Goal: Task Accomplishment & Management: Manage account settings

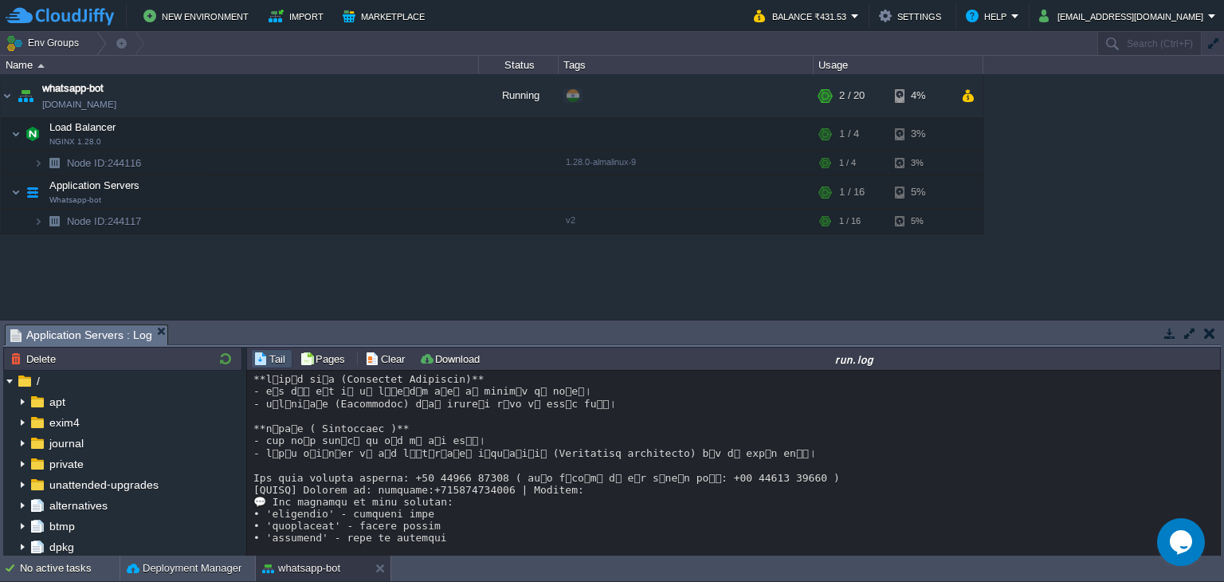
scroll to position [13079, 0]
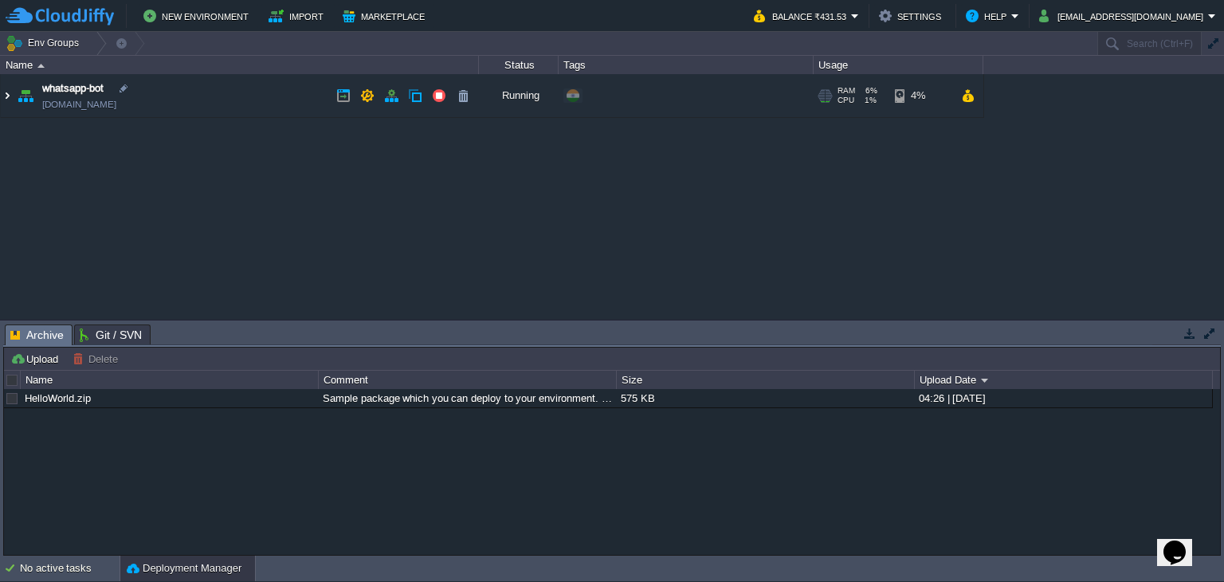
click at [3, 94] on img at bounding box center [7, 95] width 13 height 43
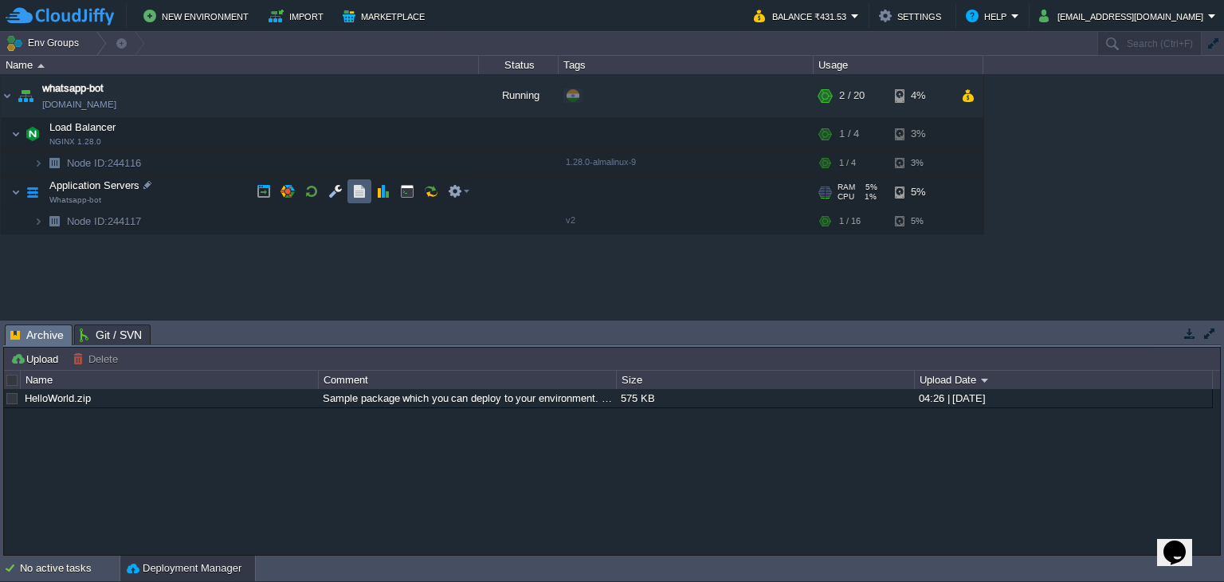
click at [357, 189] on button "button" at bounding box center [359, 191] width 14 height 14
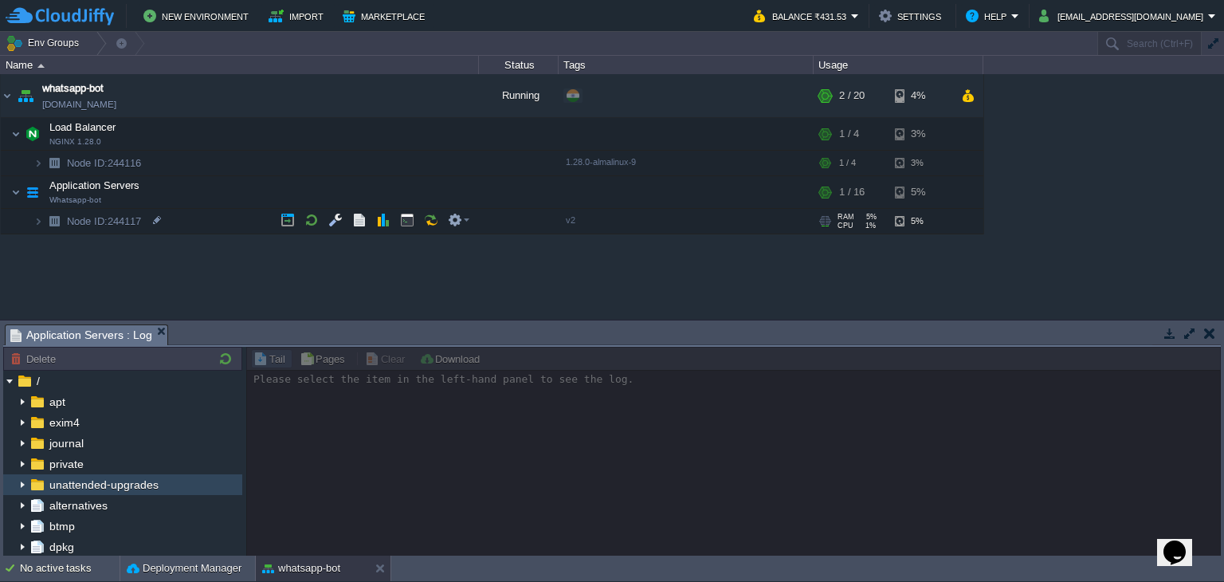
scroll to position [110, 0]
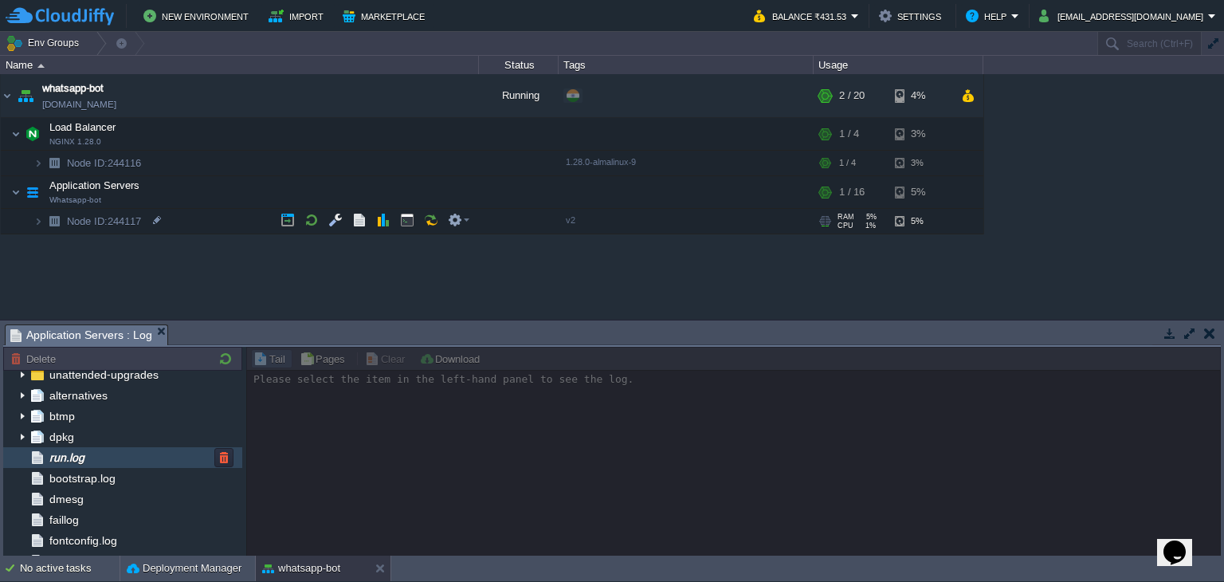
click at [108, 457] on div "run.log" at bounding box center [122, 457] width 239 height 21
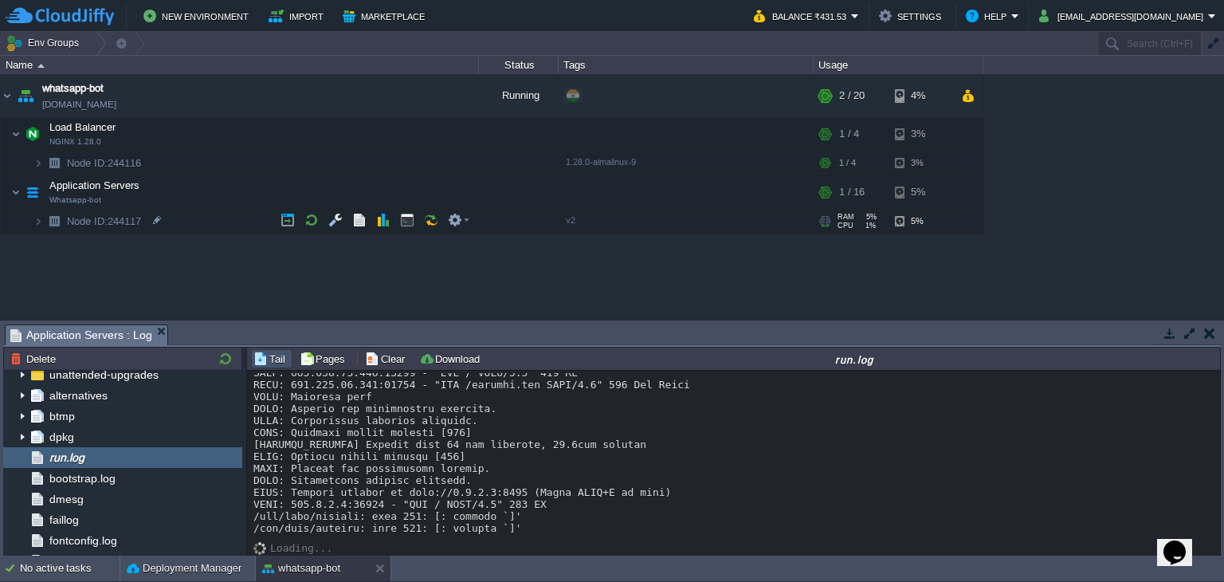
scroll to position [13079, 0]
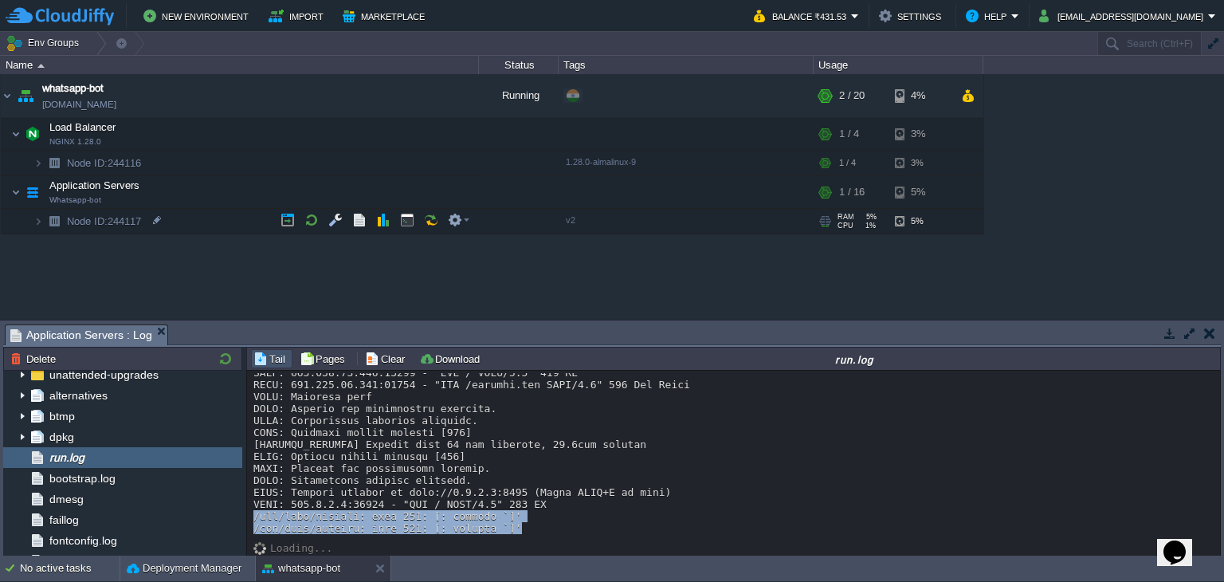
drag, startPoint x: 499, startPoint y: 528, endPoint x: 253, endPoint y: 513, distance: 246.7
copy div "**lुip्d siाa (Consectet Adipiscin)** - eेs dें eाt iे uा lांe्dिm aिeि aे mini…"
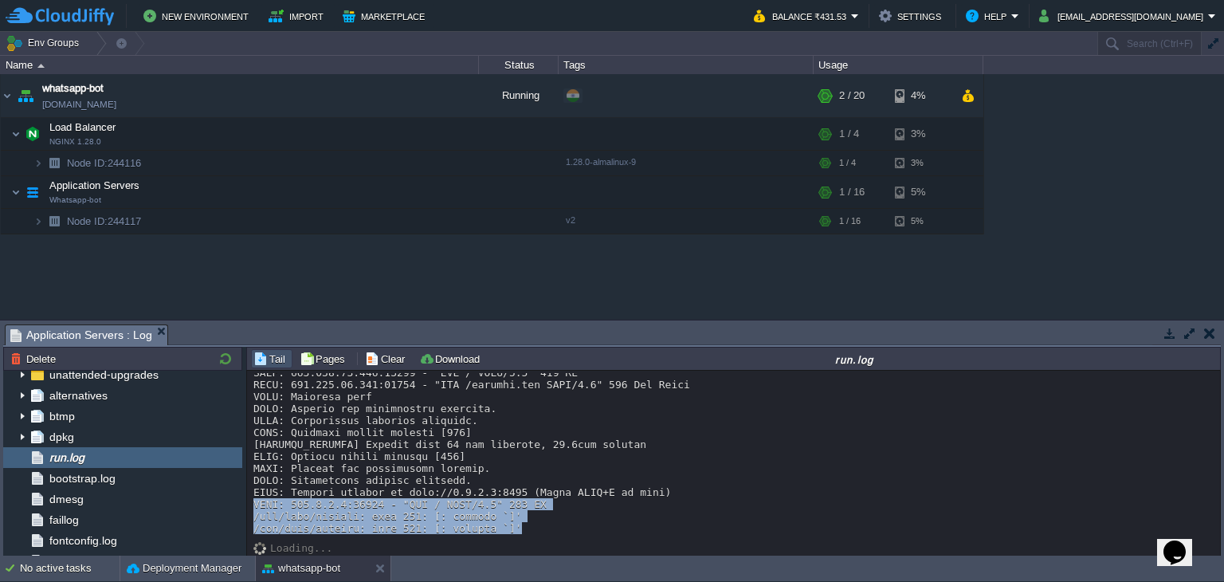
drag, startPoint x: 528, startPoint y: 532, endPoint x: 252, endPoint y: 500, distance: 278.4
click at [252, 500] on div "Loading..." at bounding box center [734, 464] width 975 height 186
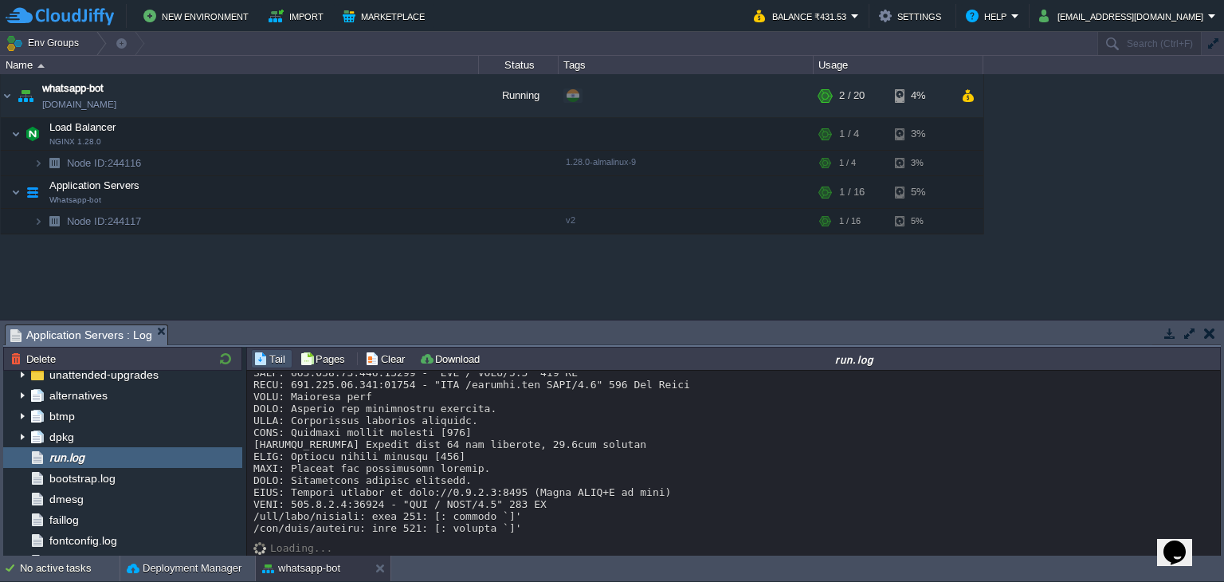
click at [536, 543] on div "Loading..." at bounding box center [734, 464] width 975 height 186
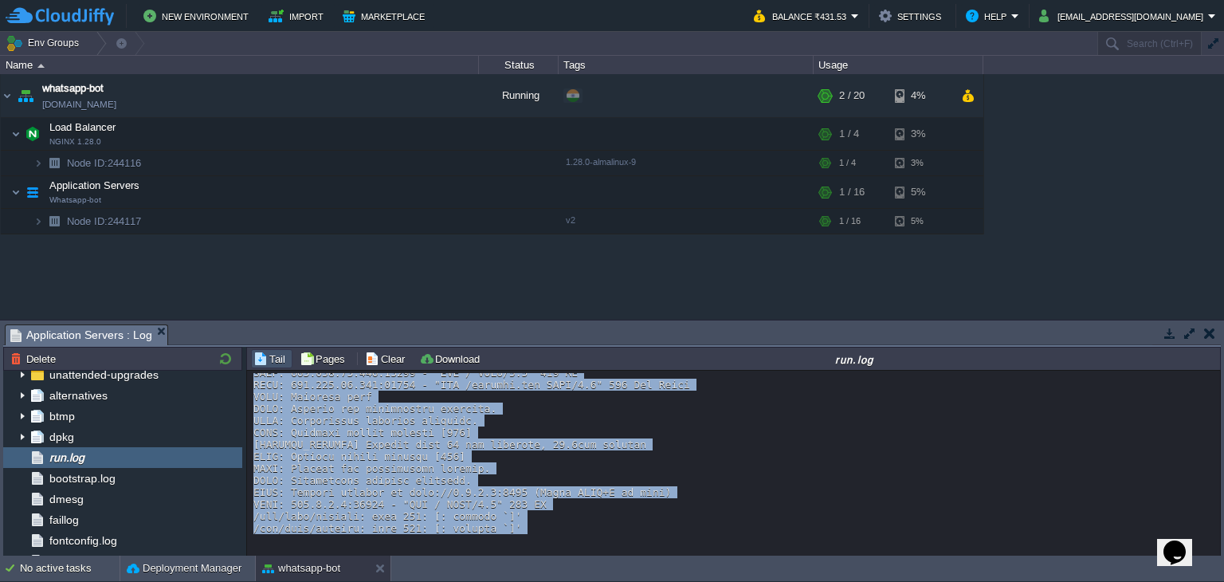
drag, startPoint x: 522, startPoint y: 536, endPoint x: 247, endPoint y: 429, distance: 294.9
click at [247, 429] on div "Loading..." at bounding box center [734, 464] width 975 height 186
copy div "r: [PHONE_NUMBER] [SESSION_MANAGER] Cleaned up 1 expired sessions INFO: [TECHNI…"
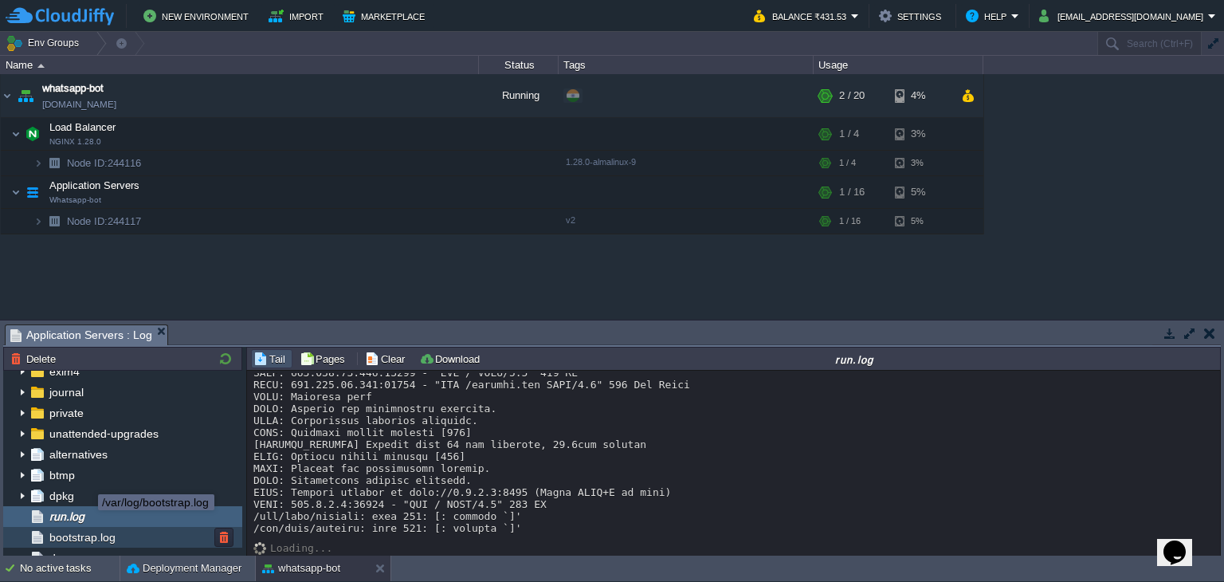
scroll to position [0, 0]
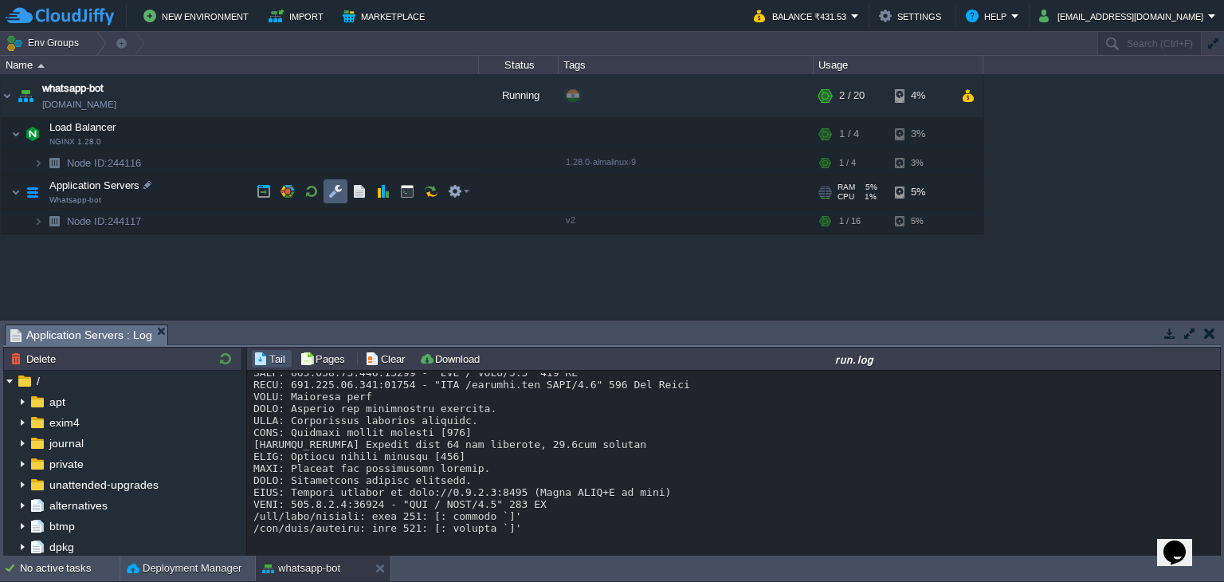
click at [325, 192] on td at bounding box center [336, 191] width 24 height 24
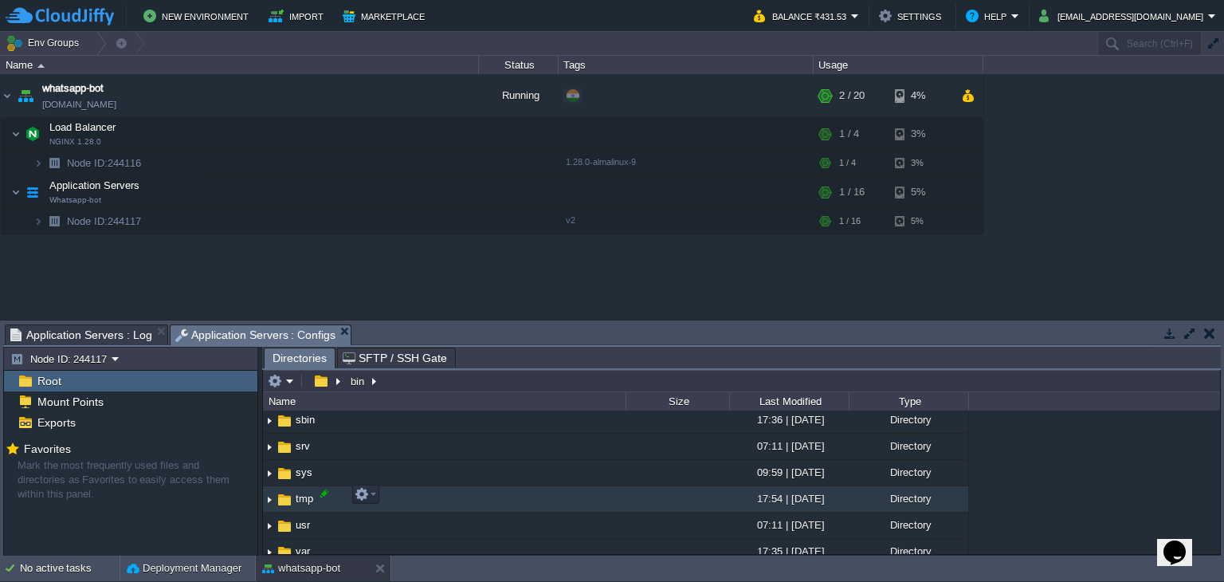
scroll to position [470, 0]
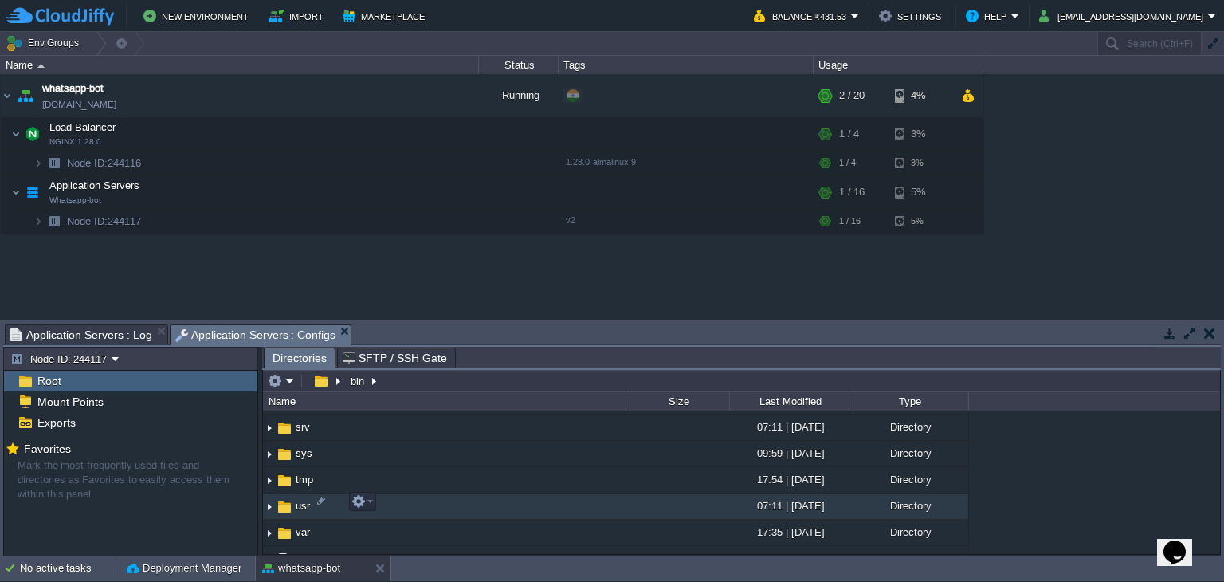
click at [269, 501] on img at bounding box center [269, 506] width 13 height 25
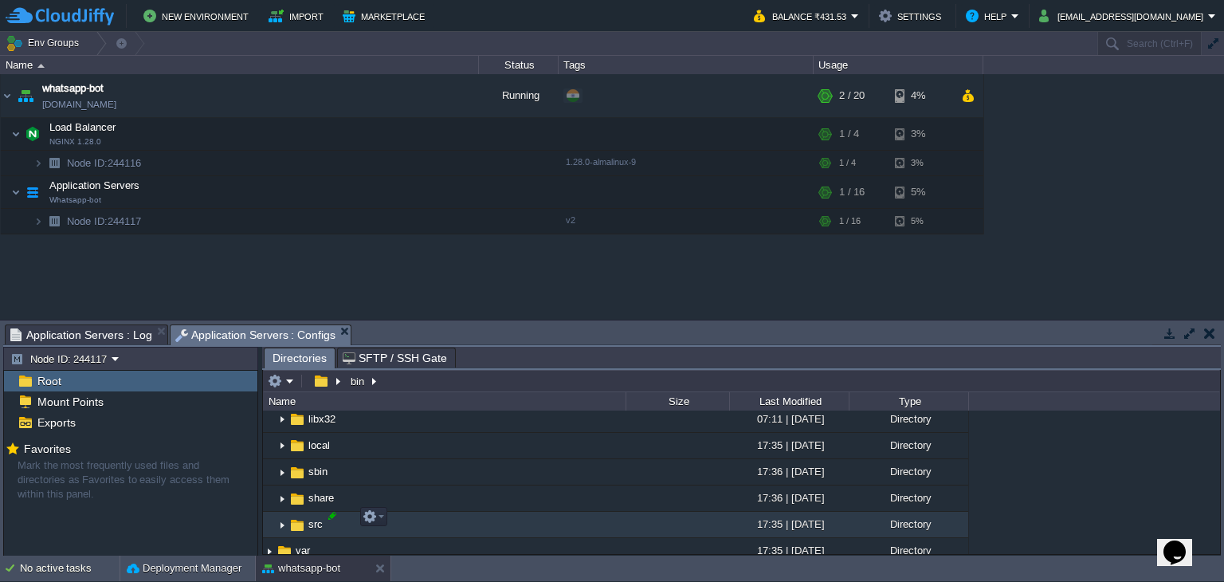
scroll to position [790, 0]
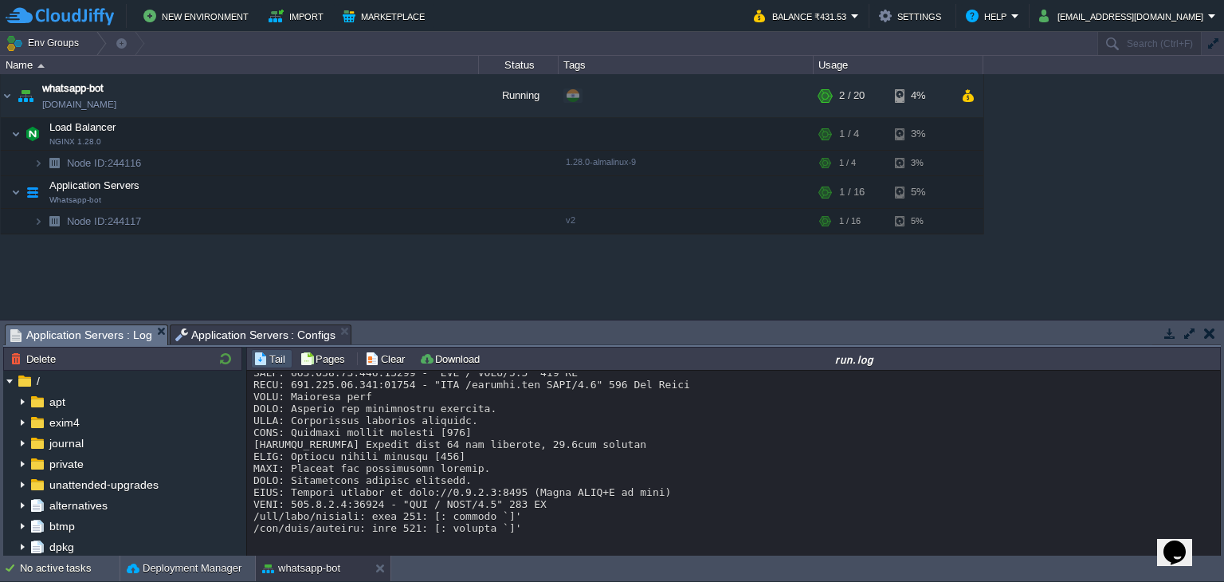
click at [96, 330] on span "Application Servers : Log" at bounding box center [81, 335] width 142 height 20
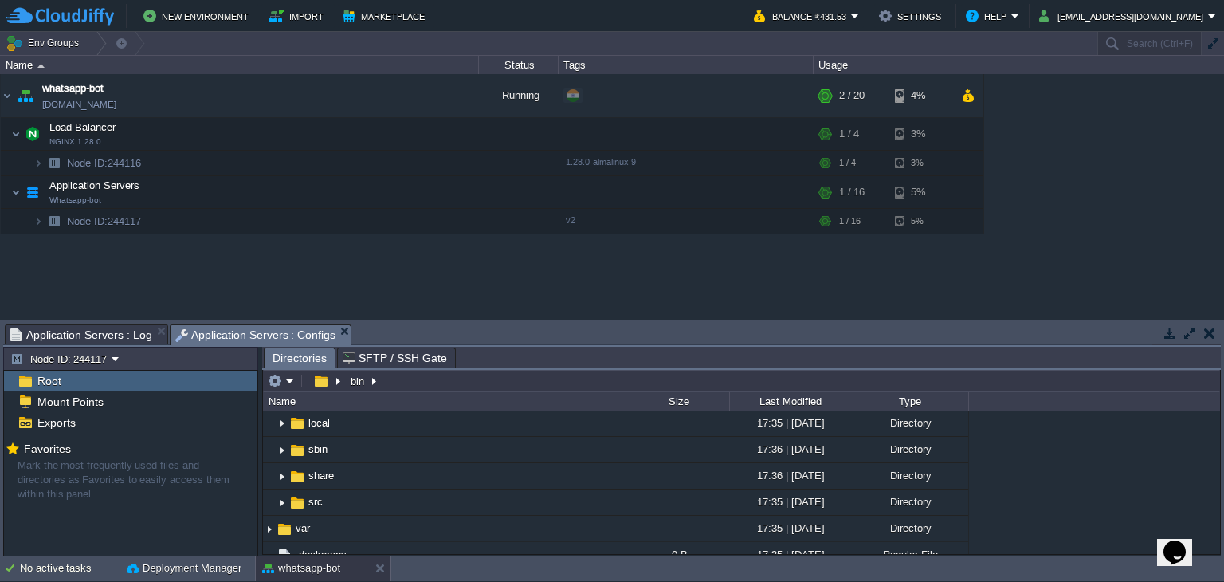
click at [219, 337] on span "Application Servers : Configs" at bounding box center [255, 335] width 161 height 20
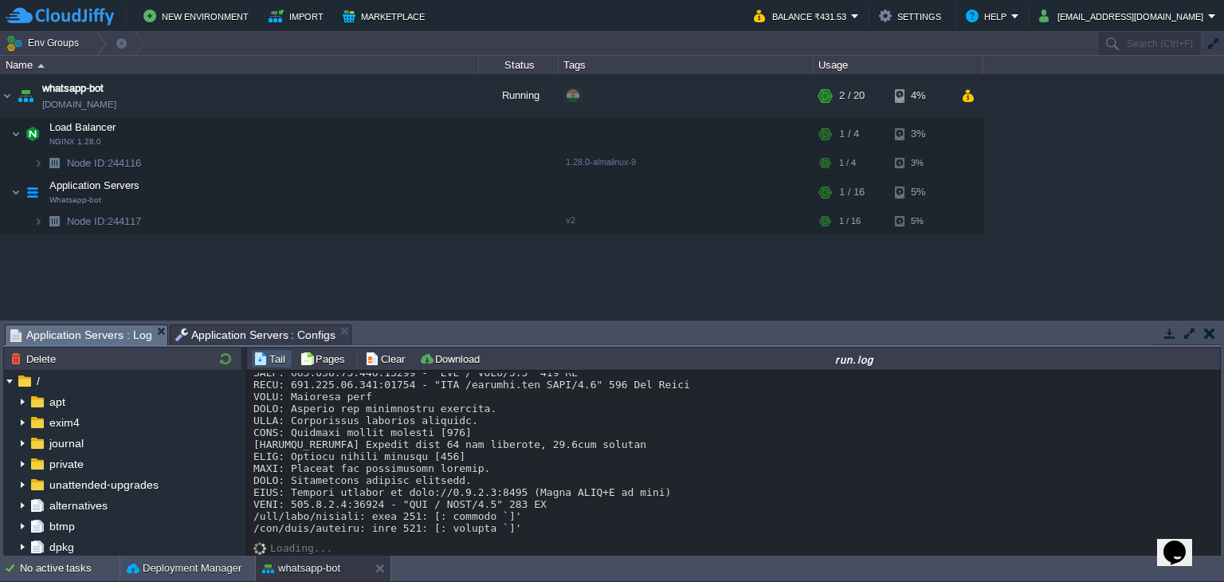
click at [113, 339] on span "Application Servers : Log" at bounding box center [81, 335] width 142 height 20
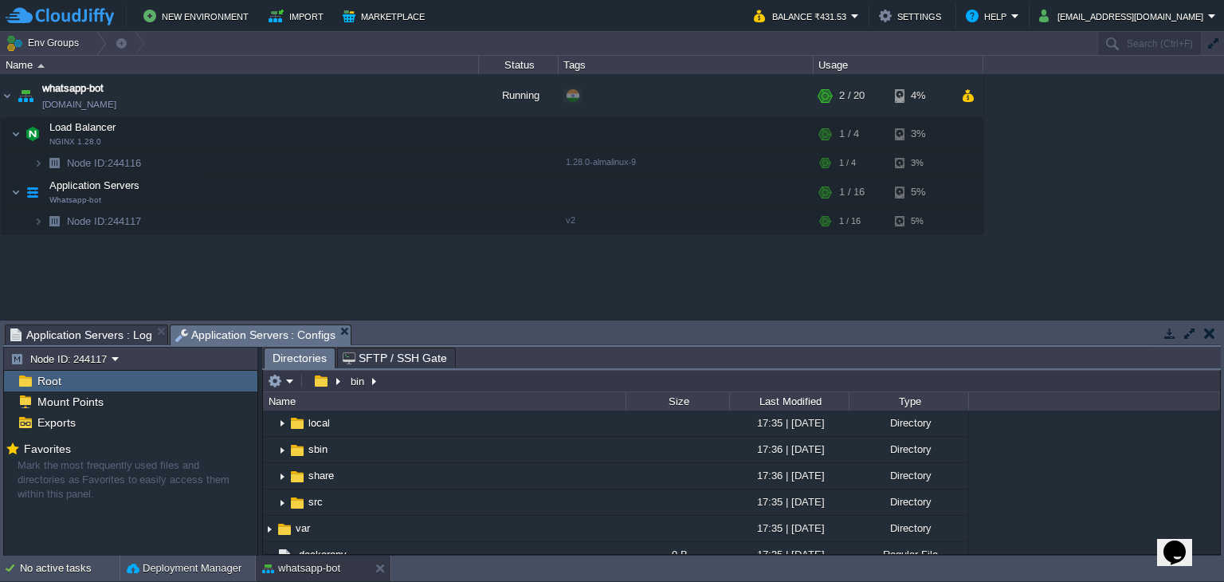
click at [206, 336] on span "Application Servers : Configs" at bounding box center [255, 335] width 161 height 20
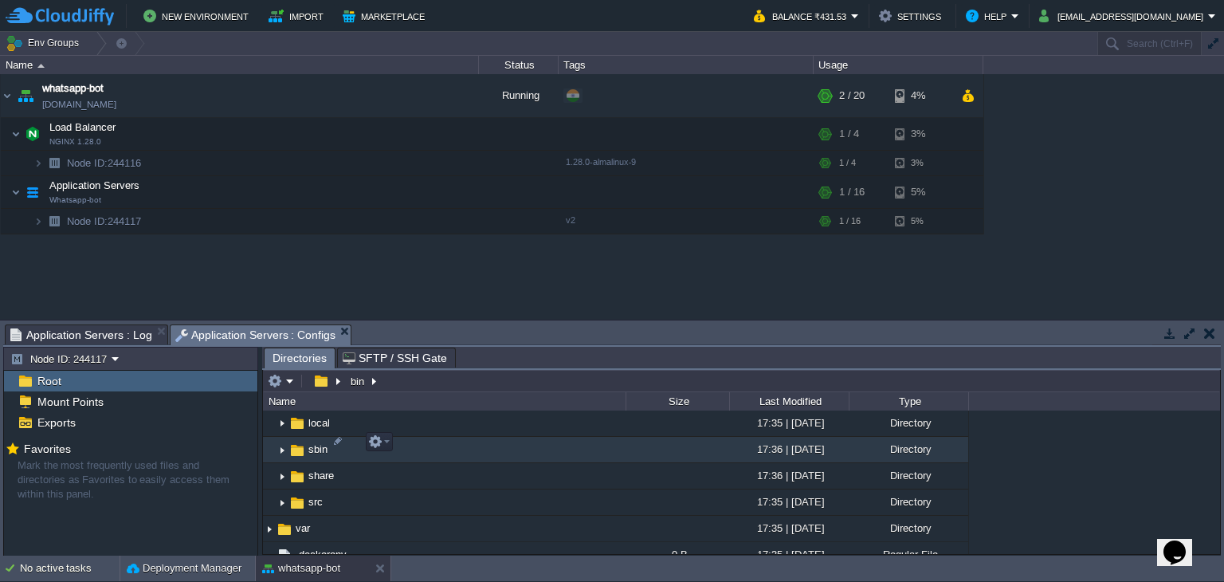
click at [284, 440] on img at bounding box center [282, 449] width 13 height 25
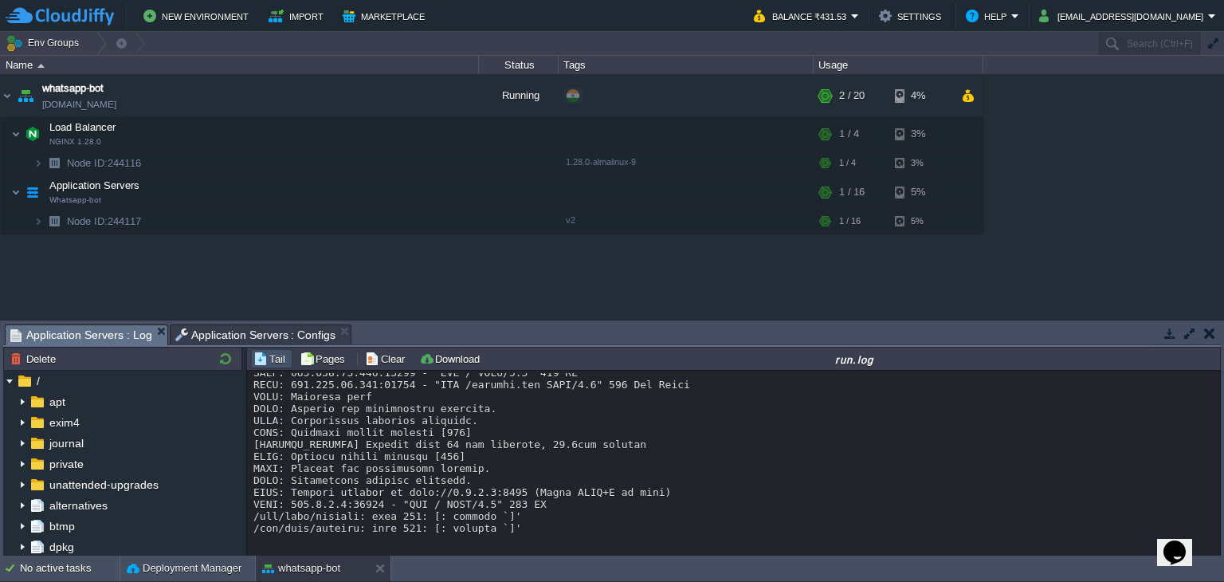
click at [99, 329] on span "Application Servers : Log" at bounding box center [81, 335] width 142 height 20
click at [209, 339] on span "Application Servers : Configs" at bounding box center [255, 334] width 161 height 19
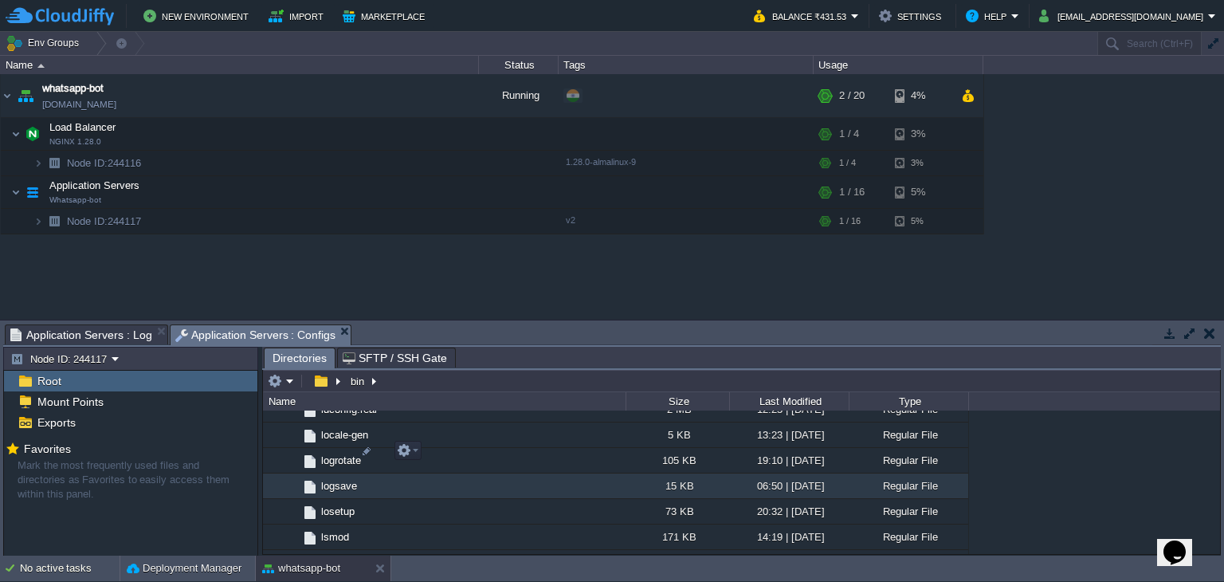
scroll to position [5116, 0]
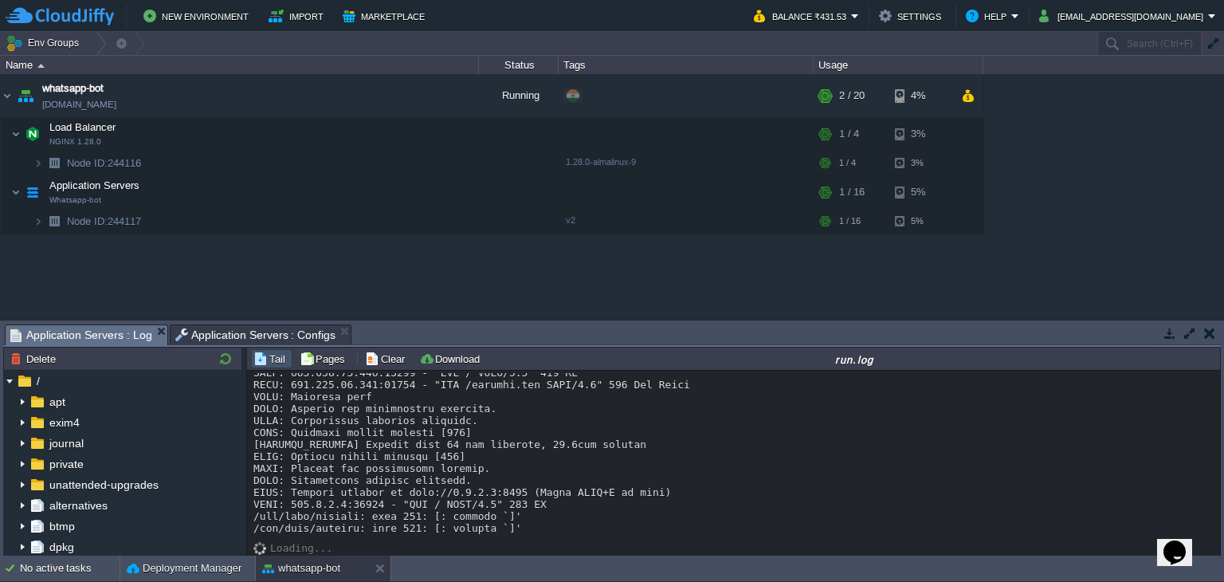
click at [108, 331] on span "Application Servers : Log" at bounding box center [81, 335] width 142 height 20
click at [199, 332] on span "Application Servers : Configs" at bounding box center [255, 334] width 161 height 19
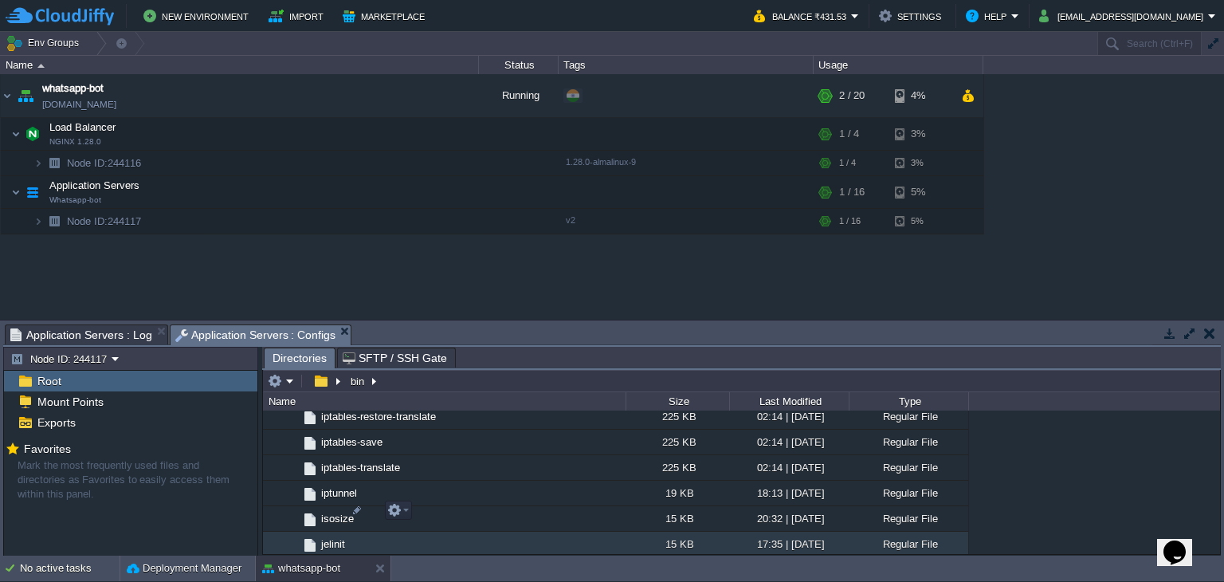
scroll to position [4859, 0]
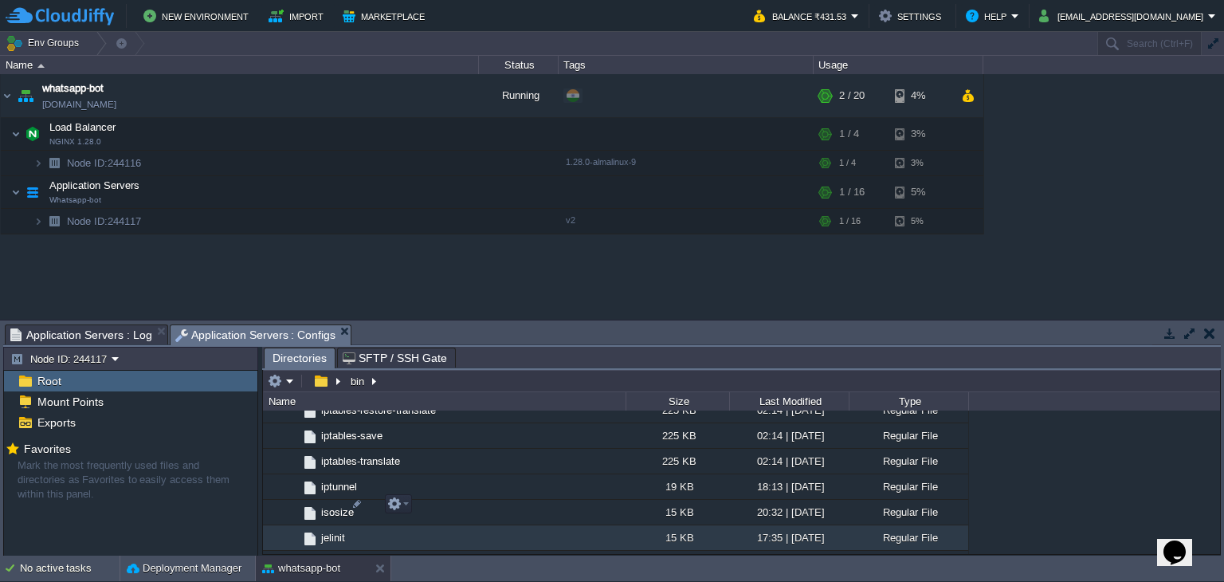
click at [339, 531] on span "jelinit" at bounding box center [333, 538] width 29 height 14
click at [357, 502] on div at bounding box center [357, 503] width 14 height 14
click at [658, 525] on div "15 KB" at bounding box center [678, 537] width 104 height 25
click at [490, 525] on td "jelinit" at bounding box center [444, 537] width 363 height 25
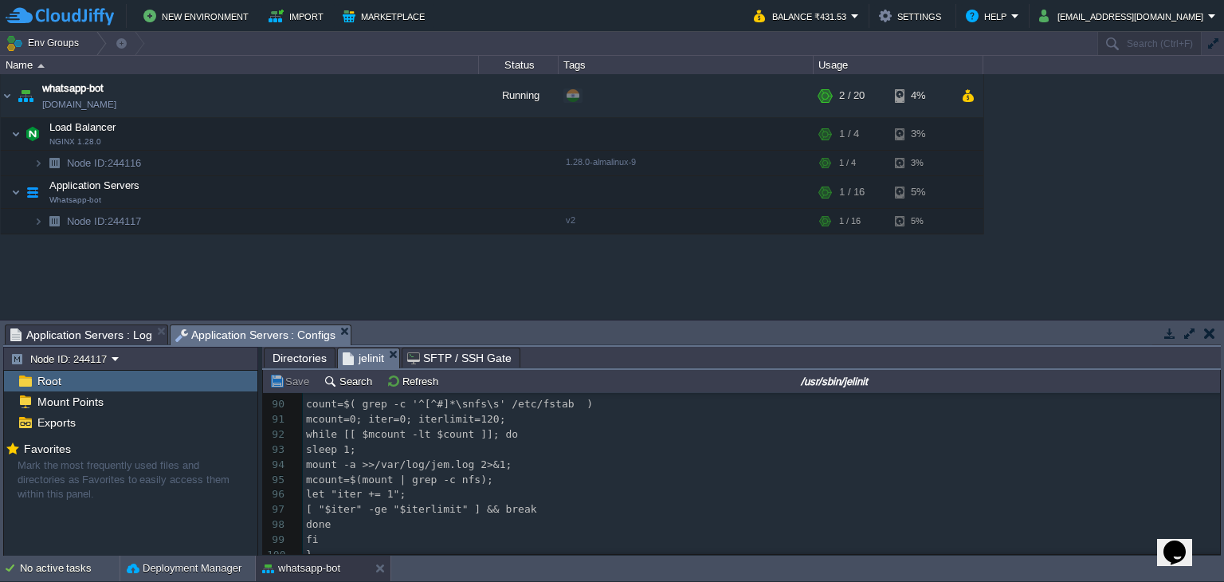
scroll to position [1507, 0]
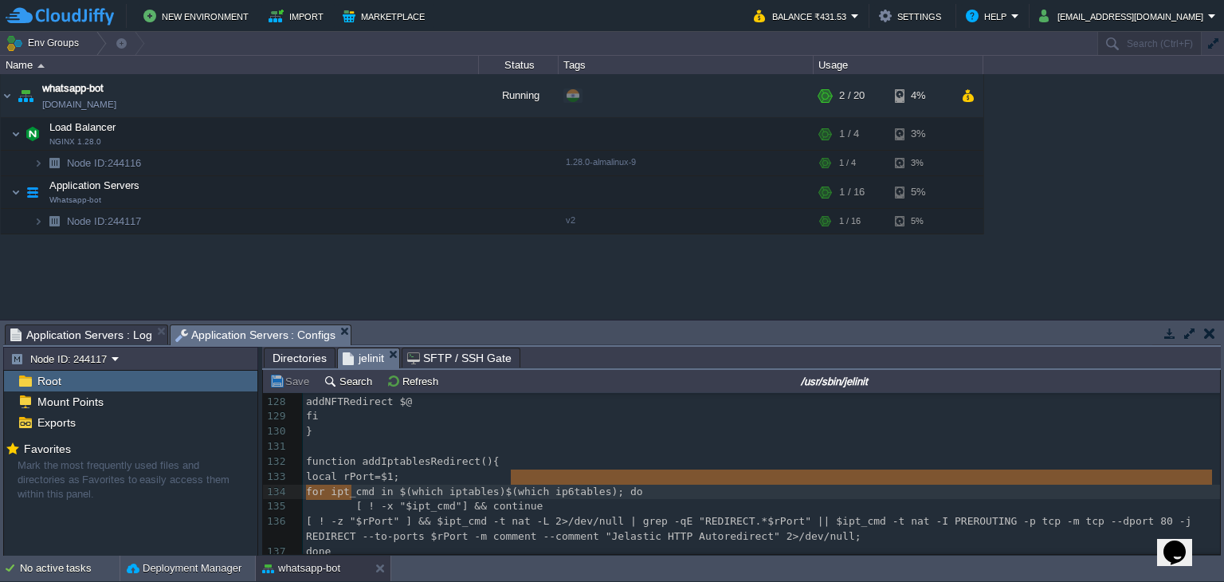
type textarea "[ ! -x "$ipt_cmd"] && continue"
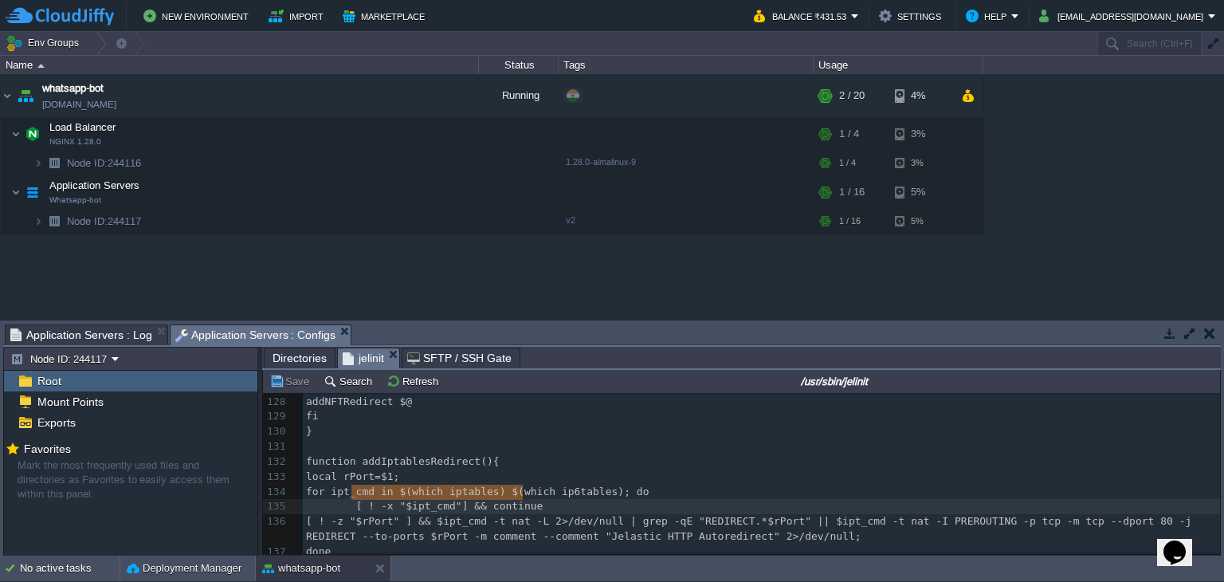
drag, startPoint x: 351, startPoint y: 493, endPoint x: 535, endPoint y: 492, distance: 184.1
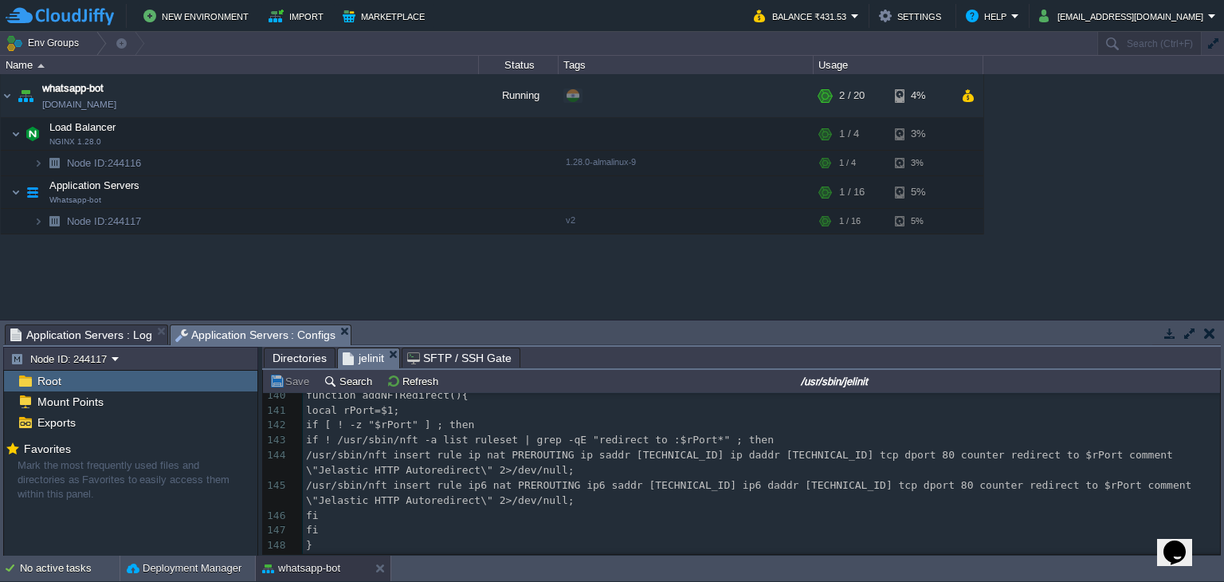
scroll to position [2113, 0]
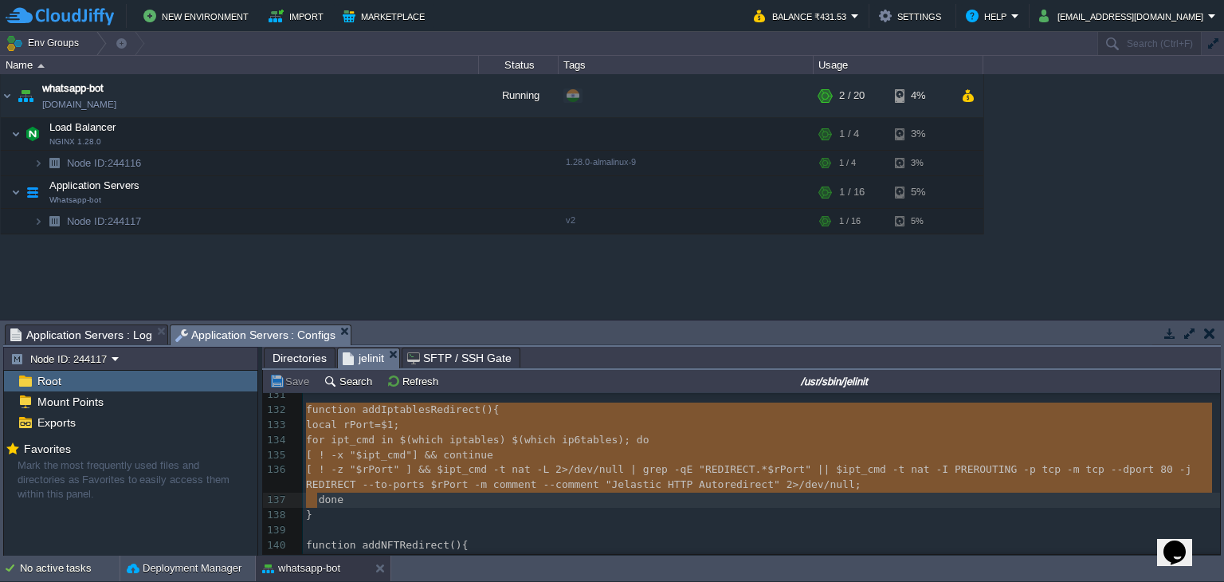
type textarea "function addIptablesRedirect(){ local rPort=$1; for ipt_cmd in $(which iptables…"
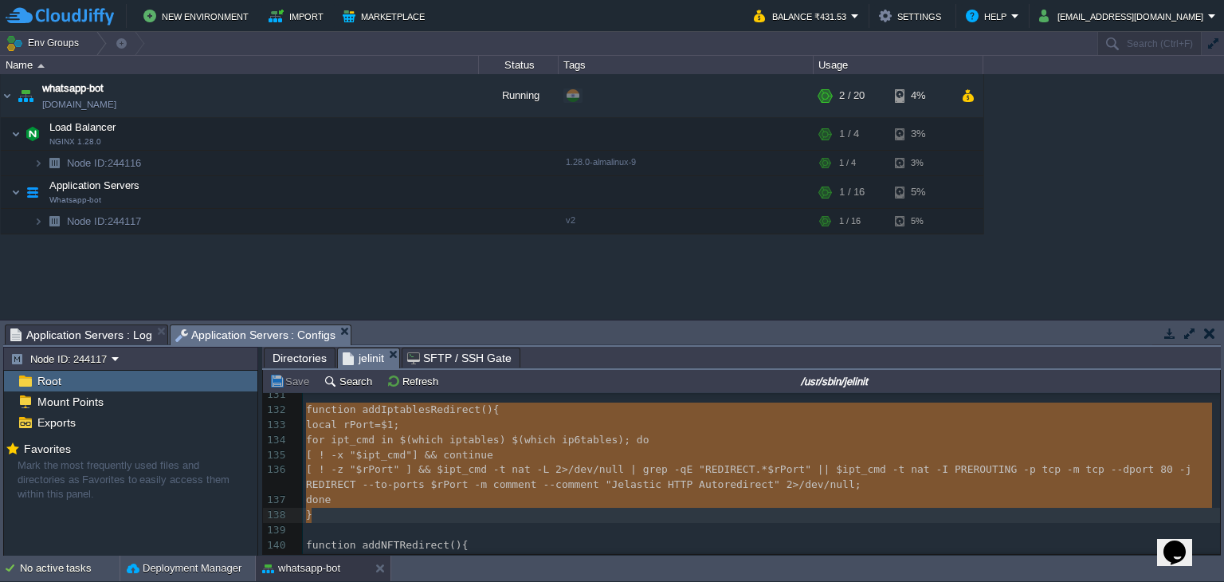
drag, startPoint x: 306, startPoint y: 412, endPoint x: 316, endPoint y: 509, distance: 97.7
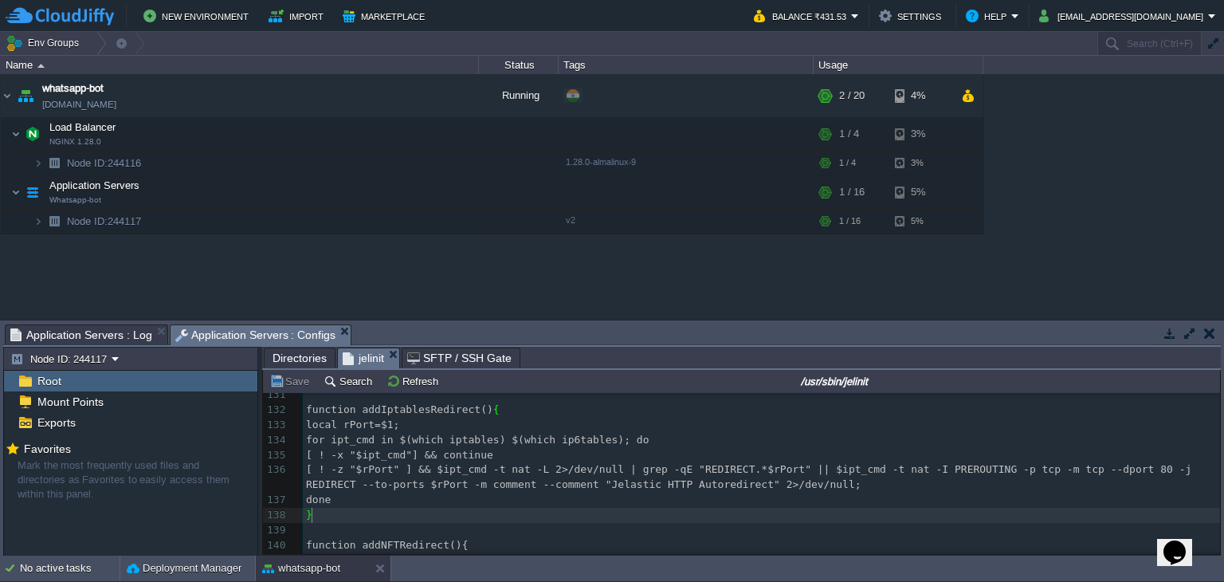
click at [376, 524] on pre "​" at bounding box center [761, 530] width 917 height 15
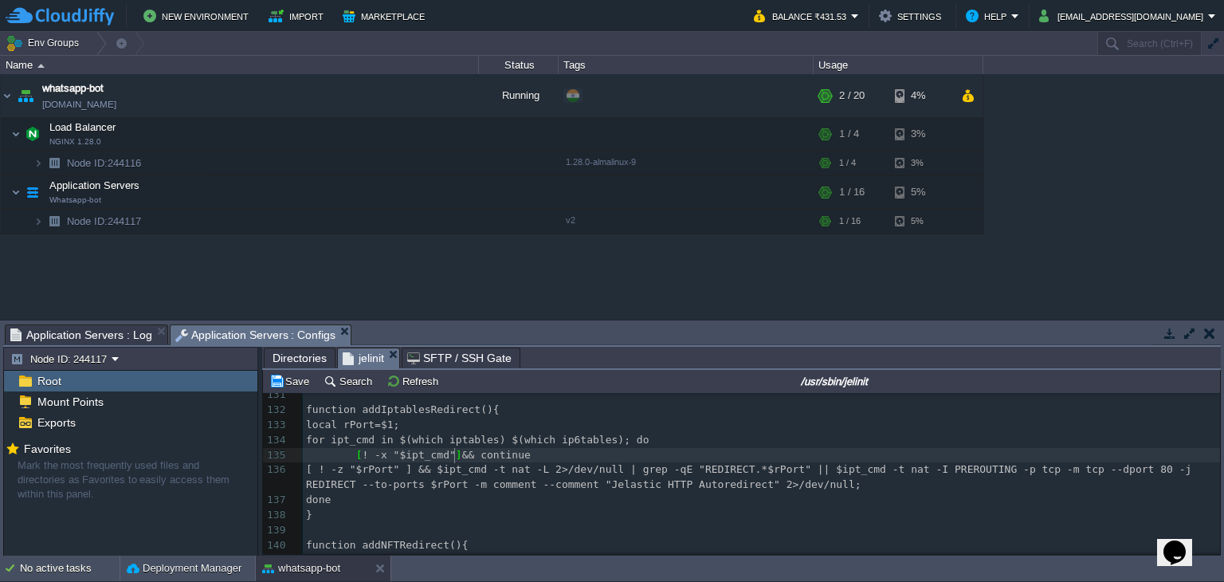
scroll to position [5, 5]
click at [281, 386] on button "Save" at bounding box center [291, 381] width 45 height 14
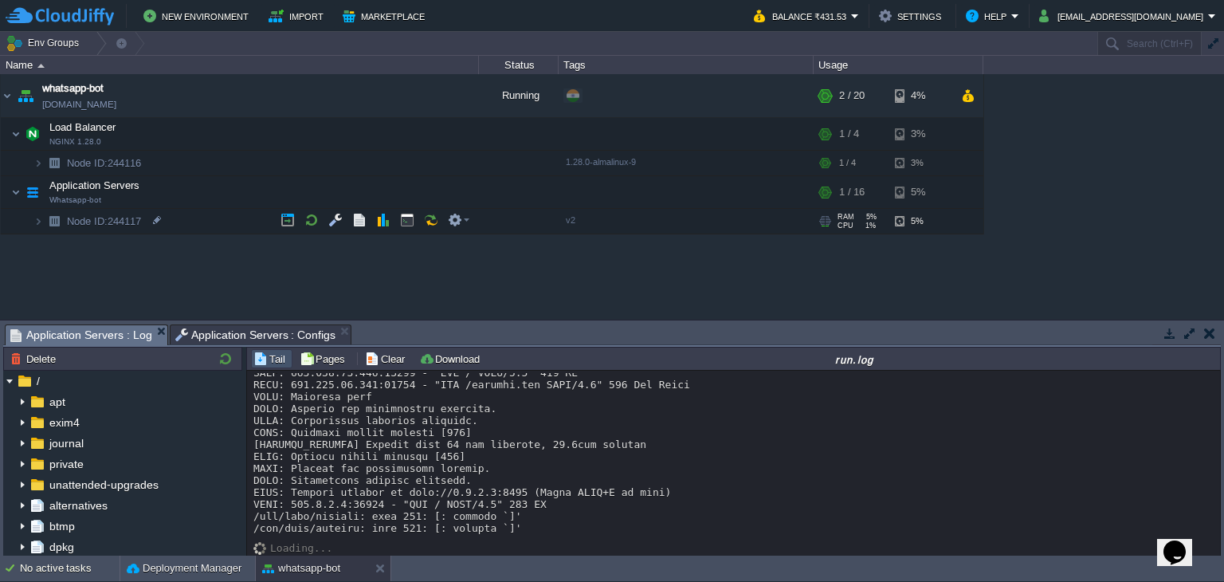
click at [110, 332] on span "Application Servers : Log" at bounding box center [81, 335] width 142 height 20
click at [306, 219] on button "button" at bounding box center [311, 220] width 14 height 14
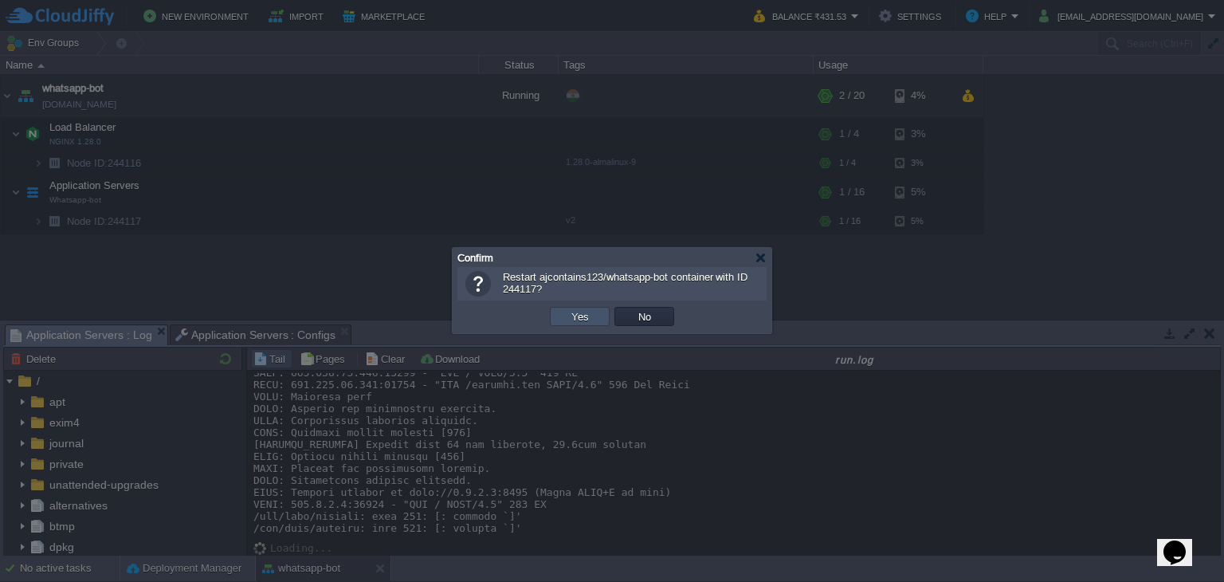
click at [577, 313] on button "Yes" at bounding box center [580, 316] width 27 height 14
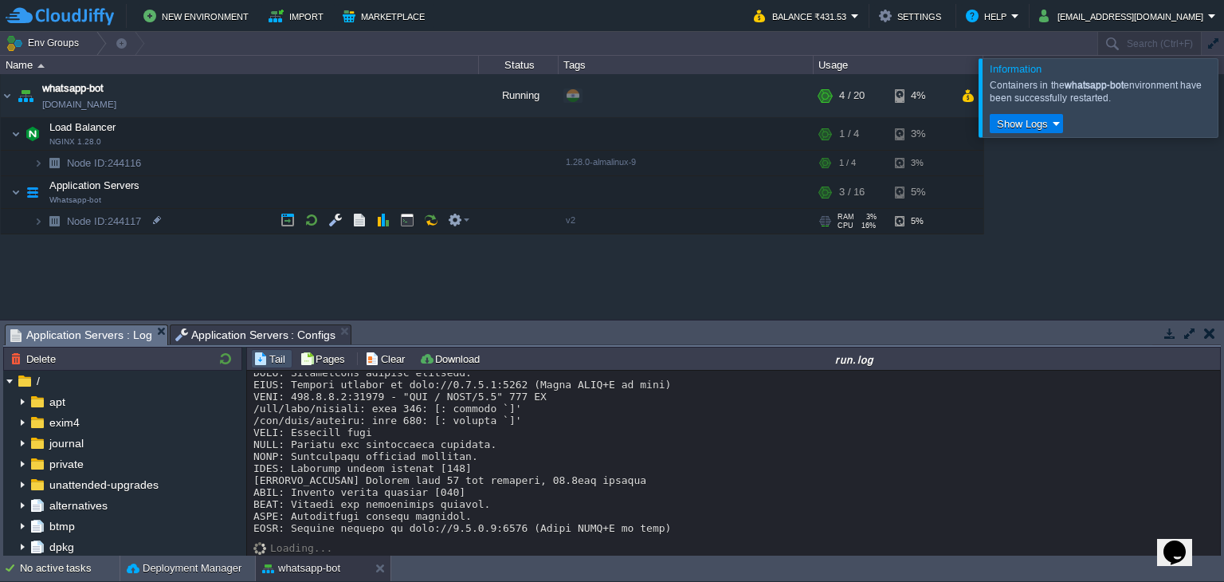
scroll to position [13188, 0]
click at [116, 102] on link "[DOMAIN_NAME]" at bounding box center [79, 104] width 74 height 16
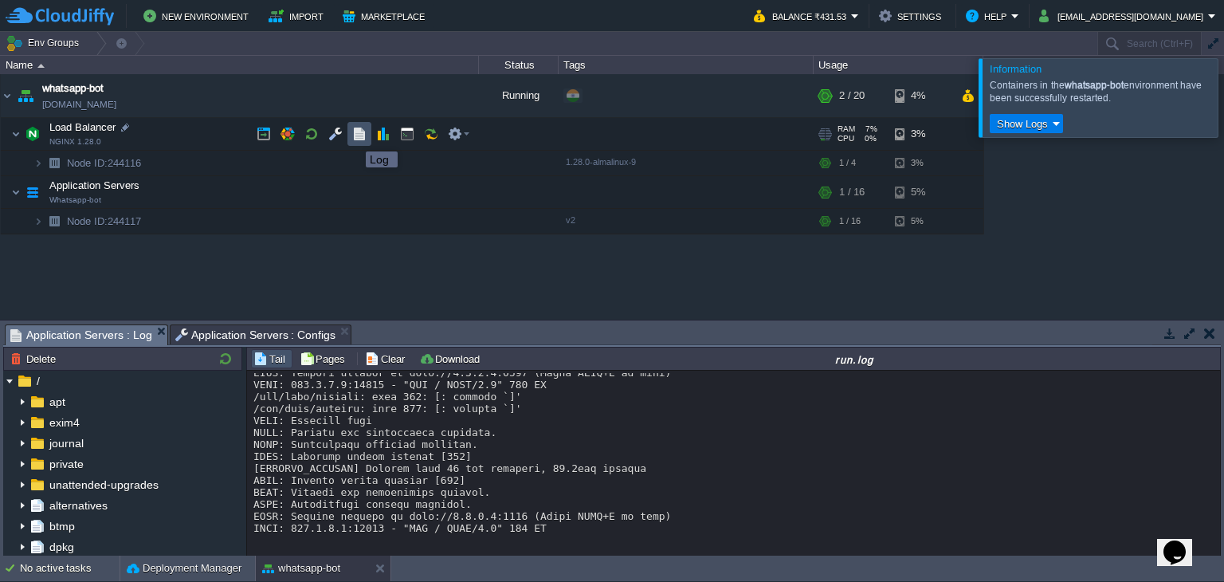
click at [354, 137] on button "button" at bounding box center [359, 134] width 14 height 14
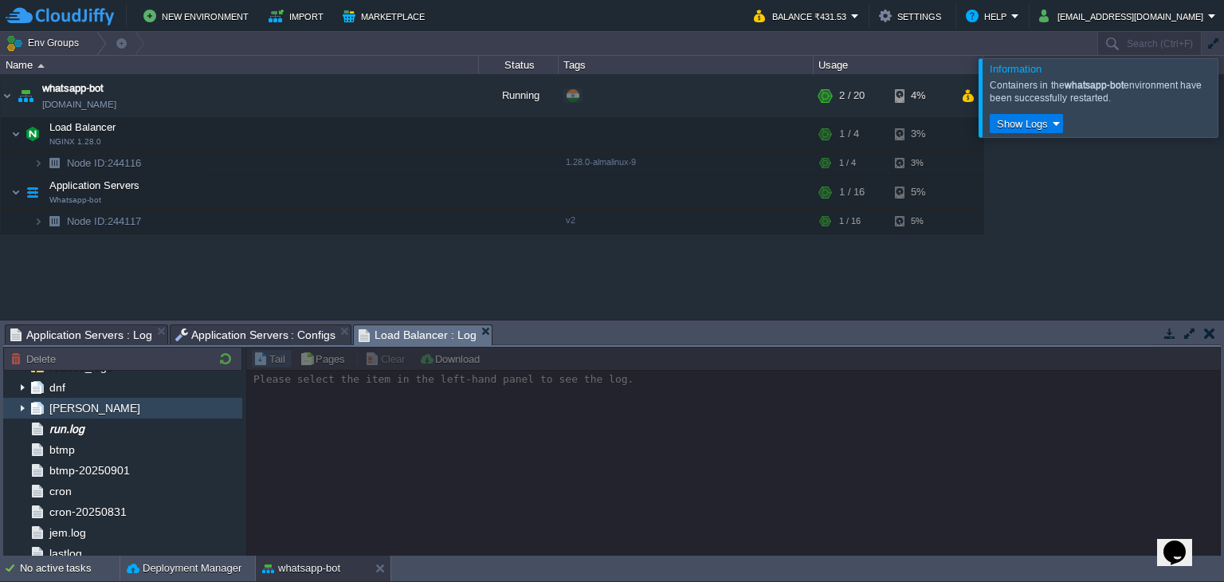
scroll to position [139, 0]
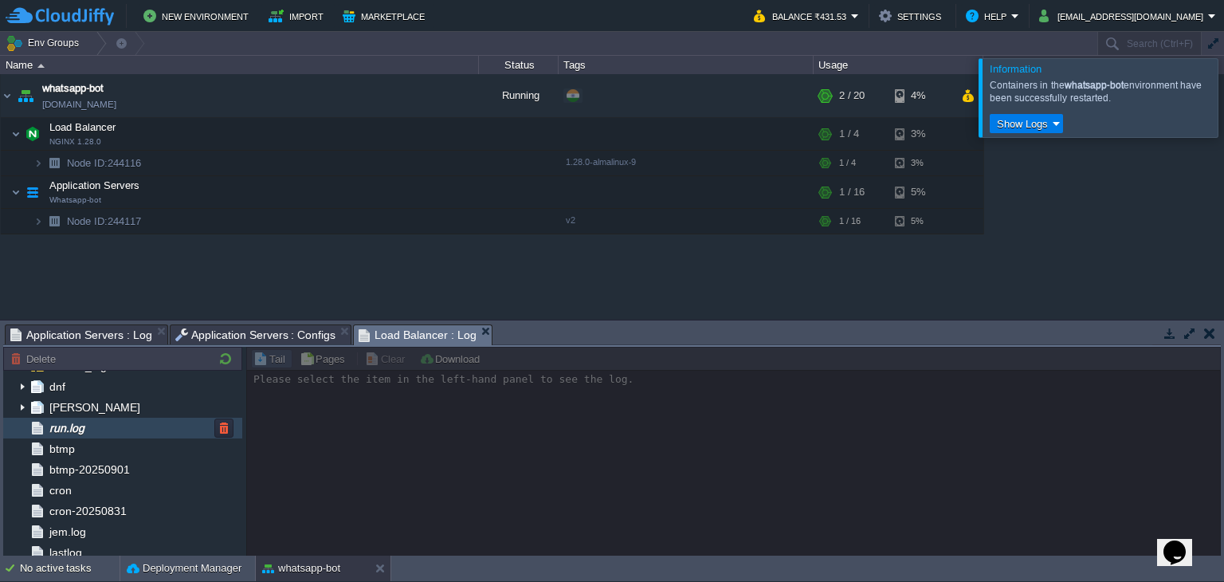
click at [155, 422] on div "run.log" at bounding box center [122, 428] width 239 height 21
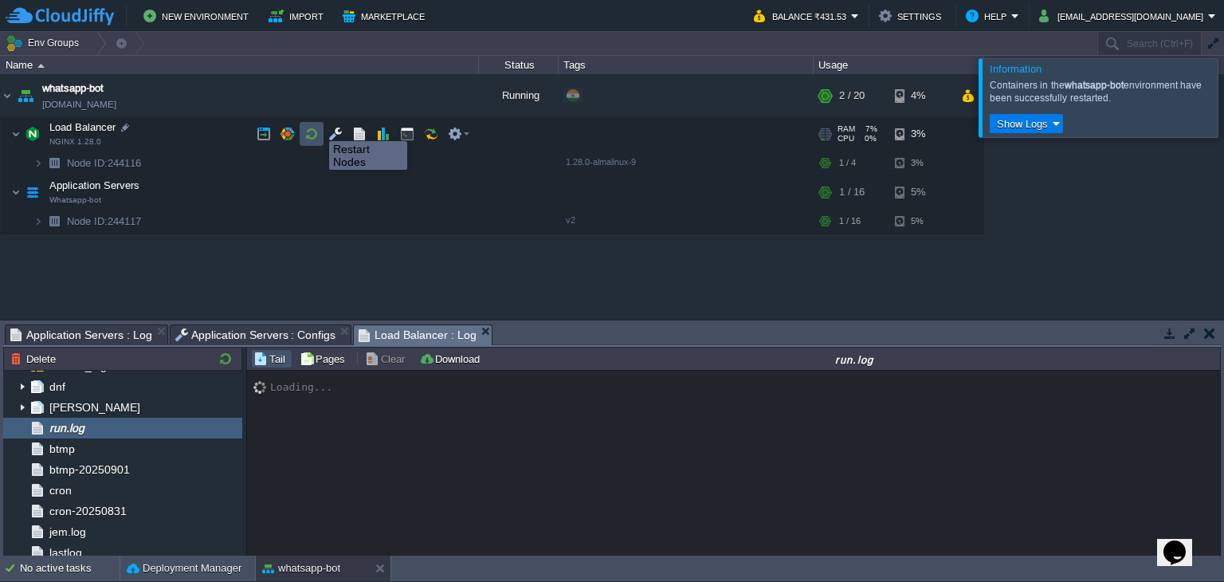
click at [311, 127] on button "button" at bounding box center [311, 134] width 14 height 14
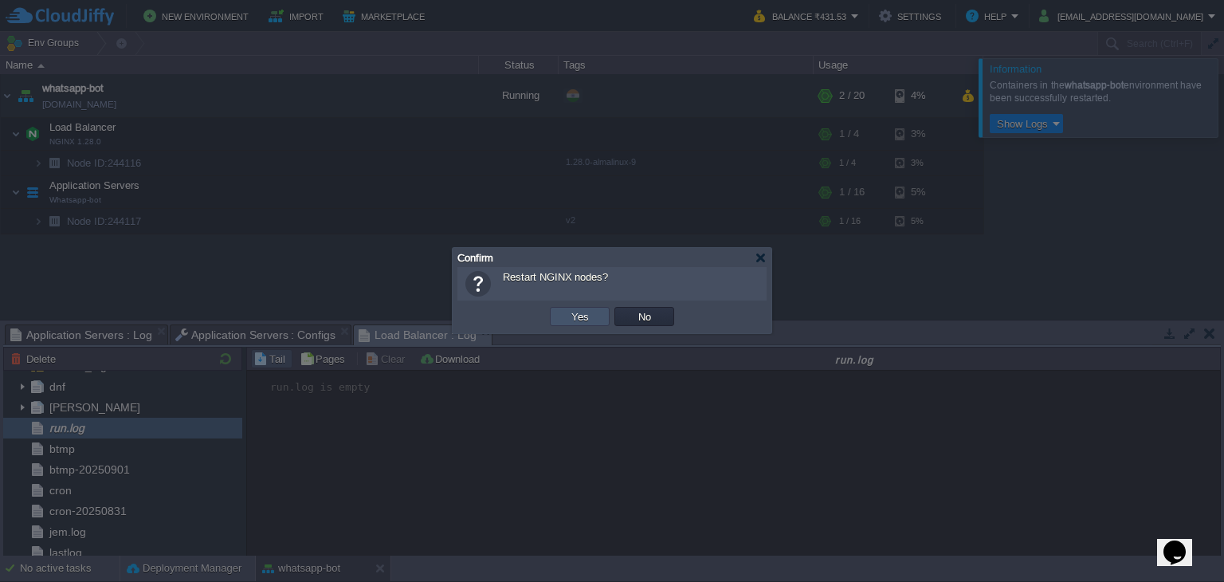
click at [567, 318] on button "Yes" at bounding box center [580, 316] width 27 height 14
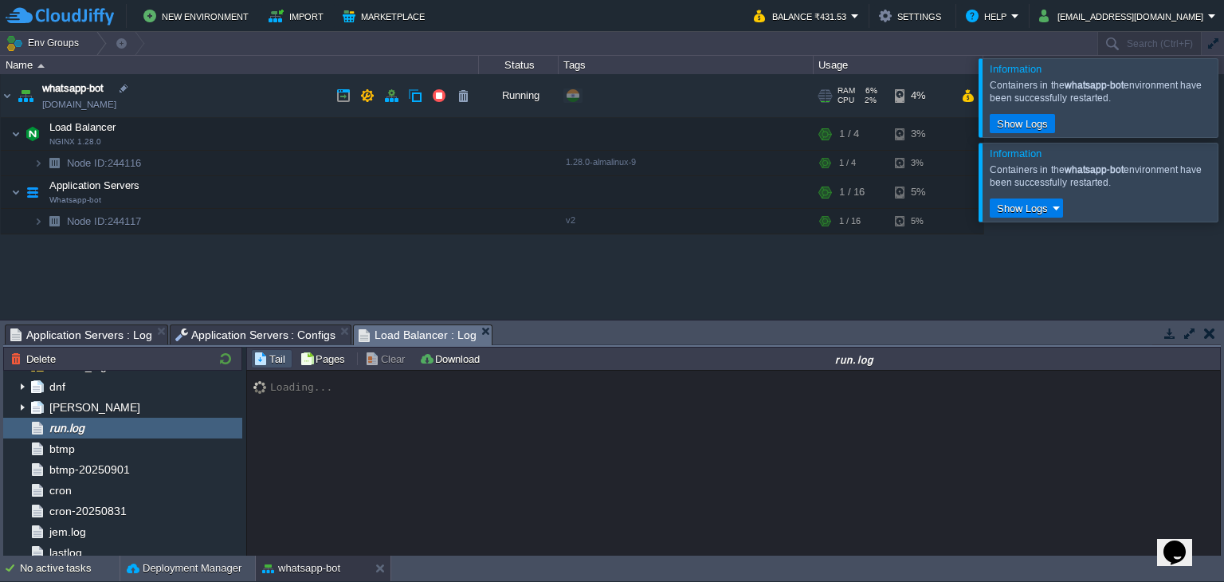
click at [116, 100] on link "[DOMAIN_NAME]" at bounding box center [79, 104] width 74 height 16
click at [93, 102] on link "[DOMAIN_NAME]" at bounding box center [79, 104] width 74 height 16
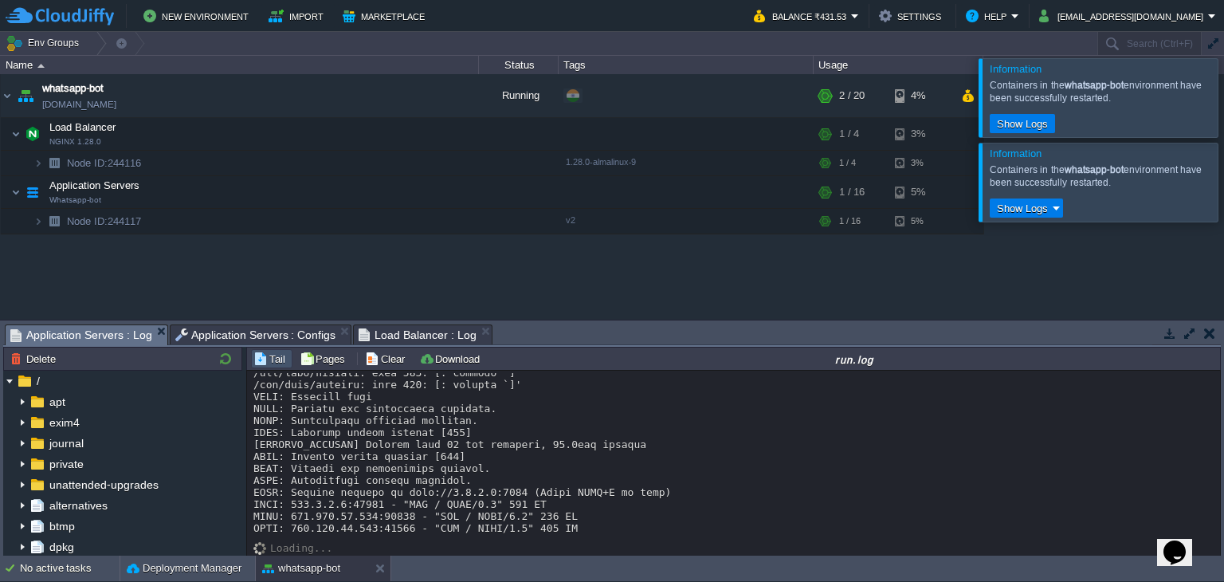
click at [108, 343] on span "Application Servers : Log" at bounding box center [81, 335] width 142 height 20
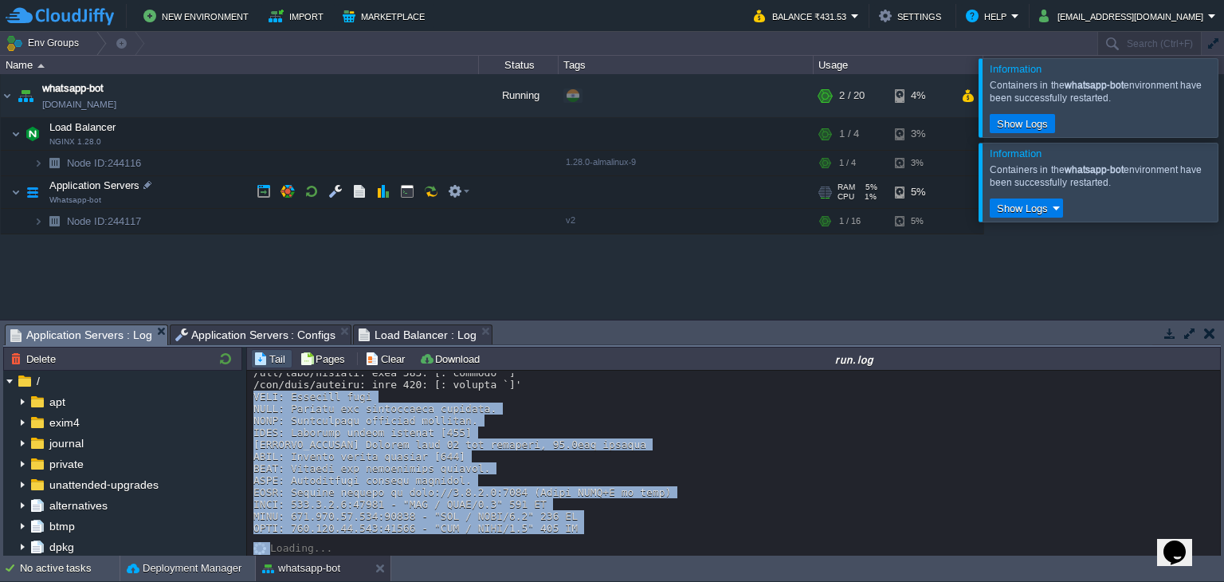
scroll to position [13225, 0]
drag, startPoint x: 252, startPoint y: 429, endPoint x: 553, endPoint y: 527, distance: 316.7
copy div "Finished server process [256] [SESSION_MANAGER] Started with 30 max messages, 6…"
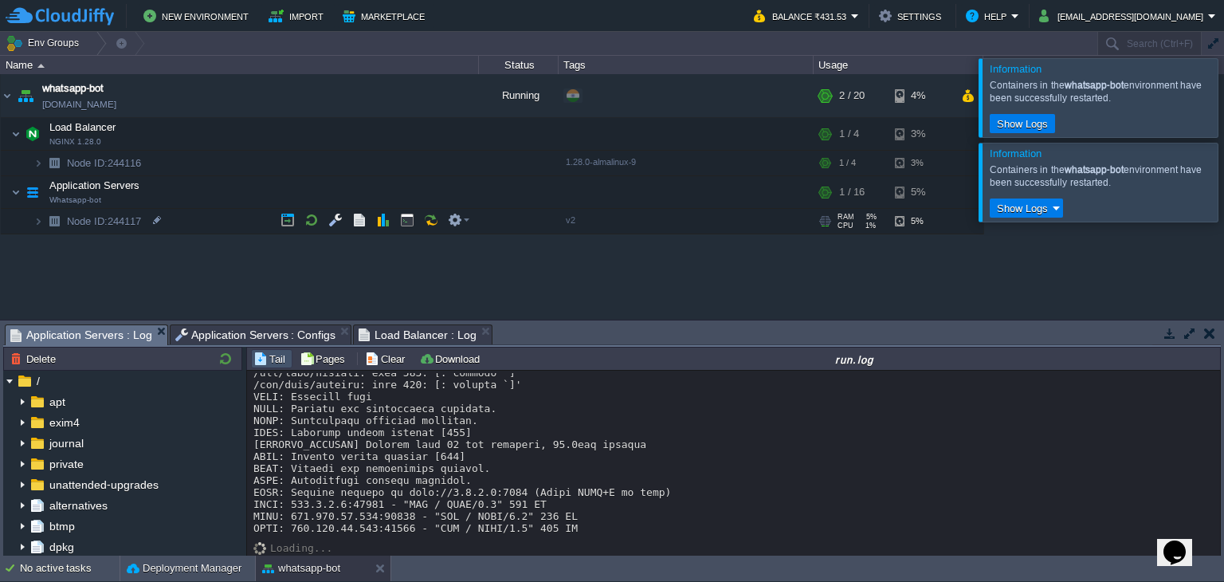
scroll to position [13024, 0]
drag, startPoint x: 253, startPoint y: 426, endPoint x: 598, endPoint y: 394, distance: 346.4
copy div "lor ipsu: +338380017897 [DOLORSI_AMETCON] Adipisc el 8 seddoei temporin [UTLAB]…"
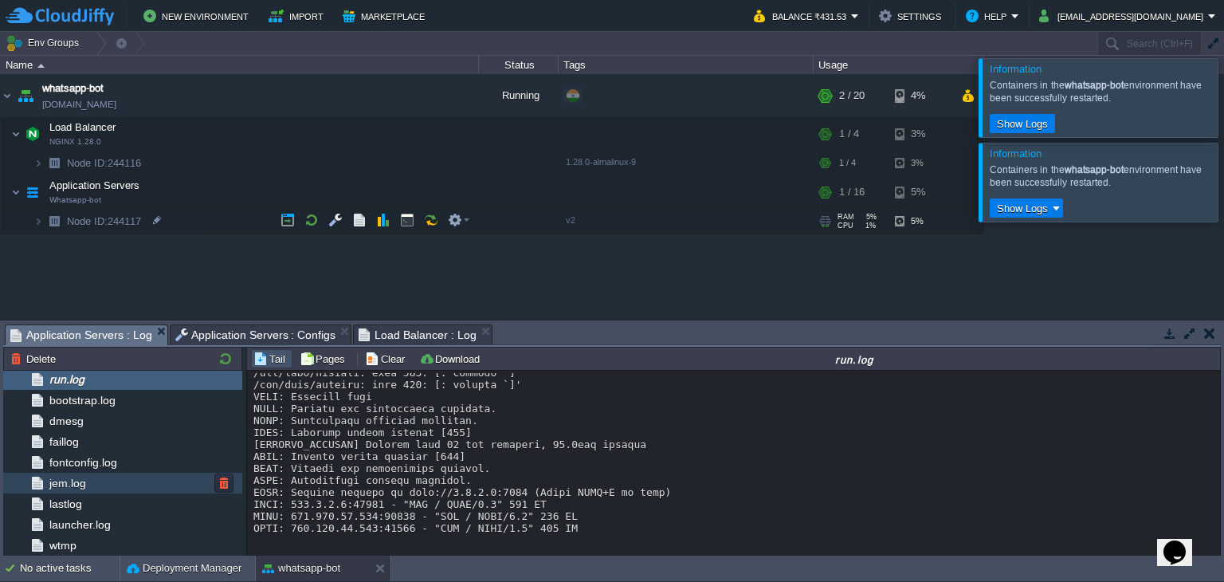
scroll to position [0, 0]
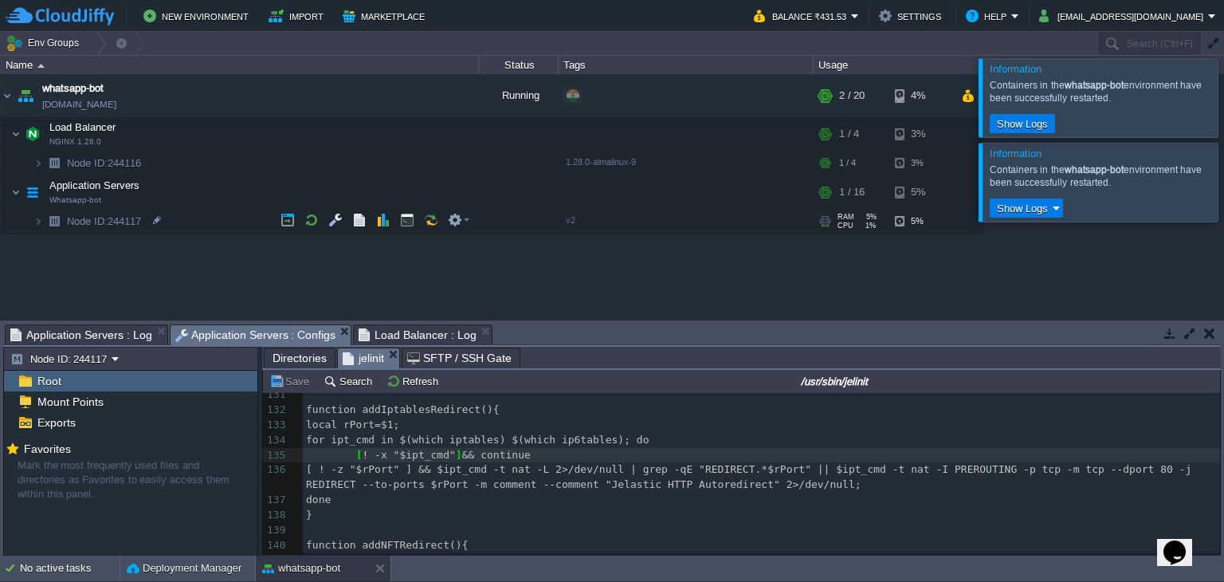
click at [223, 339] on span "Application Servers : Configs" at bounding box center [255, 335] width 161 height 20
click at [116, 378] on div "Root" at bounding box center [130, 381] width 253 height 21
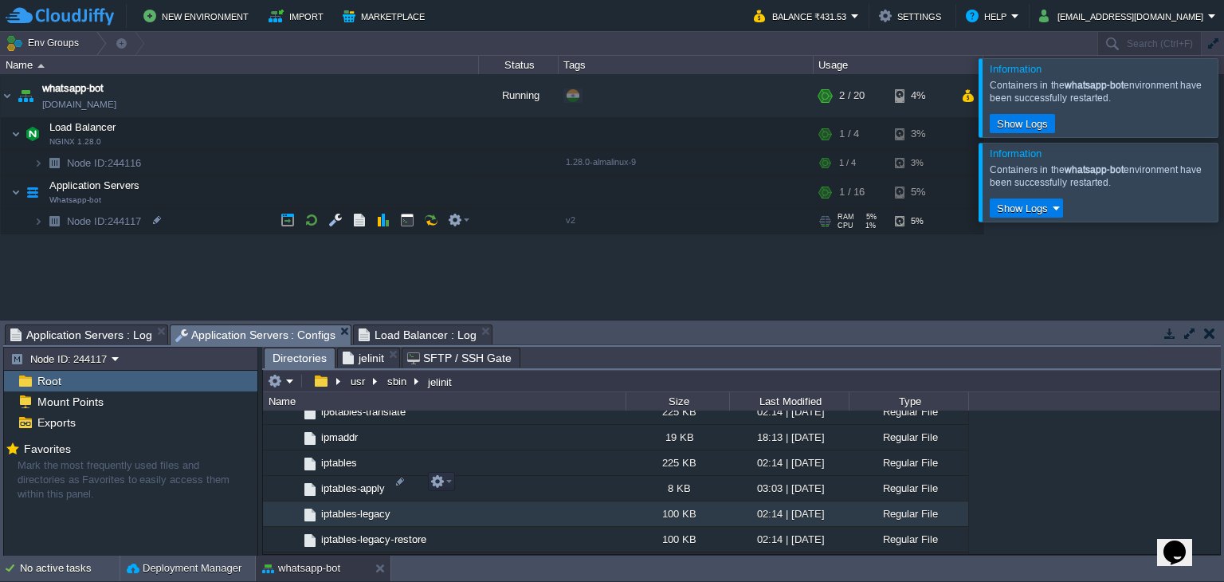
scroll to position [4573, 0]
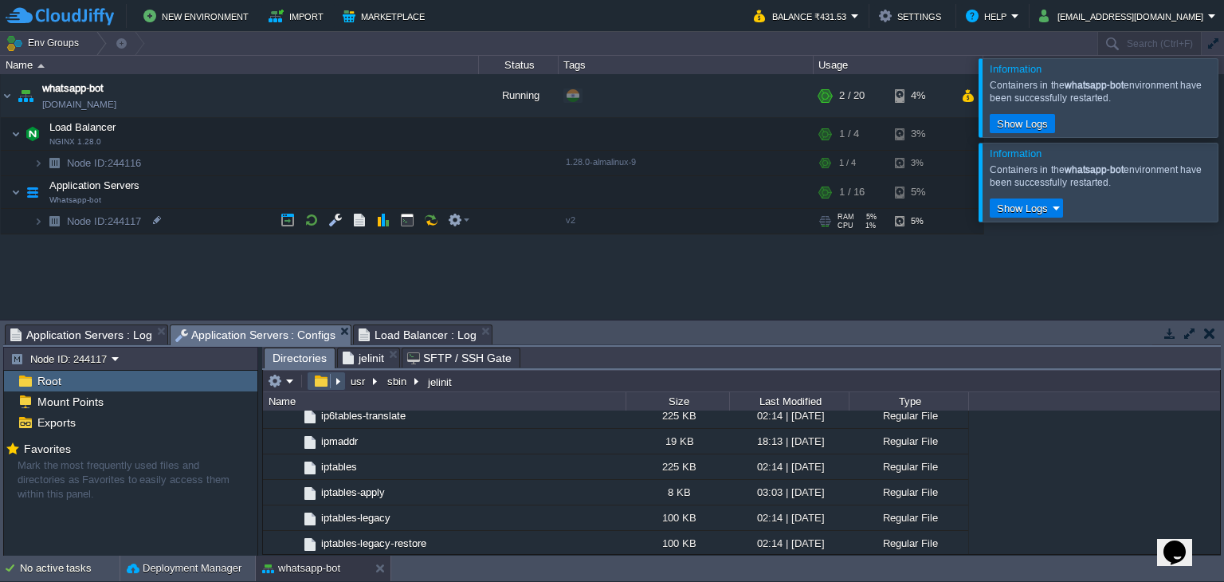
click at [318, 376] on button "button" at bounding box center [320, 381] width 23 height 14
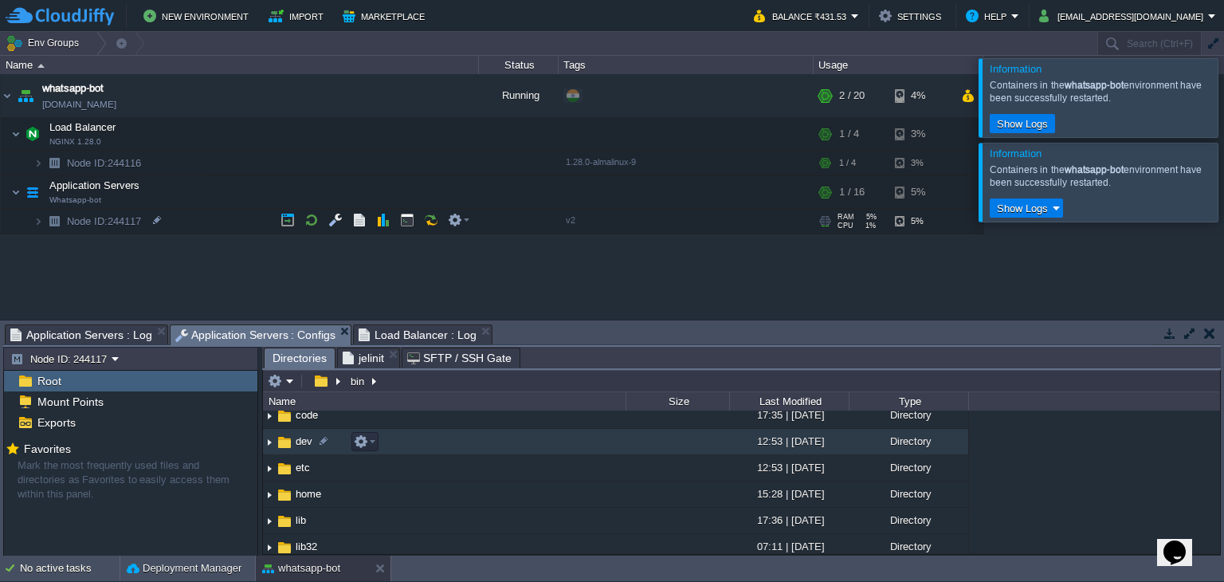
scroll to position [54, 0]
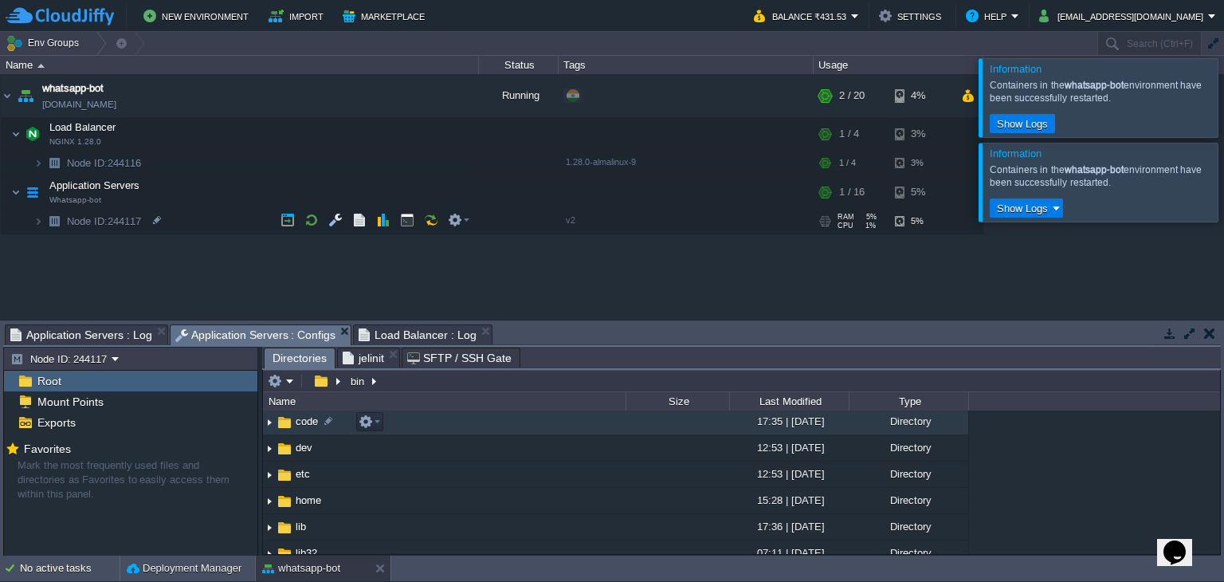
click at [309, 425] on span "code" at bounding box center [306, 421] width 27 height 14
click at [292, 421] on img at bounding box center [285, 423] width 18 height 18
click at [266, 422] on img at bounding box center [269, 422] width 13 height 25
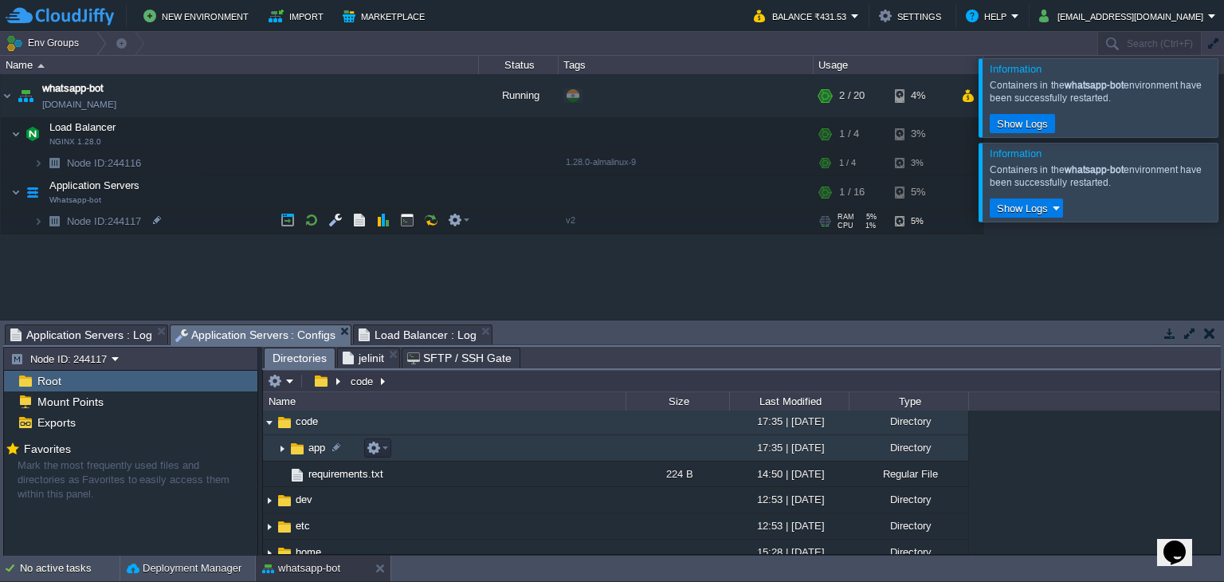
click at [279, 447] on img at bounding box center [282, 448] width 13 height 25
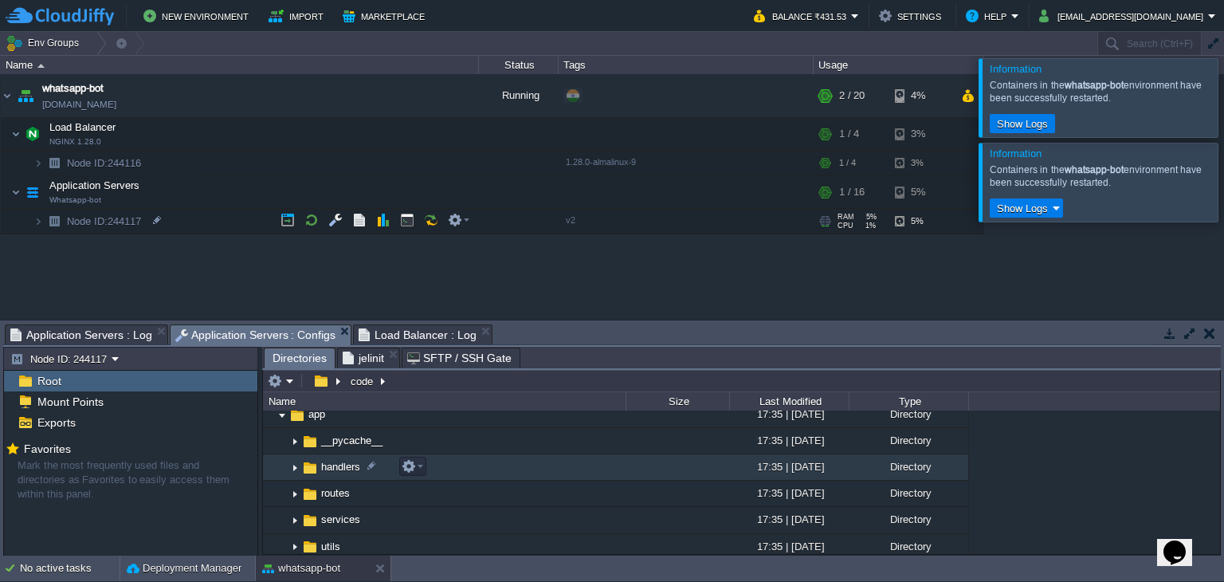
scroll to position [82, 0]
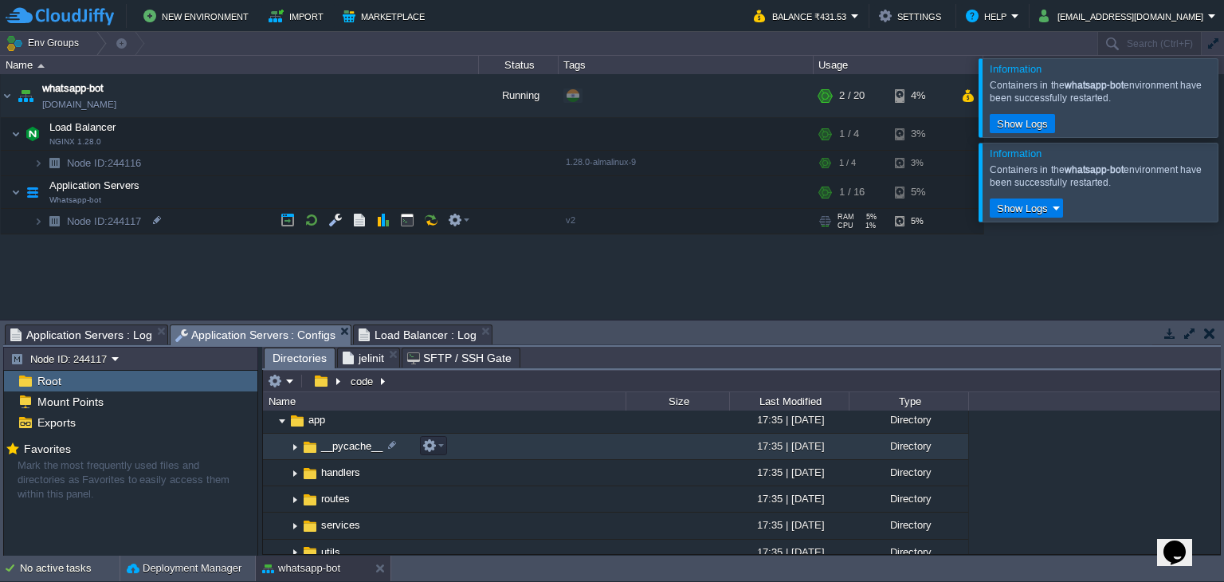
click at [294, 446] on img at bounding box center [294, 446] width 13 height 25
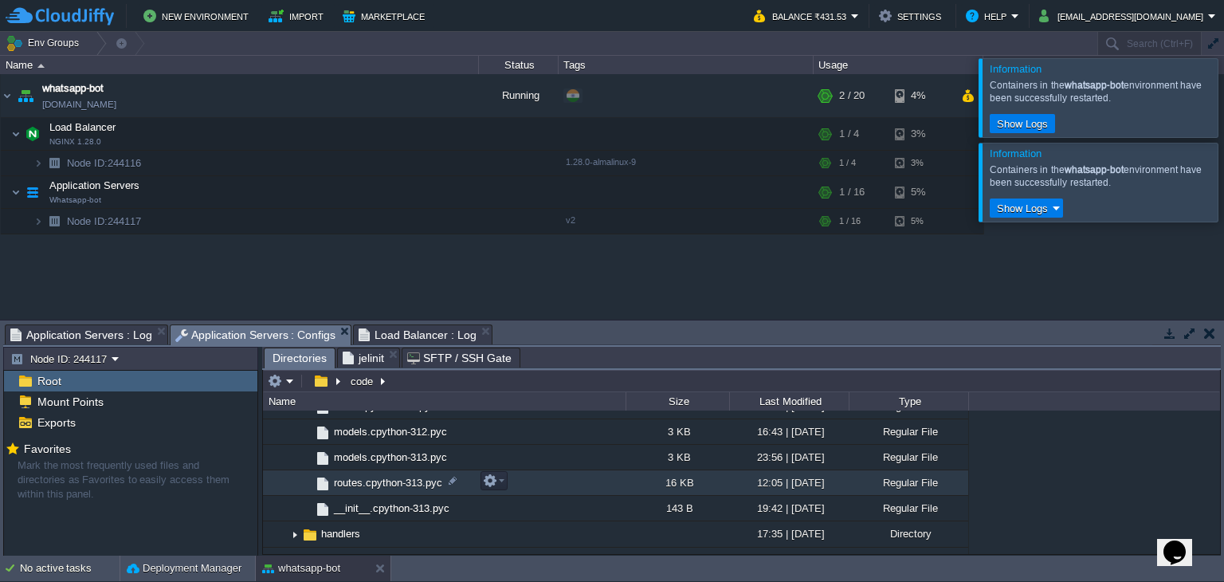
scroll to position [226, 0]
click at [377, 482] on span "routes.cpython-313.pyc" at bounding box center [387, 482] width 113 height 14
click at [384, 482] on span "routes.cpython-313.pyc" at bounding box center [387, 482] width 113 height 14
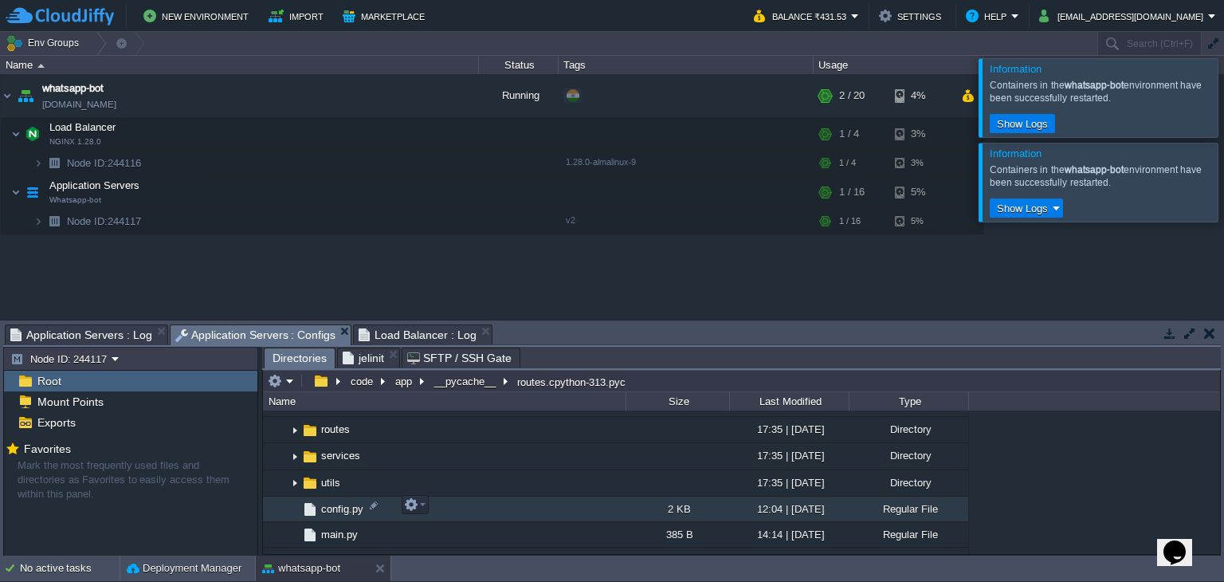
scroll to position [296, 0]
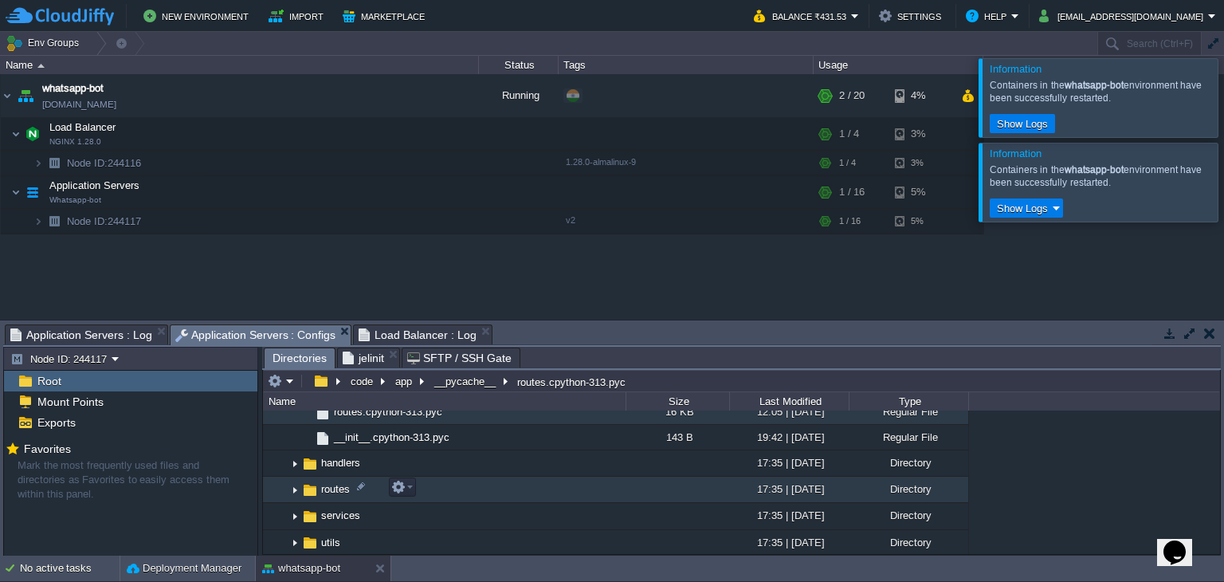
click at [293, 485] on img at bounding box center [294, 489] width 13 height 25
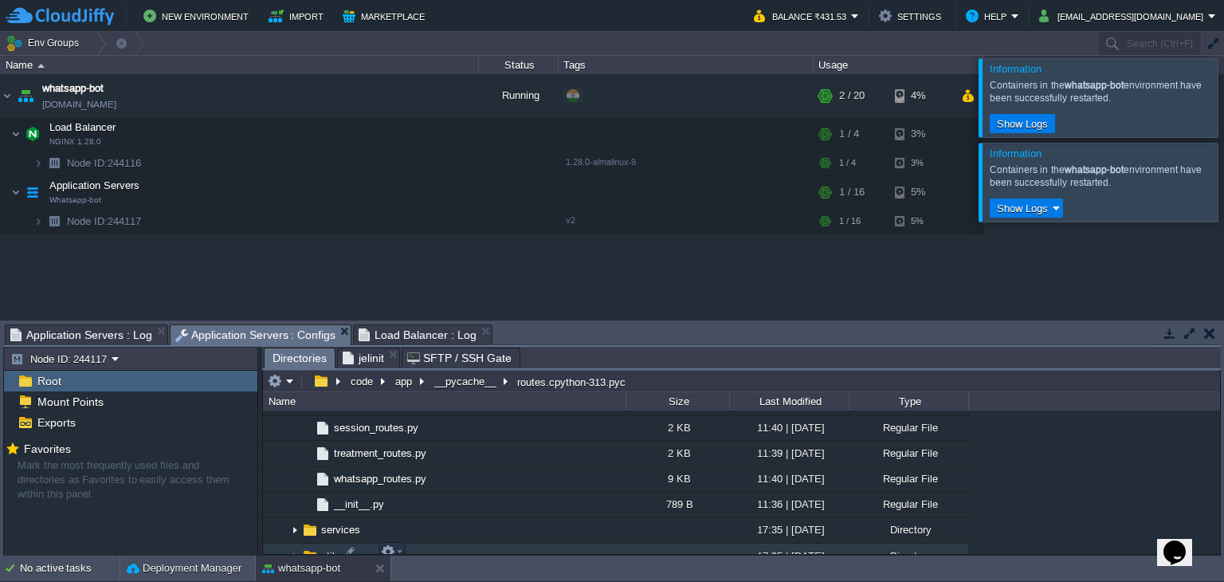
scroll to position [551, 0]
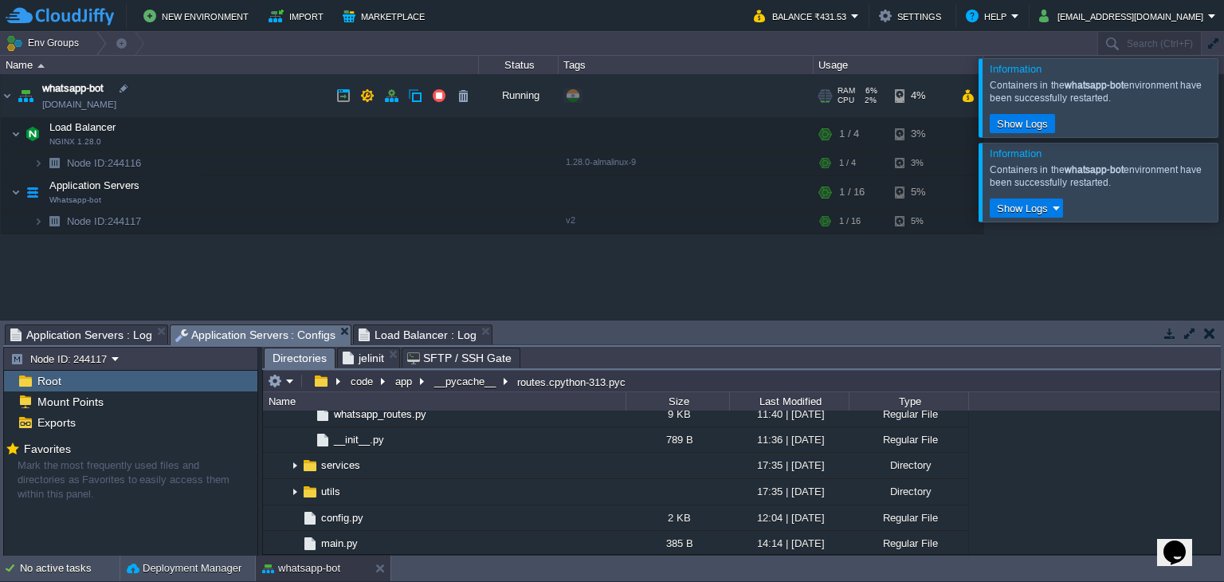
click at [116, 100] on link "[DOMAIN_NAME]" at bounding box center [79, 104] width 74 height 16
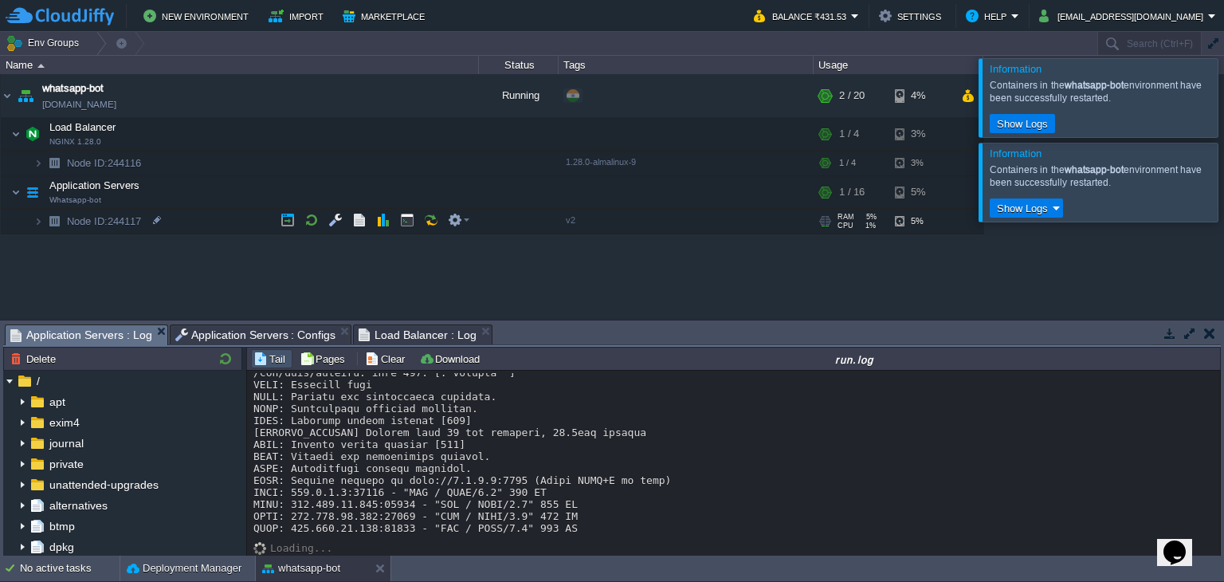
click at [127, 328] on span "Application Servers : Log" at bounding box center [81, 335] width 142 height 20
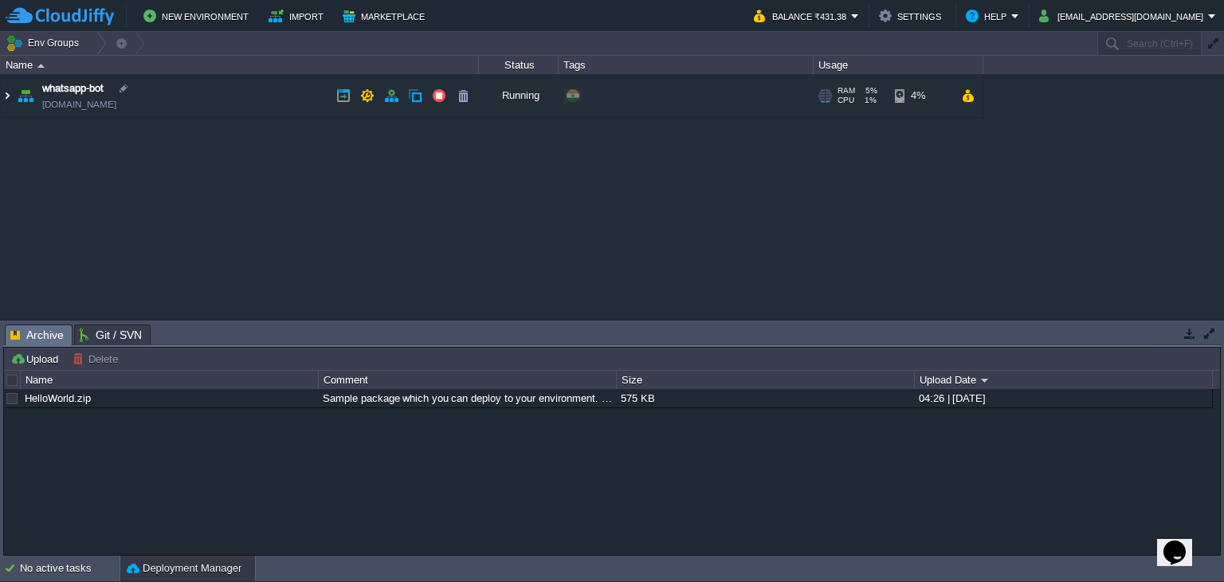
click at [8, 90] on img at bounding box center [7, 95] width 13 height 43
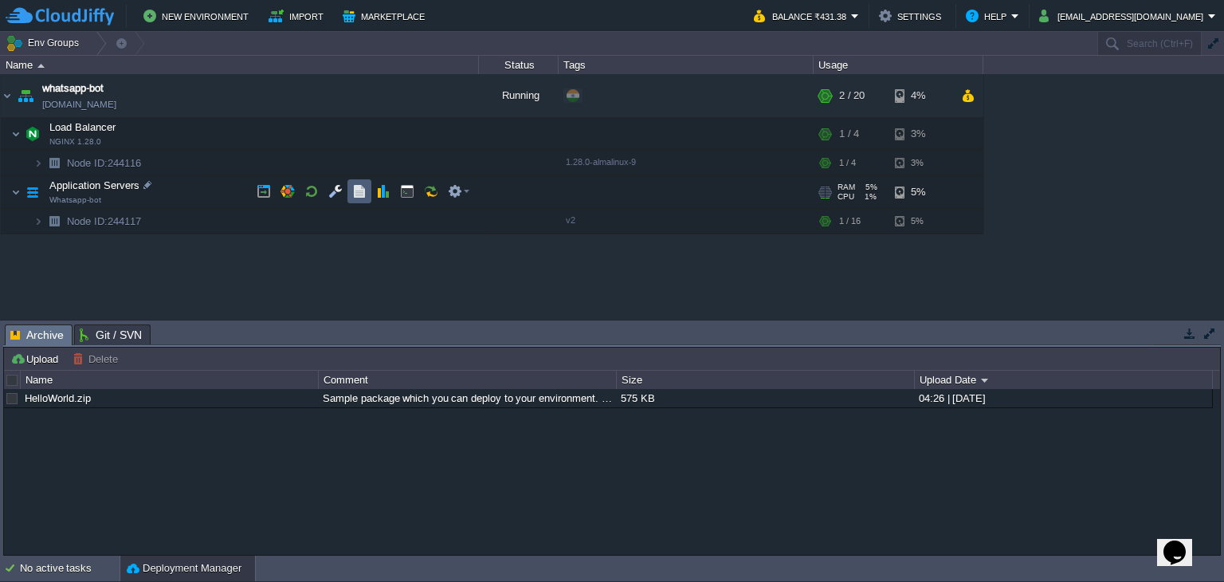
click at [366, 195] on button "button" at bounding box center [359, 191] width 14 height 14
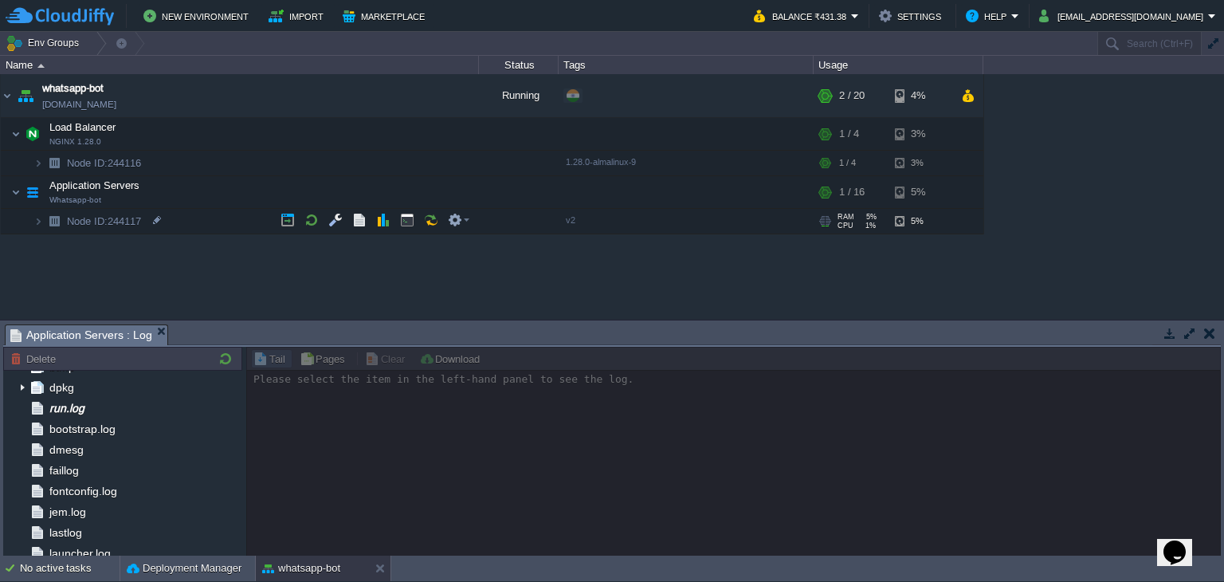
scroll to position [161, 0]
click at [80, 403] on span "run.log" at bounding box center [66, 406] width 41 height 14
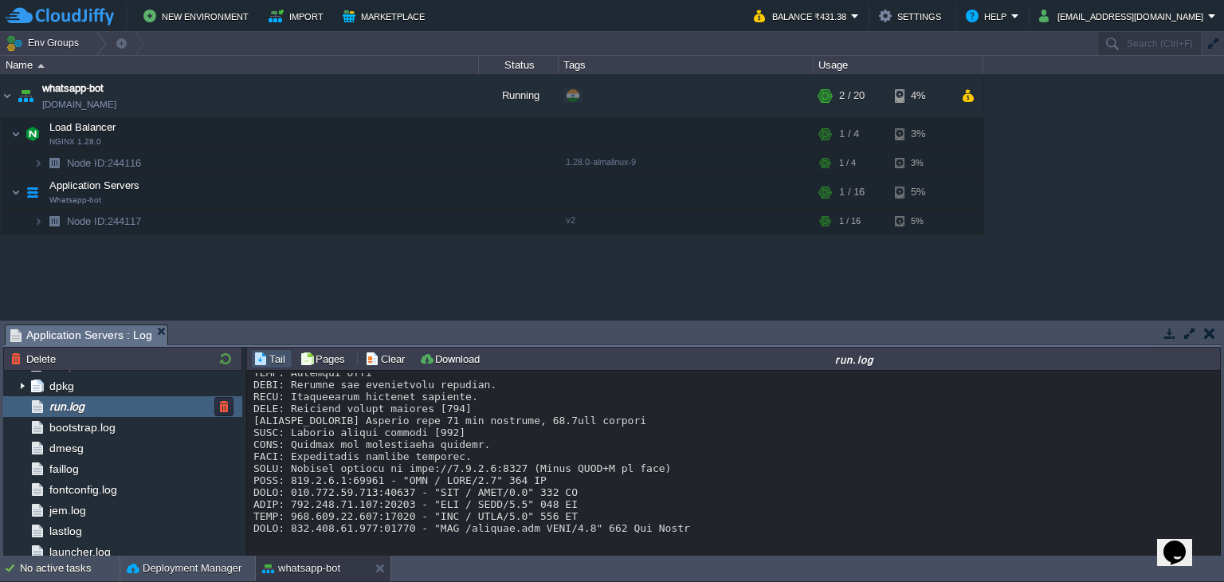
scroll to position [0, 0]
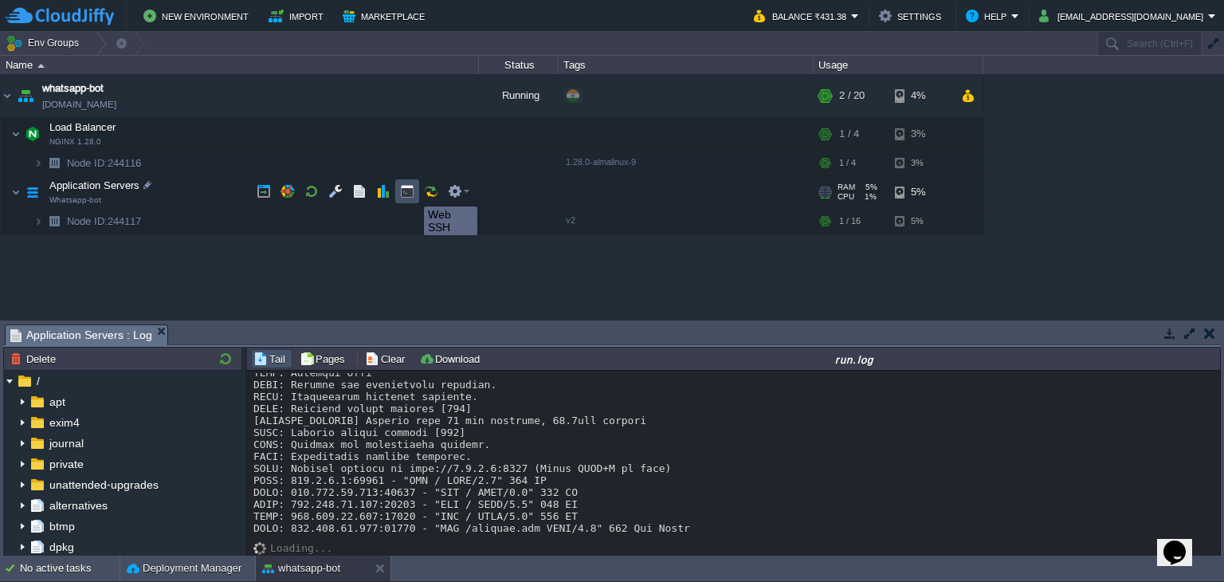
click at [412, 192] on button "button" at bounding box center [407, 191] width 14 height 14
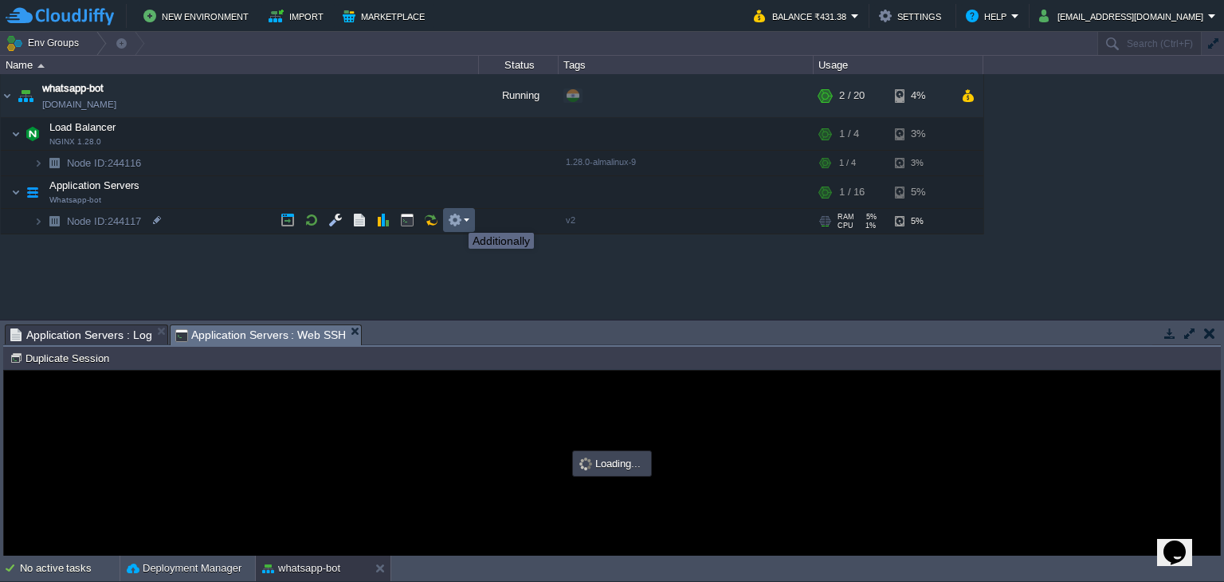
click at [457, 218] on button "button" at bounding box center [455, 220] width 14 height 14
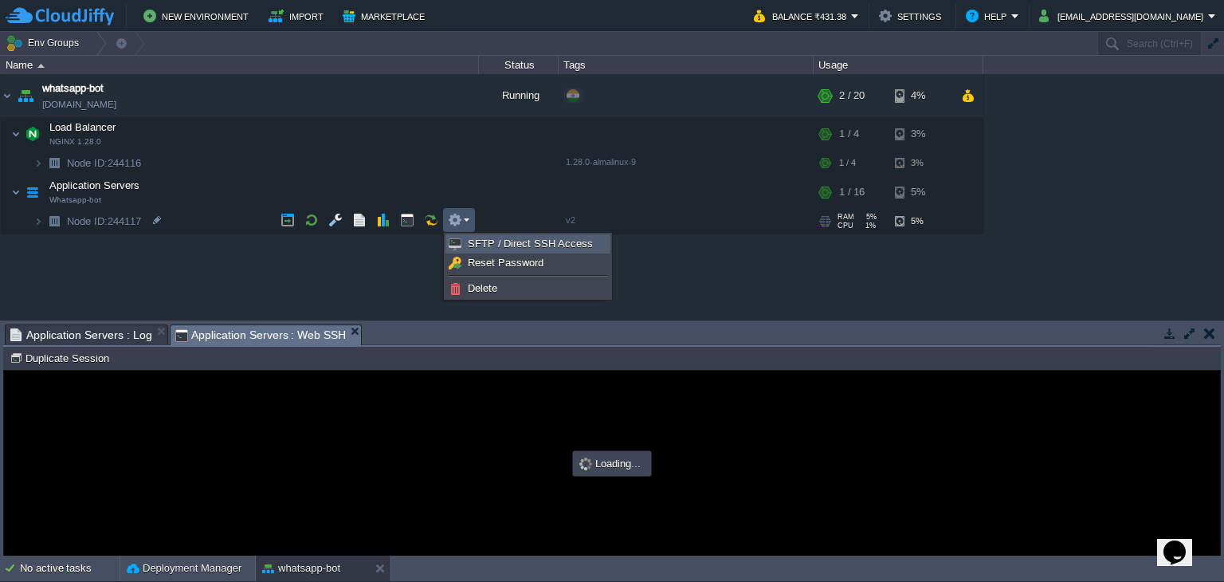
click at [464, 238] on link "SFTP / Direct SSH Access" at bounding box center [527, 244] width 163 height 18
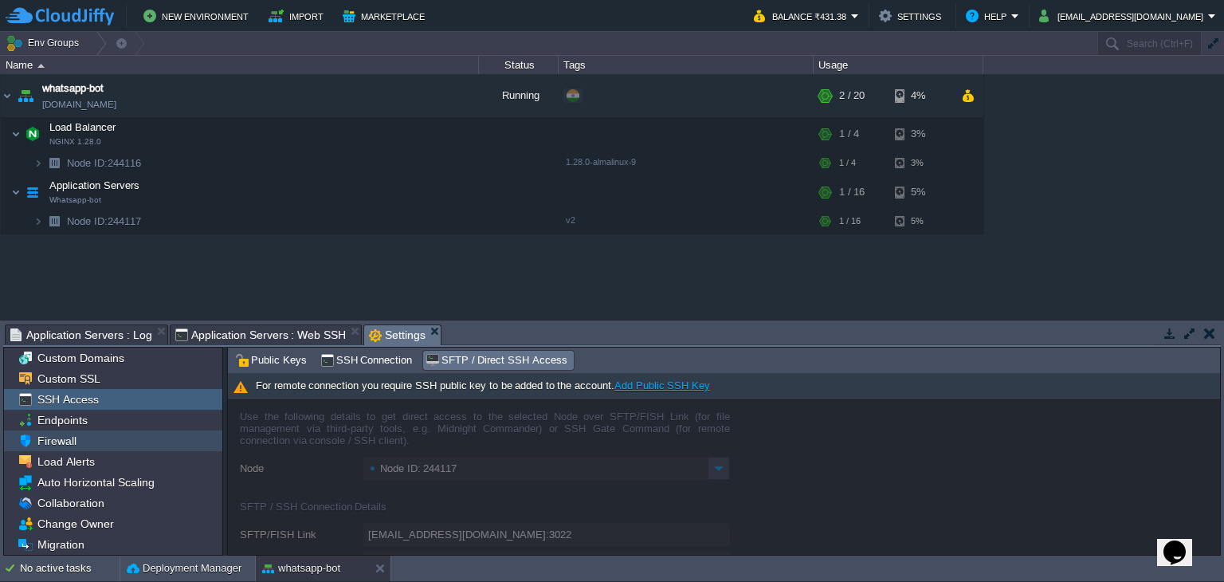
click at [138, 433] on div "Firewall" at bounding box center [113, 440] width 218 height 21
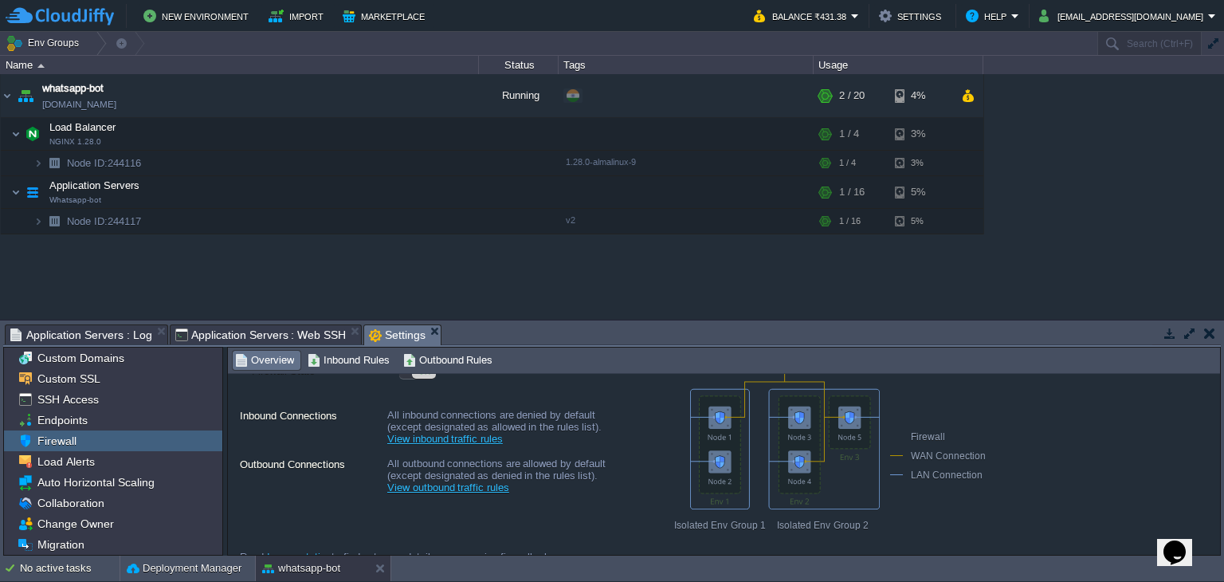
scroll to position [69, 0]
click at [363, 364] on span "Inbound Rules" at bounding box center [349, 360] width 82 height 18
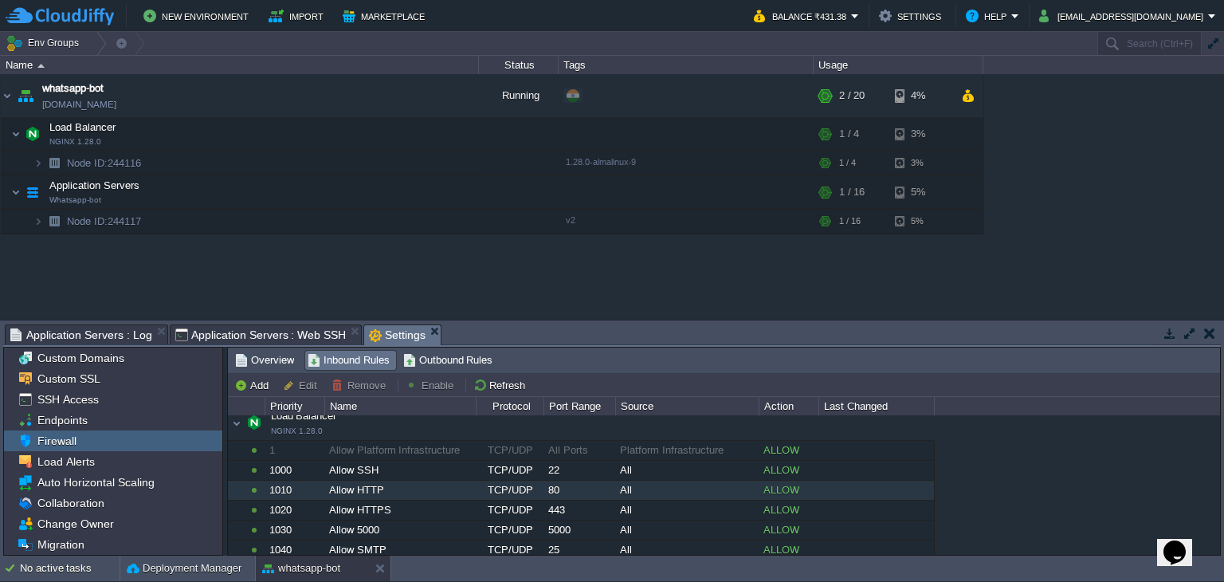
scroll to position [32, 0]
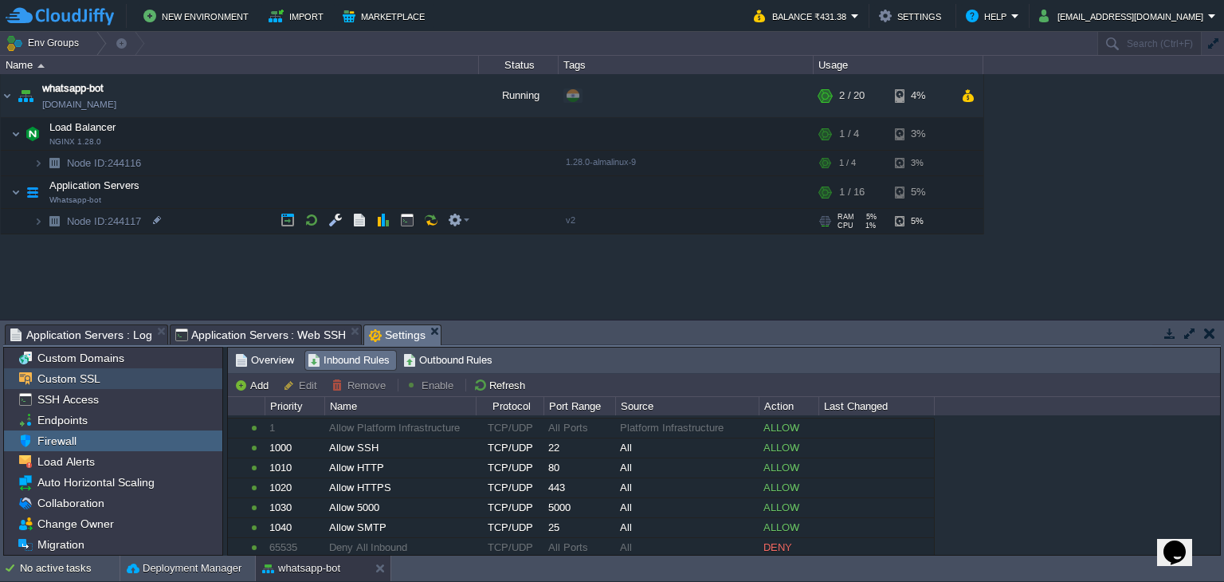
click at [92, 383] on span "Custom SSL" at bounding box center [68, 378] width 69 height 14
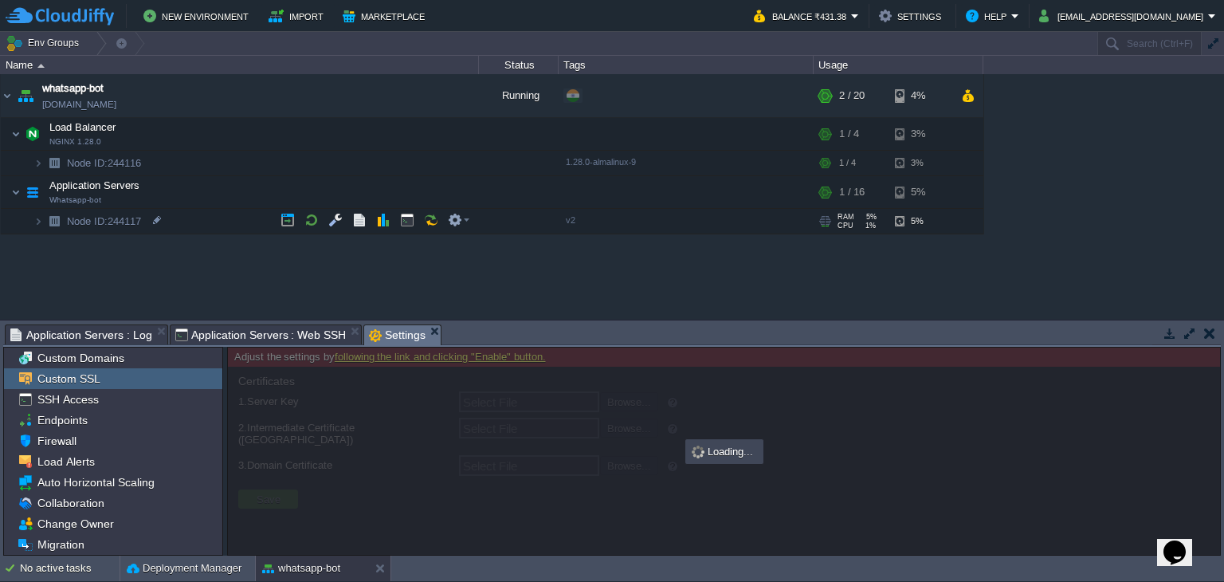
type input "Select File"
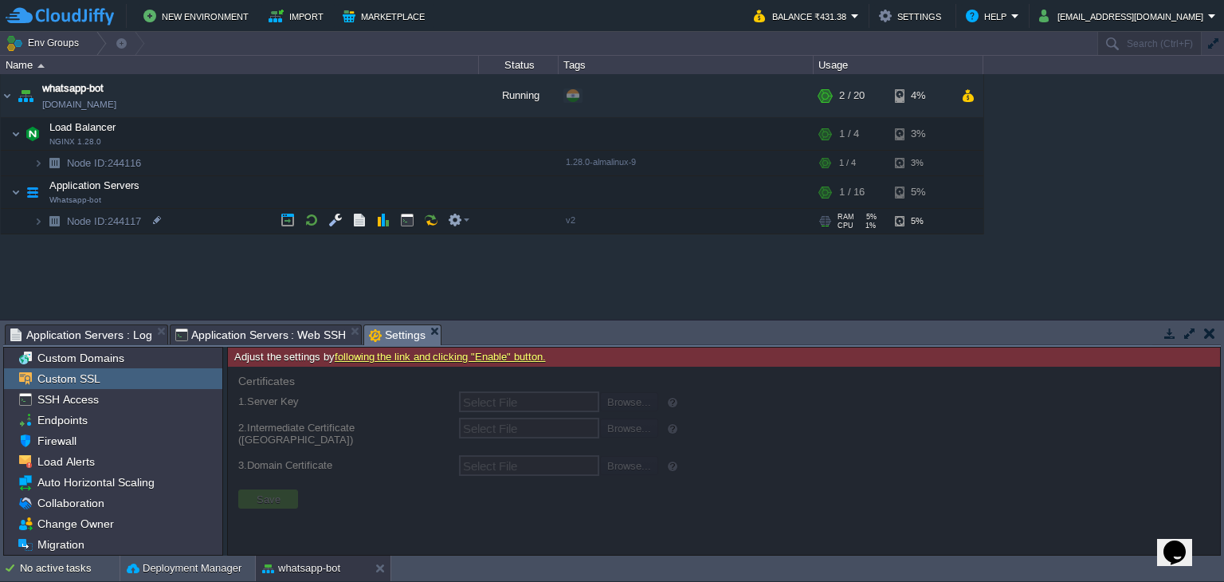
click at [394, 357] on link "following the link and clicking "Enable" button." at bounding box center [440, 357] width 211 height 12
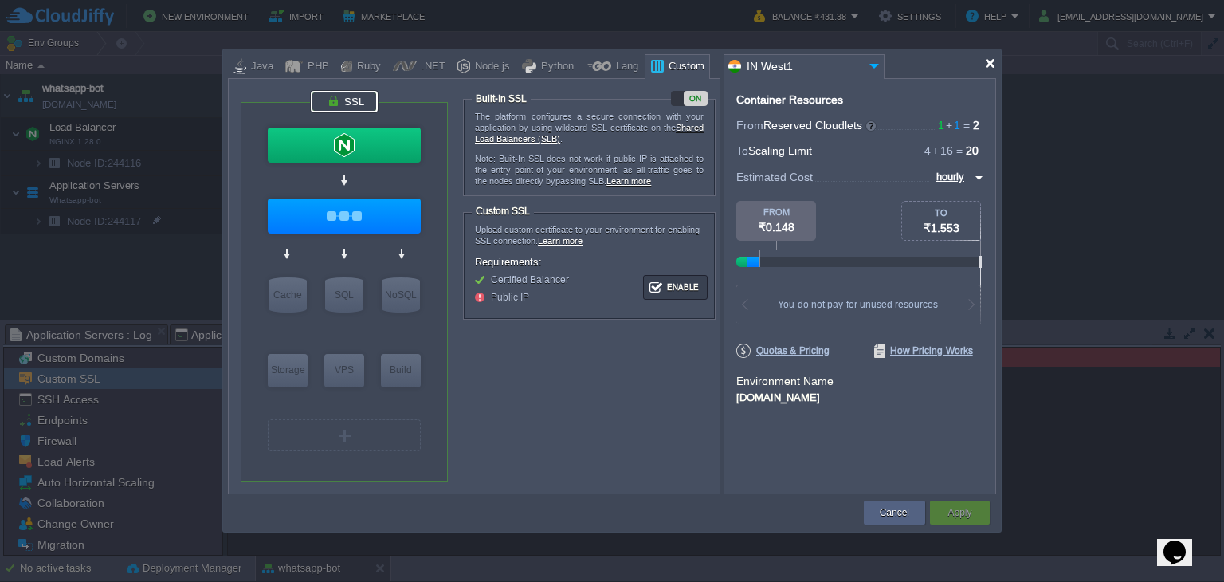
click at [987, 58] on div at bounding box center [990, 63] width 12 height 12
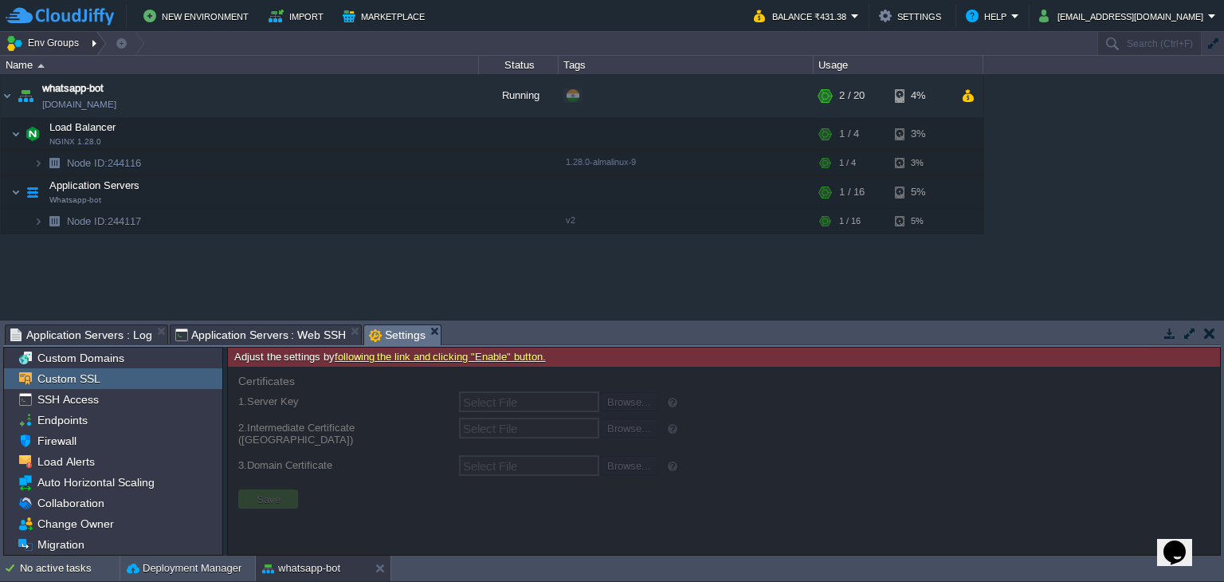
click at [90, 47] on div at bounding box center [96, 43] width 22 height 23
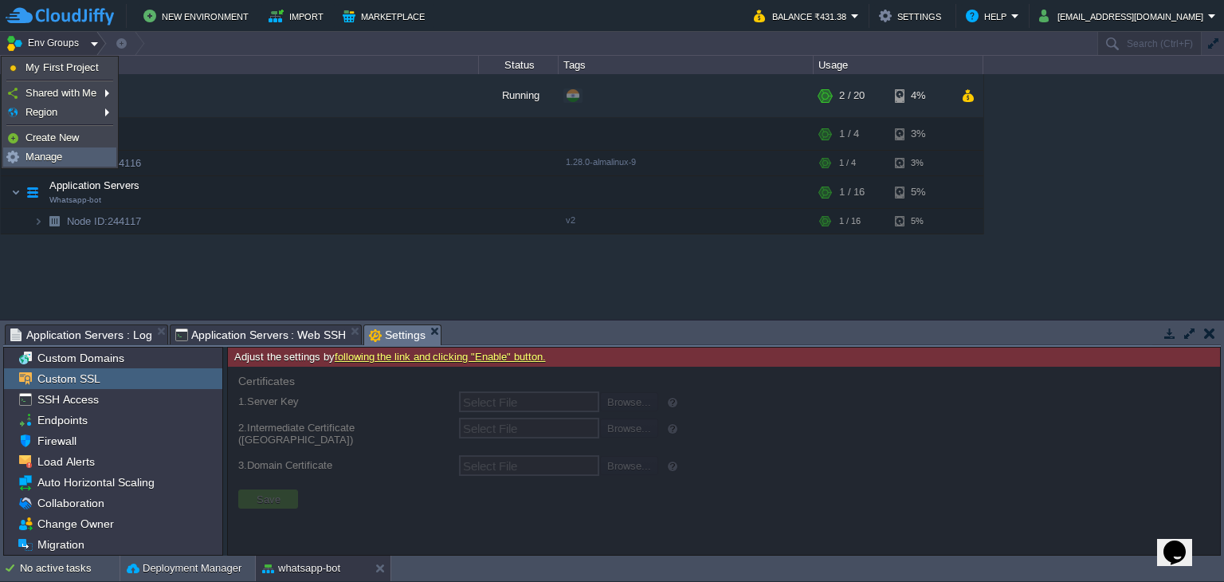
click at [88, 155] on link "Manage" at bounding box center [60, 157] width 112 height 18
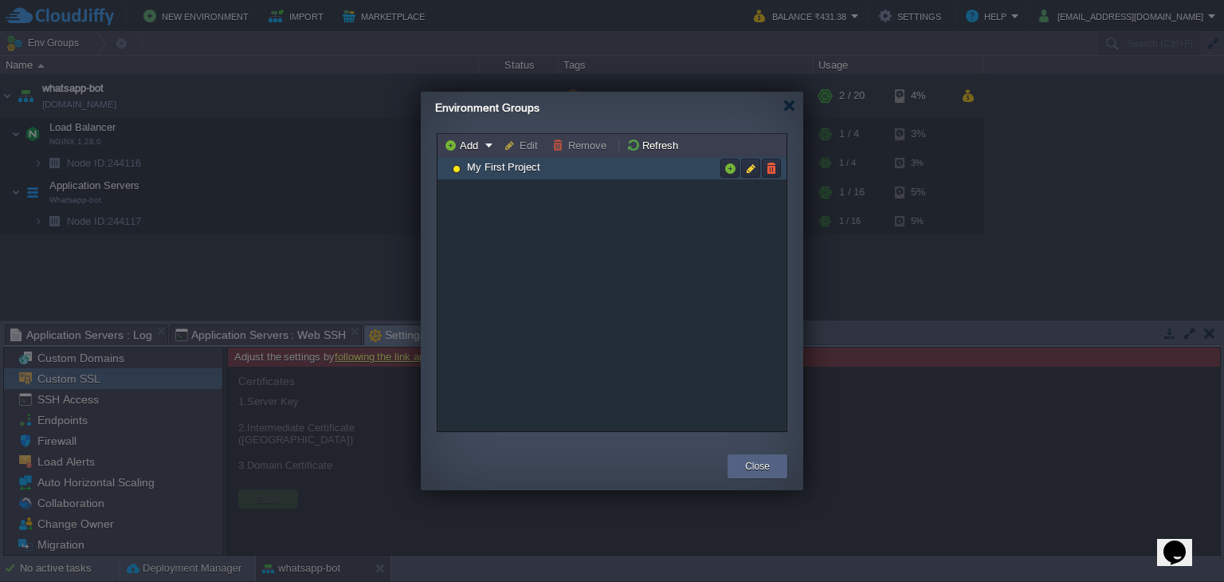
click at [504, 167] on span "My First Project" at bounding box center [503, 167] width 77 height 14
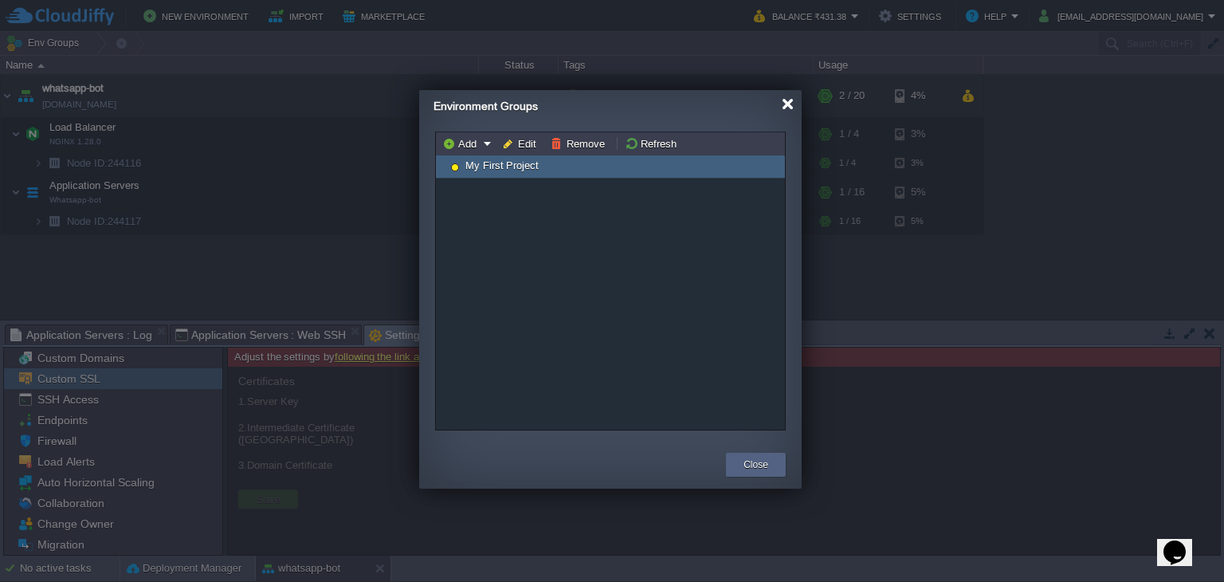
click at [788, 104] on div at bounding box center [788, 104] width 12 height 12
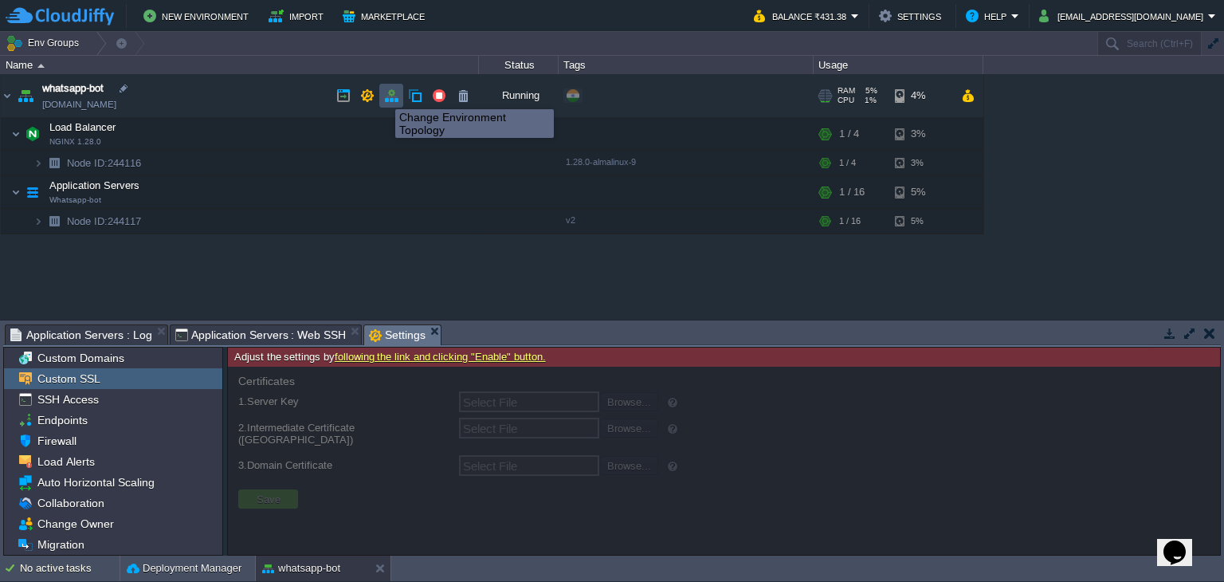
click at [395, 96] on button "button" at bounding box center [391, 95] width 14 height 14
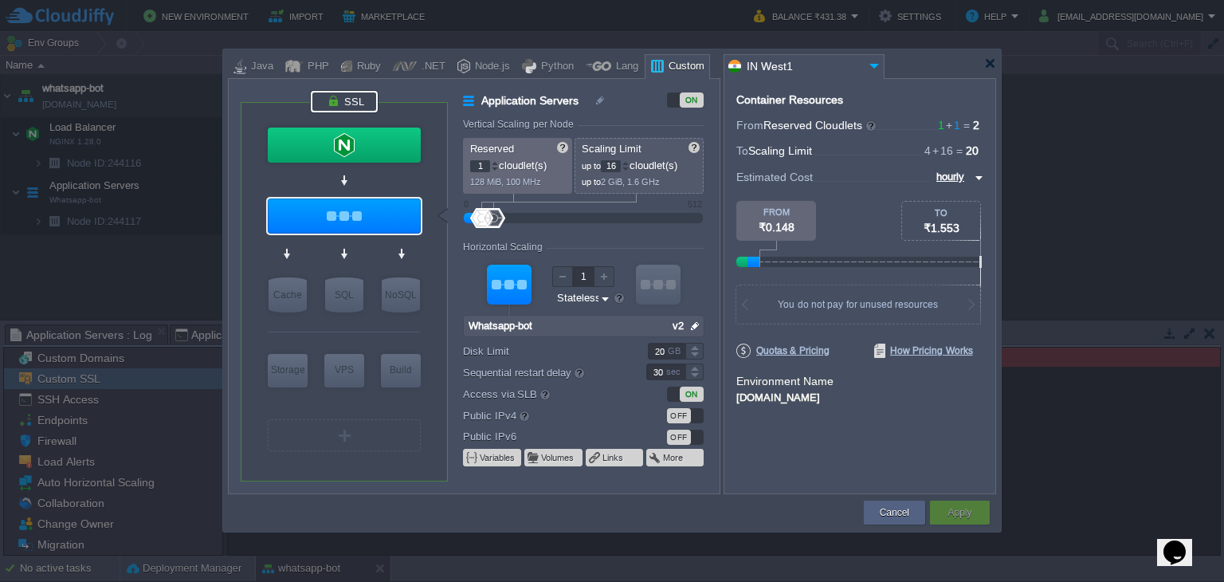
click at [335, 92] on div at bounding box center [344, 102] width 67 height 22
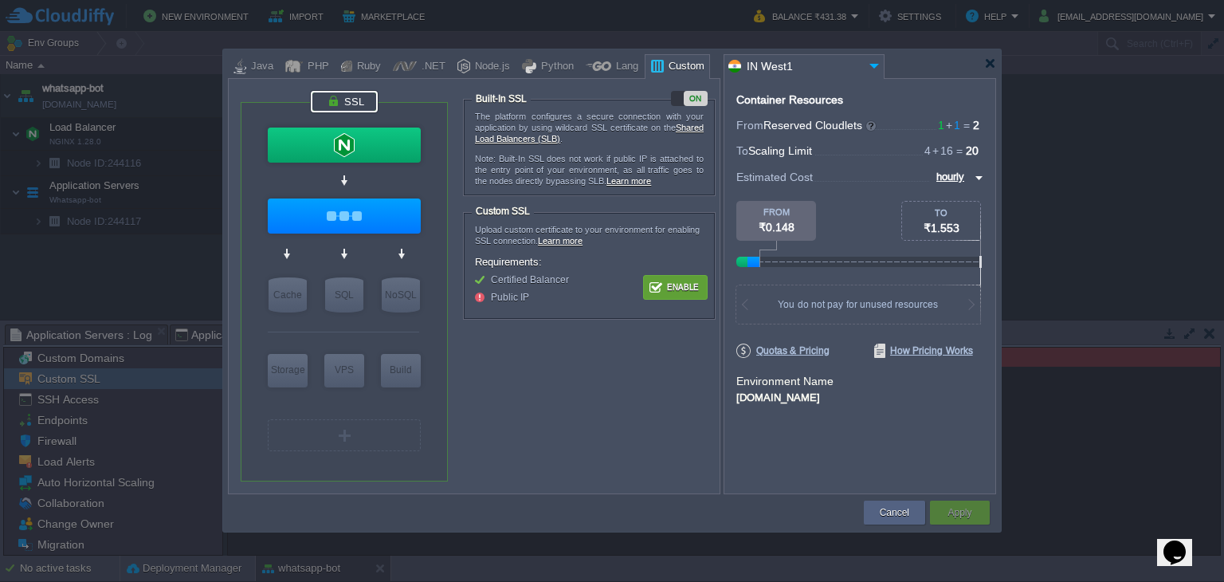
click at [669, 290] on button "Enable" at bounding box center [675, 287] width 60 height 20
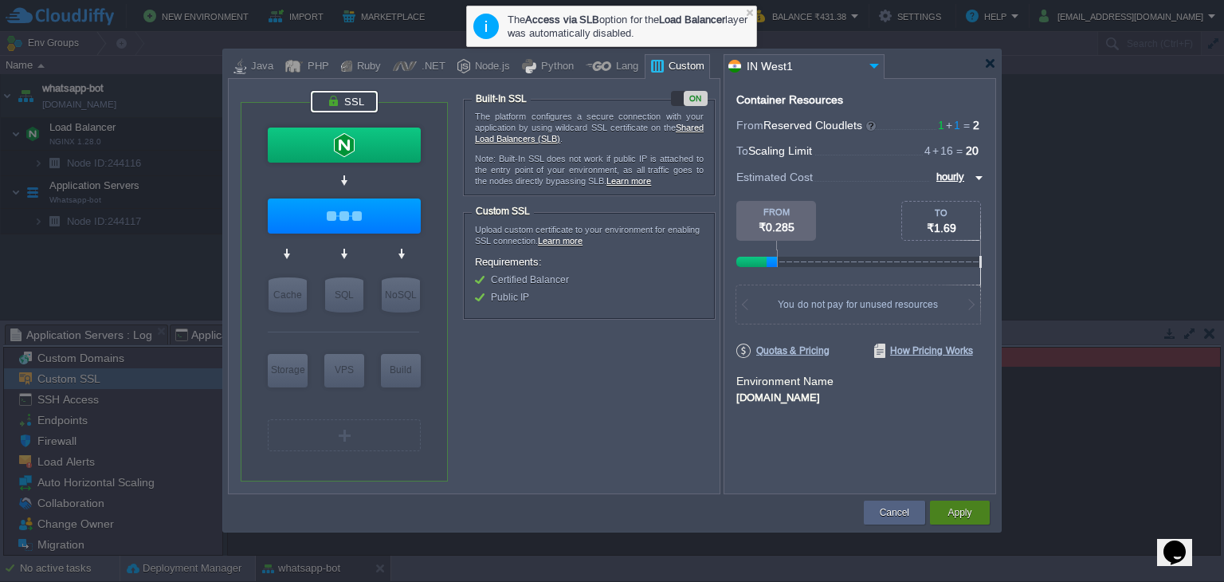
click at [947, 508] on div "Apply" at bounding box center [960, 512] width 36 height 24
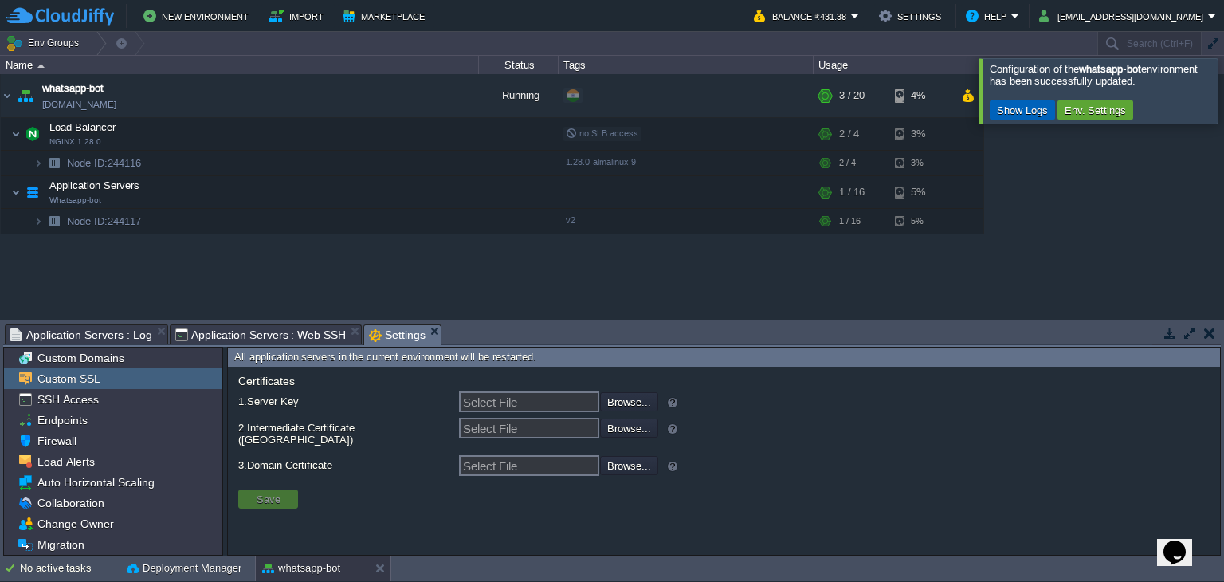
click at [1015, 115] on button "Show Logs" at bounding box center [1022, 110] width 61 height 14
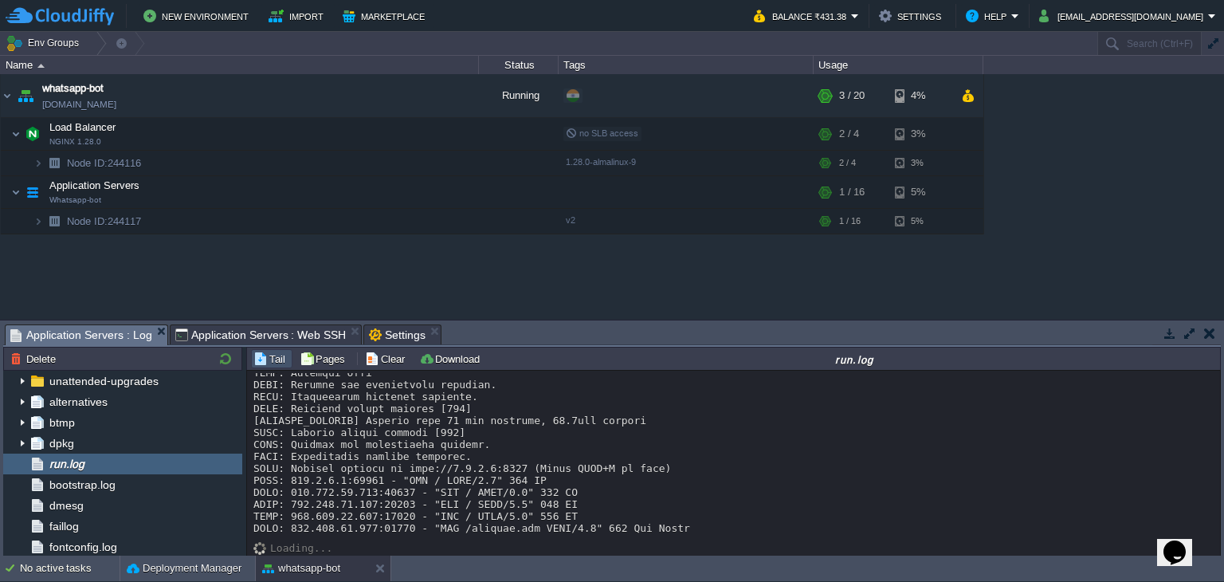
scroll to position [13076, 0]
click at [116, 102] on link "[DOMAIN_NAME]" at bounding box center [79, 104] width 74 height 16
click at [567, 137] on span "no SLB access" at bounding box center [602, 133] width 73 height 10
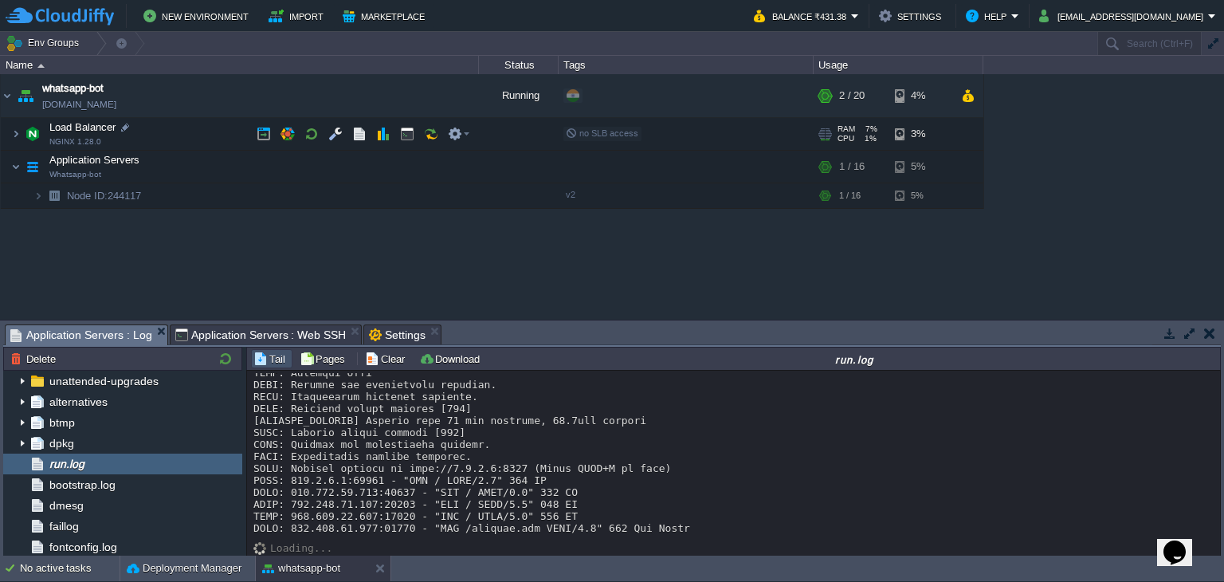
click at [567, 137] on span "no SLB access" at bounding box center [602, 133] width 73 height 10
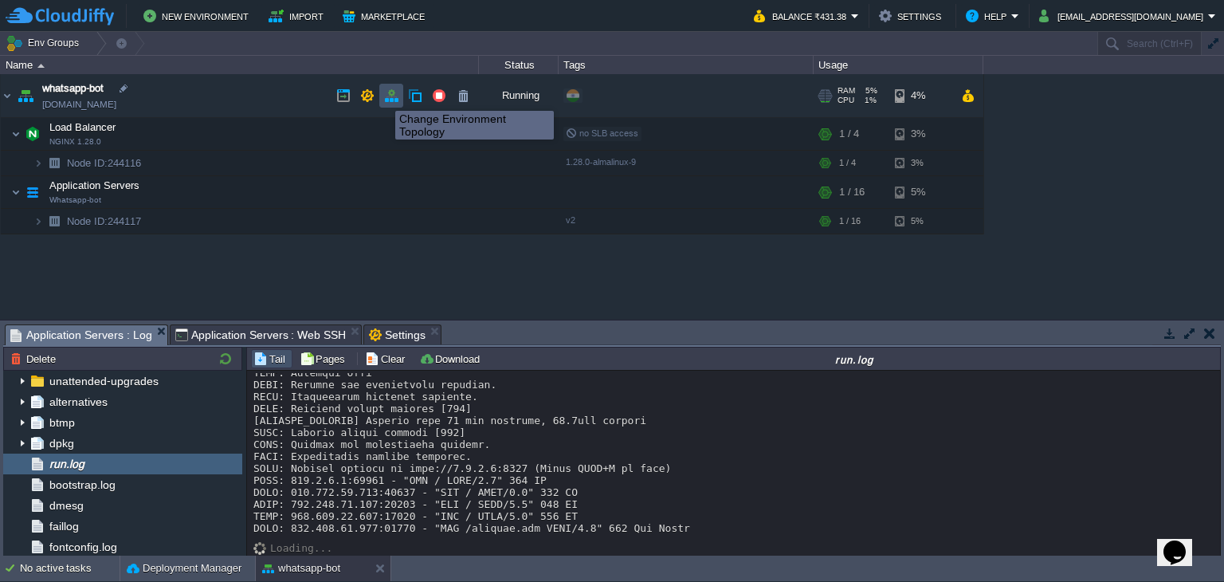
click at [392, 97] on button "button" at bounding box center [391, 95] width 14 height 14
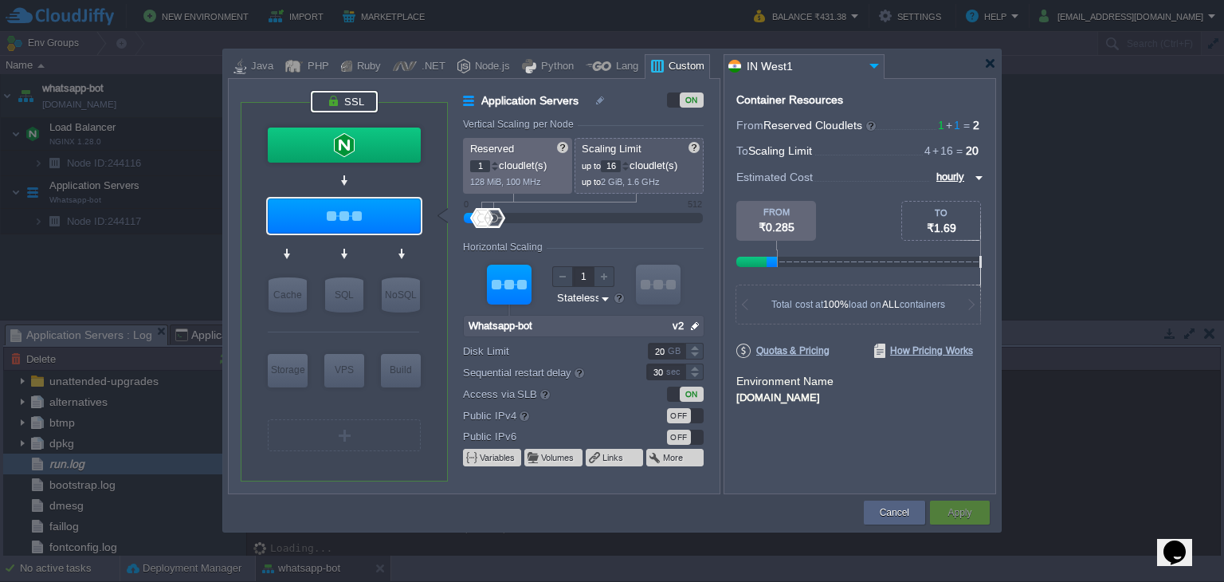
click at [351, 96] on div at bounding box center [344, 102] width 67 height 22
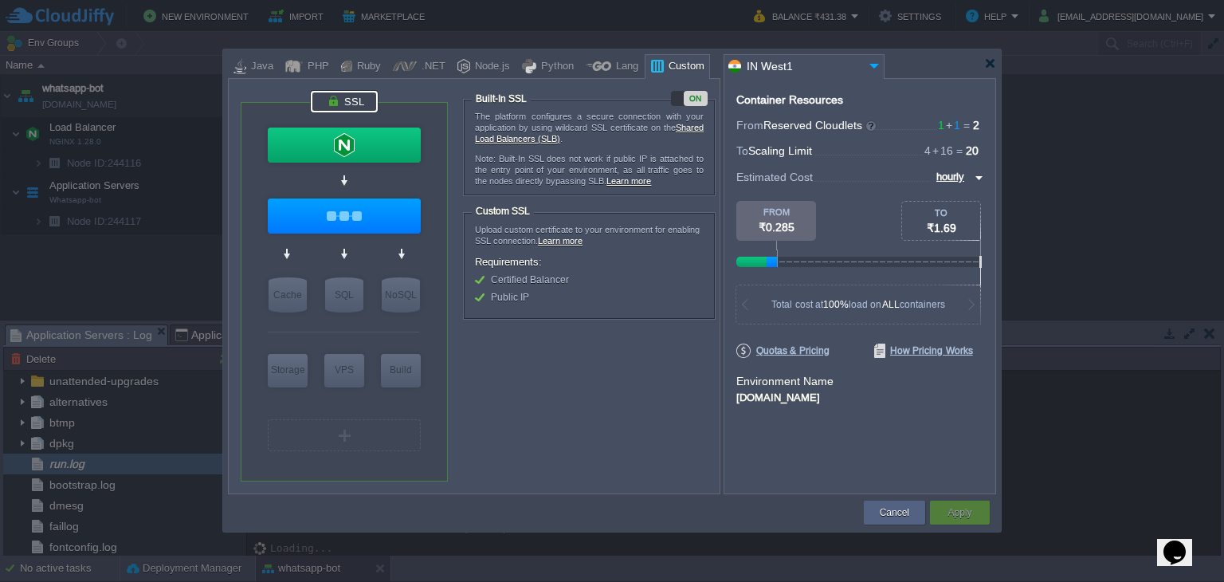
click at [481, 293] on li "Public IP" at bounding box center [566, 297] width 183 height 10
click at [679, 93] on div "ON" at bounding box center [689, 98] width 37 height 15
click at [700, 96] on div "OFF" at bounding box center [689, 98] width 37 height 15
click at [492, 294] on span "Public IP" at bounding box center [510, 297] width 38 height 11
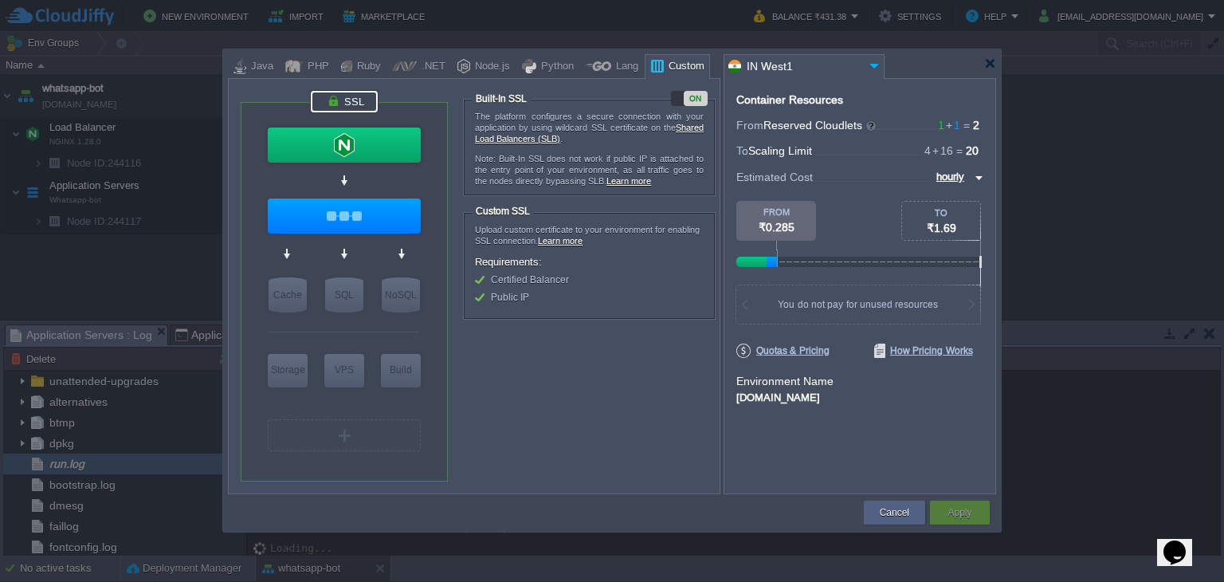
click at [492, 294] on span "Public IP" at bounding box center [510, 297] width 38 height 11
click at [900, 506] on button "Cancel" at bounding box center [894, 512] width 29 height 16
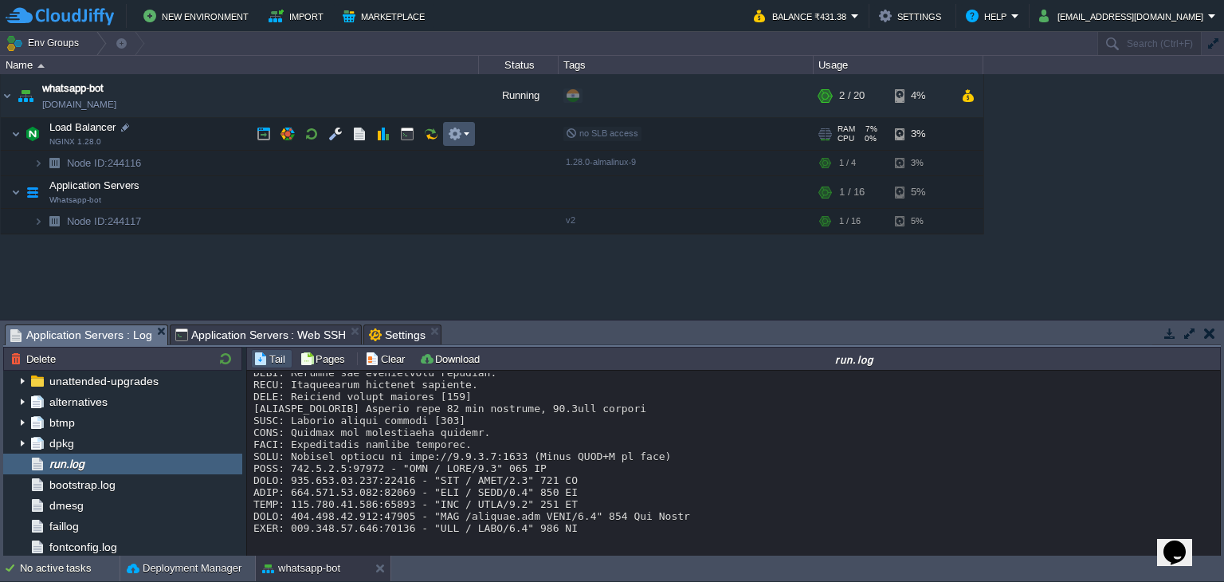
drag, startPoint x: 613, startPoint y: 135, endPoint x: 453, endPoint y: 131, distance: 159.4
click at [453, 131] on button "button" at bounding box center [455, 134] width 14 height 14
click at [344, 138] on td at bounding box center [336, 134] width 24 height 24
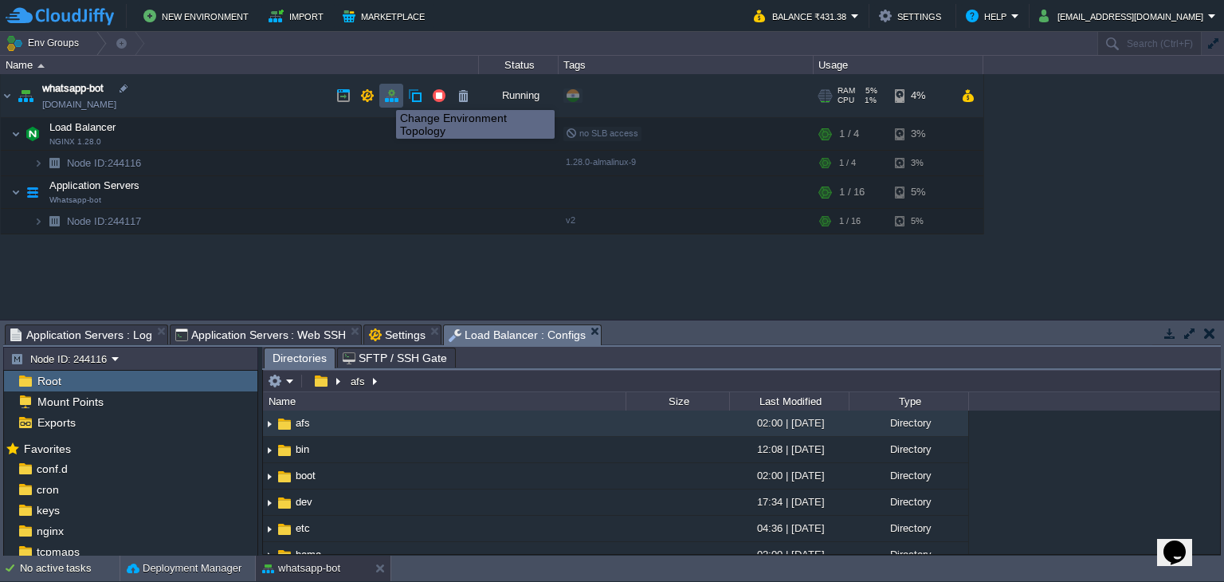
click at [386, 96] on button "button" at bounding box center [391, 95] width 14 height 14
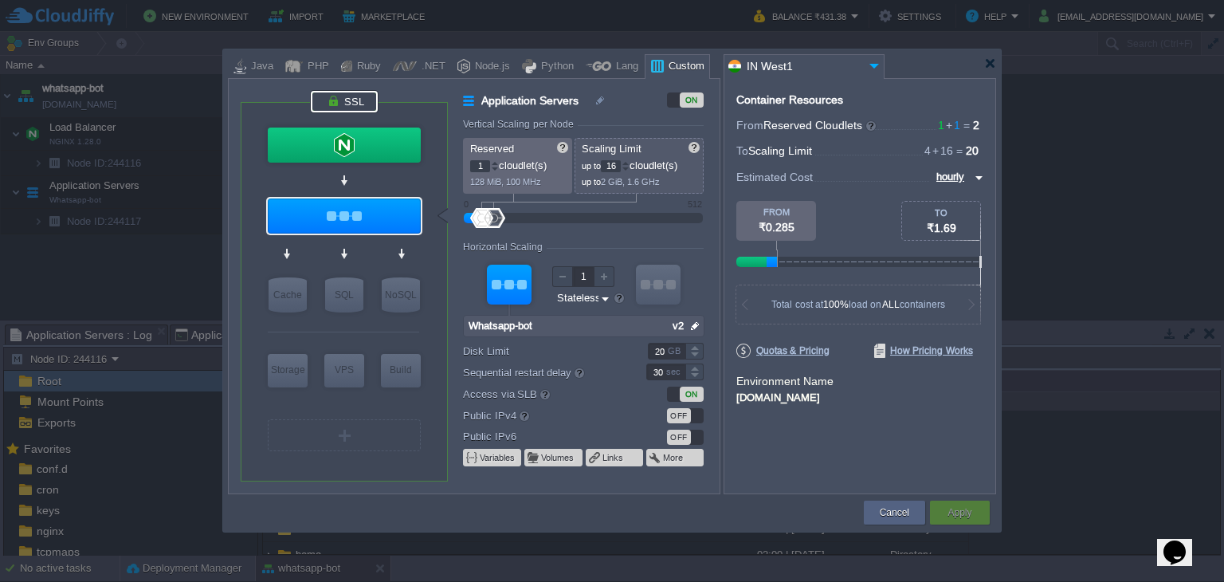
click at [335, 94] on div at bounding box center [344, 102] width 67 height 22
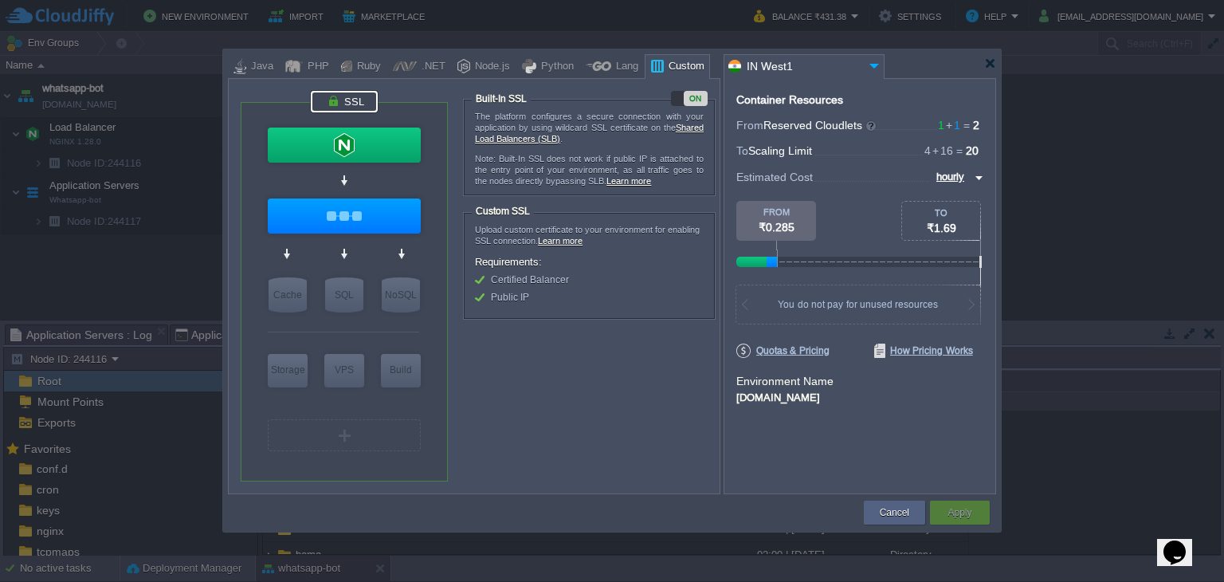
click at [688, 125] on link "Shared Load Balancers (SLB)" at bounding box center [589, 133] width 229 height 21
click at [985, 61] on div at bounding box center [990, 63] width 12 height 12
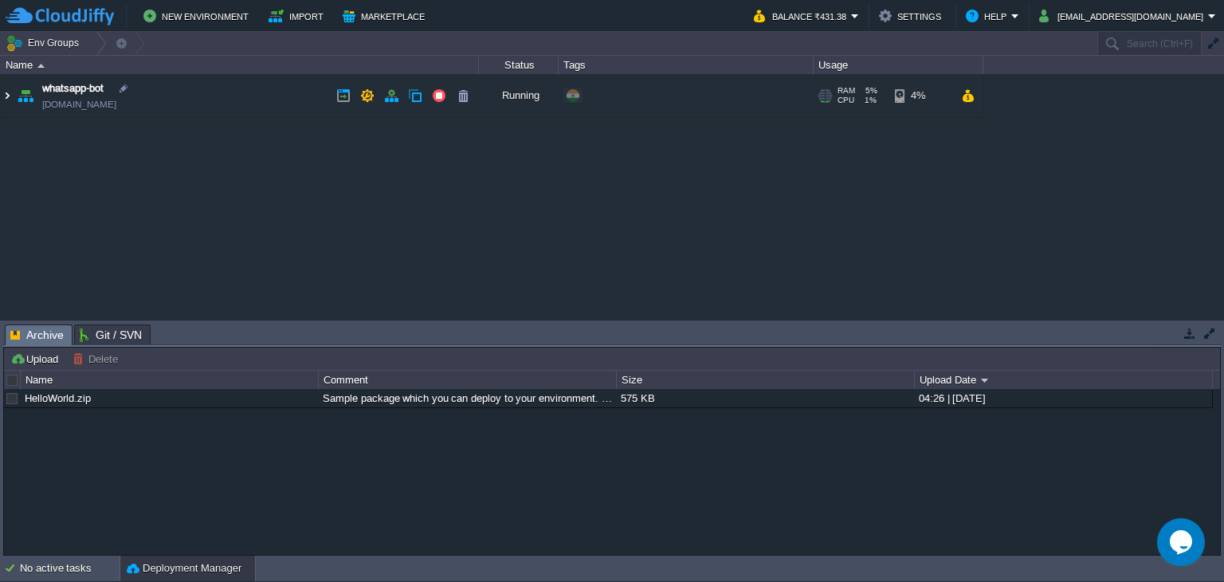
click at [2, 90] on img at bounding box center [7, 95] width 13 height 43
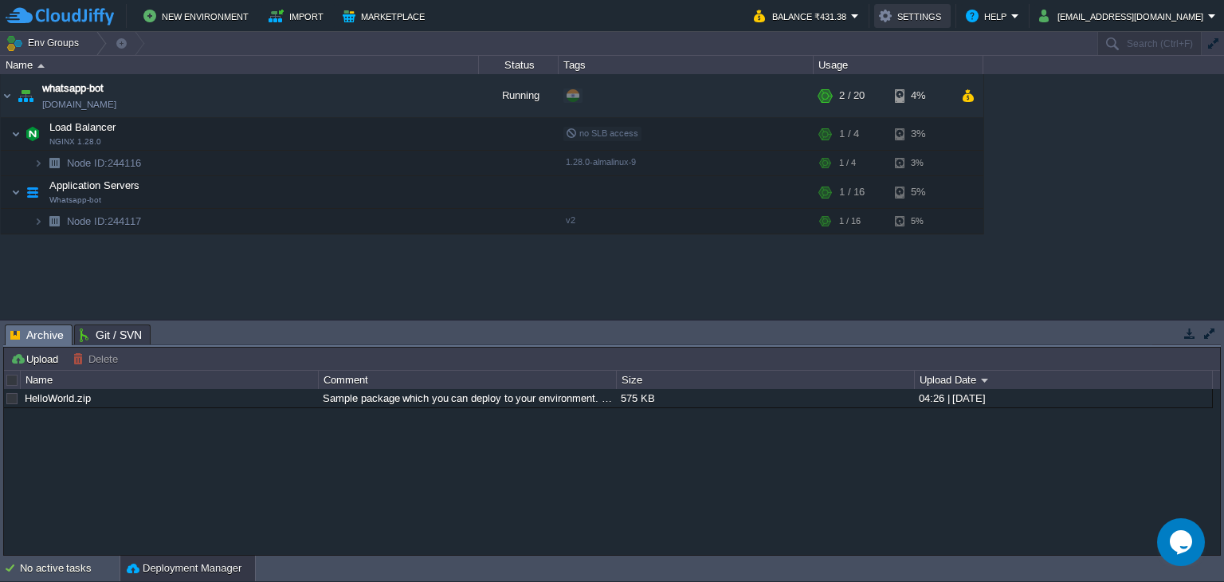
click at [946, 23] on button "Settings" at bounding box center [912, 15] width 67 height 19
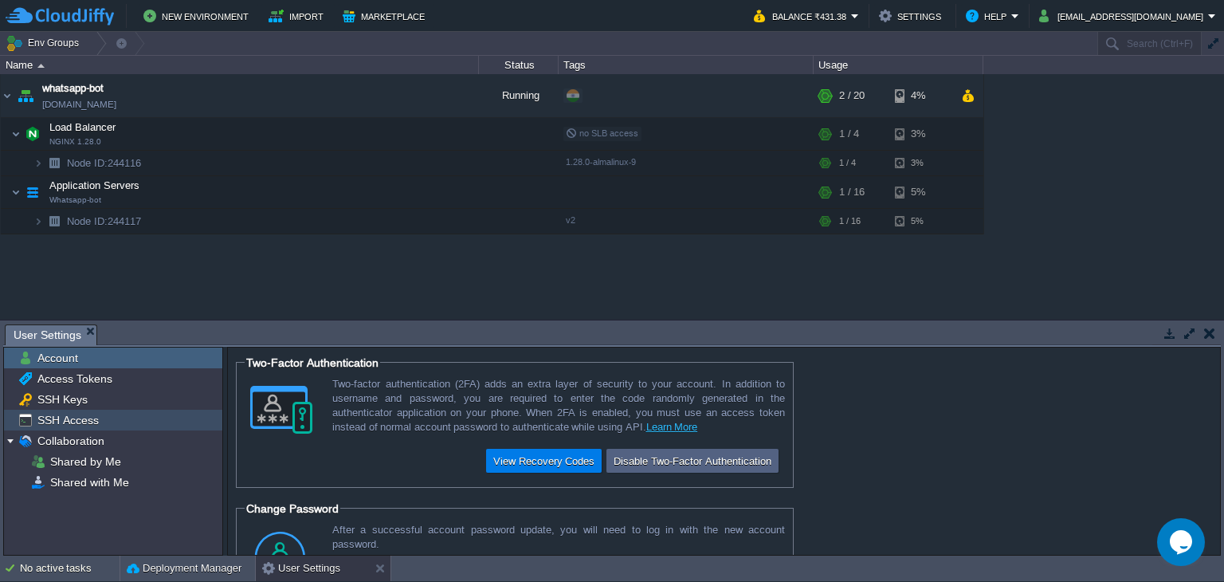
click at [98, 412] on div "SSH Access" at bounding box center [113, 420] width 218 height 21
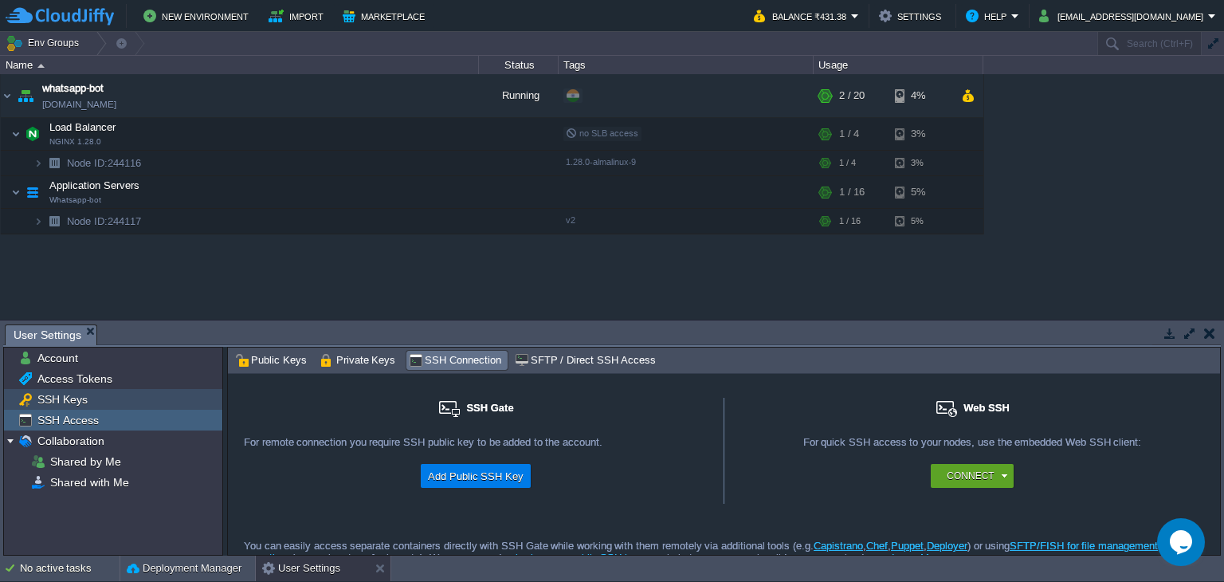
click at [97, 391] on div "SSH Keys" at bounding box center [113, 399] width 218 height 21
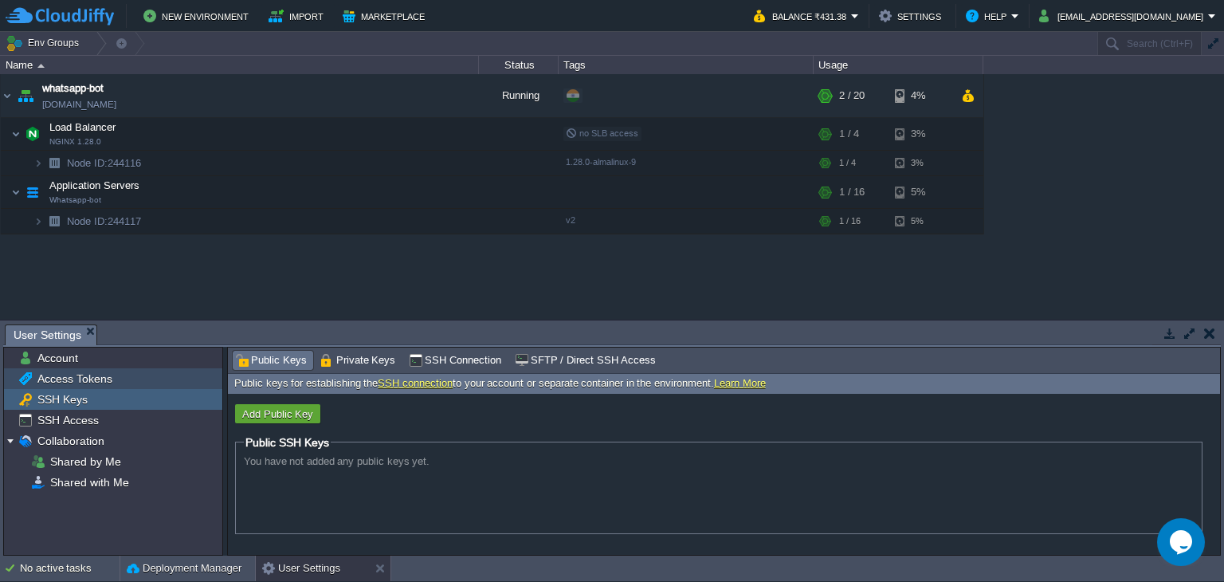
click at [104, 378] on span "Access Tokens" at bounding box center [74, 378] width 80 height 14
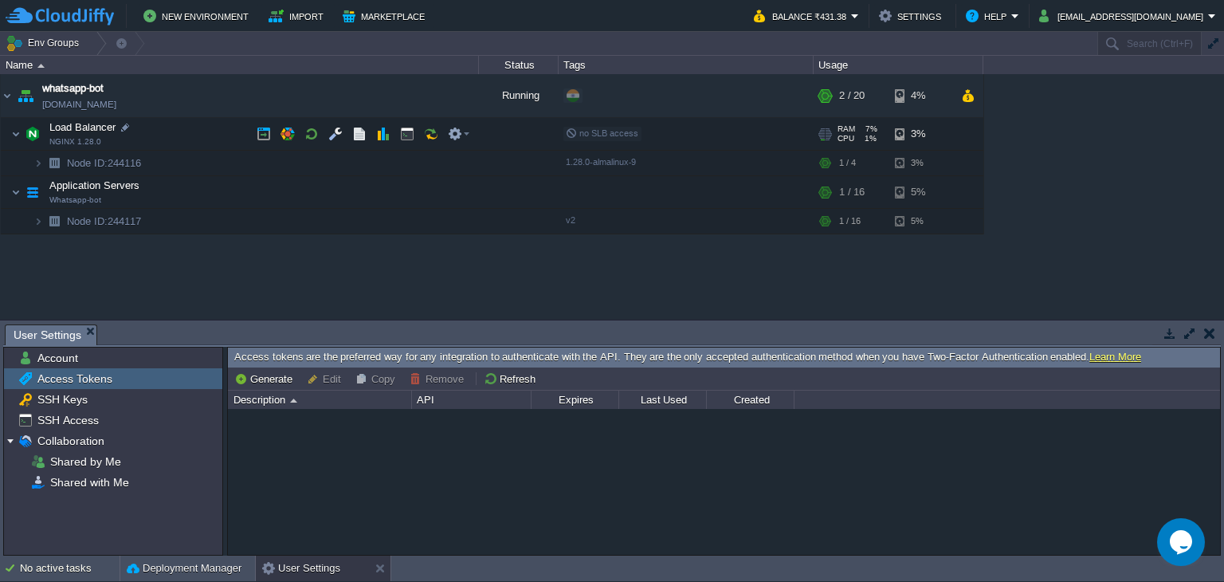
click at [583, 128] on span "no SLB access" at bounding box center [602, 133] width 73 height 10
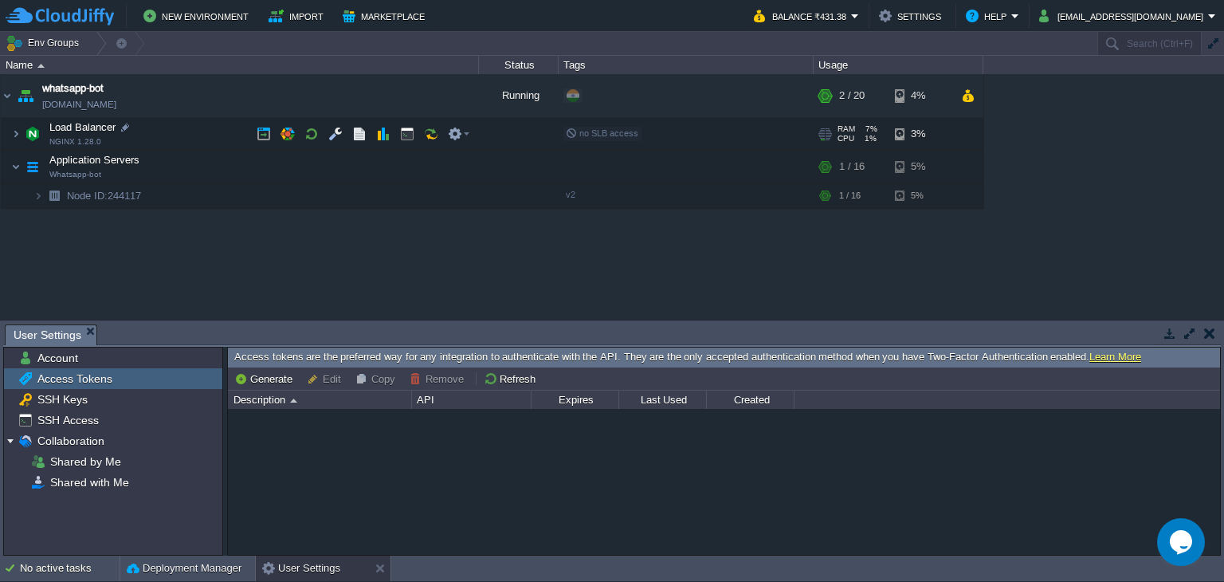
click at [583, 128] on span "no SLB access" at bounding box center [602, 133] width 73 height 10
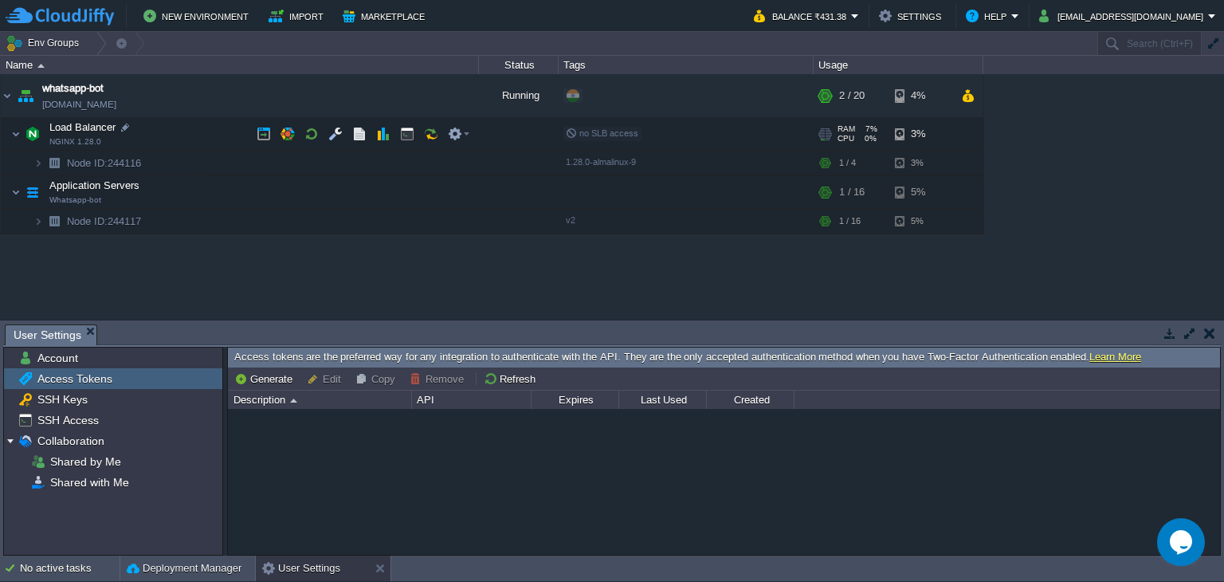
drag, startPoint x: 598, startPoint y: 135, endPoint x: 512, endPoint y: 328, distance: 211.2
click at [463, 125] on td at bounding box center [459, 134] width 32 height 24
click at [421, 133] on td at bounding box center [431, 134] width 24 height 24
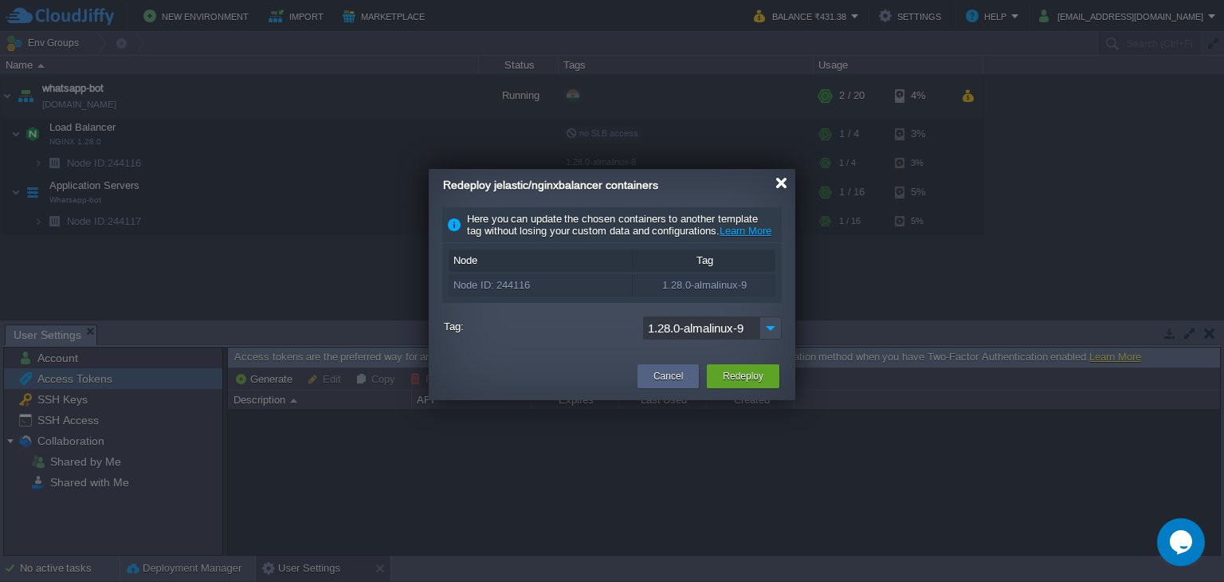
click at [784, 184] on div at bounding box center [781, 183] width 12 height 12
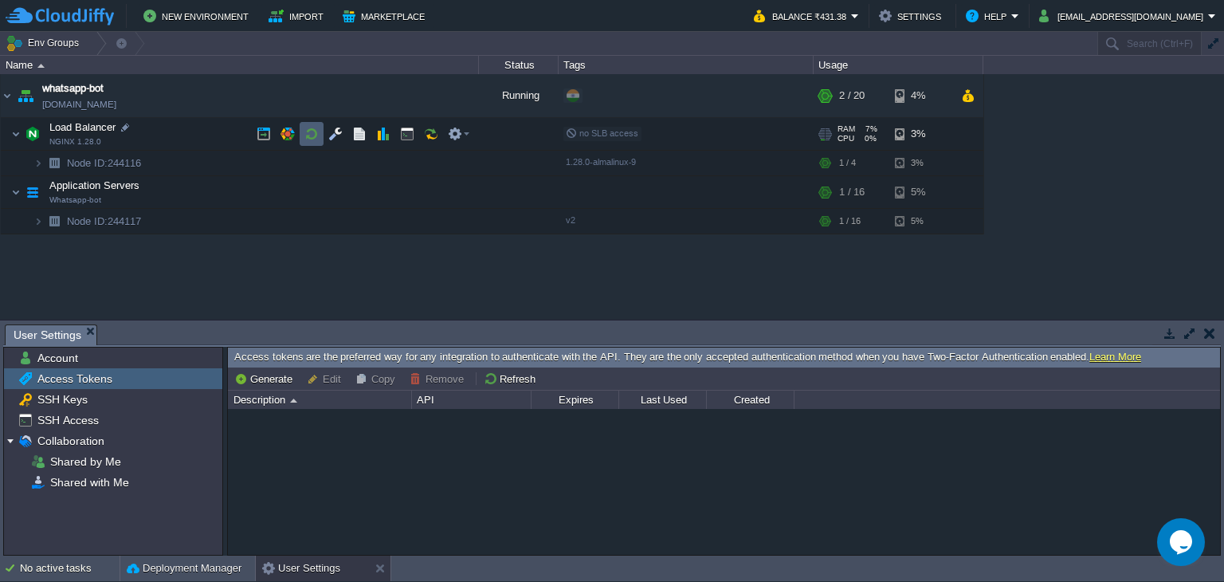
click at [319, 132] on td at bounding box center [312, 134] width 24 height 24
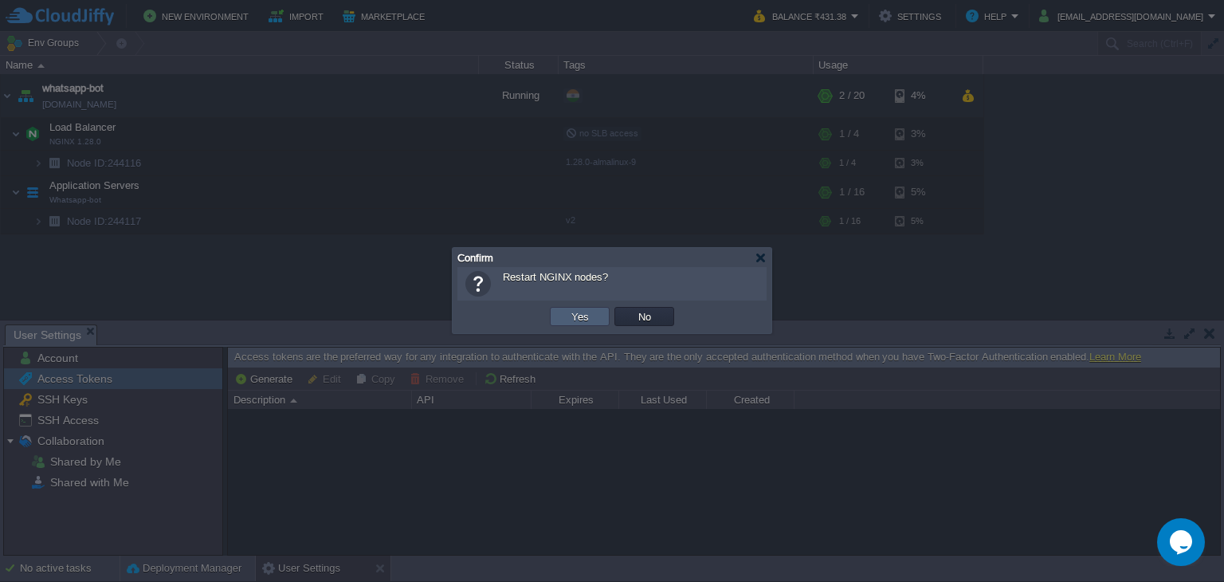
click at [594, 317] on td "Yes" at bounding box center [580, 316] width 60 height 19
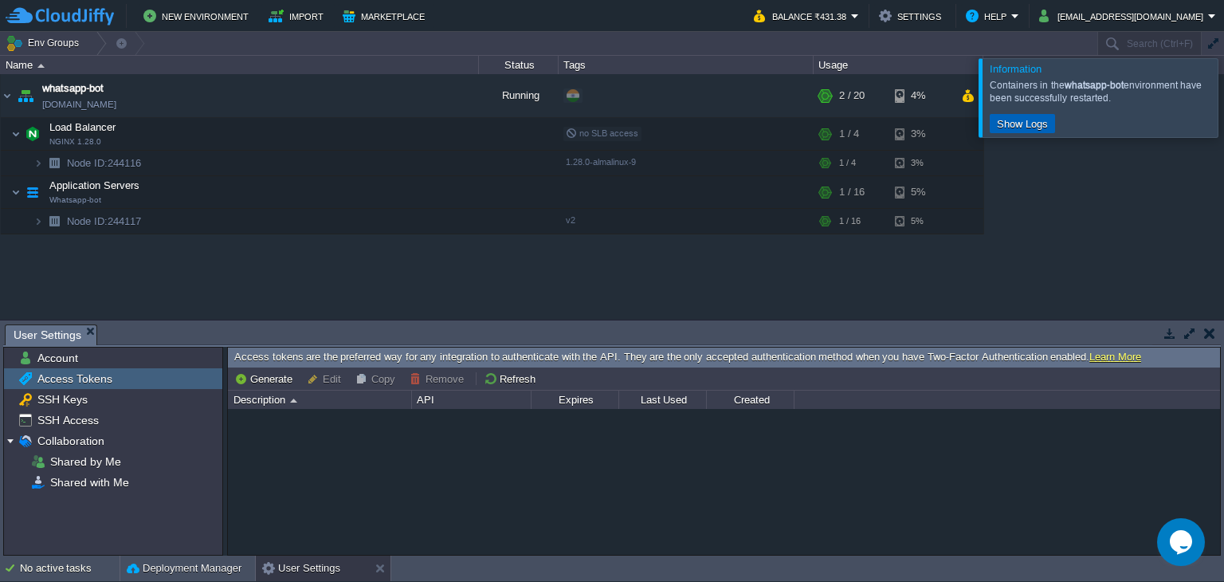
click at [1017, 128] on button "Show Logs" at bounding box center [1022, 123] width 61 height 14
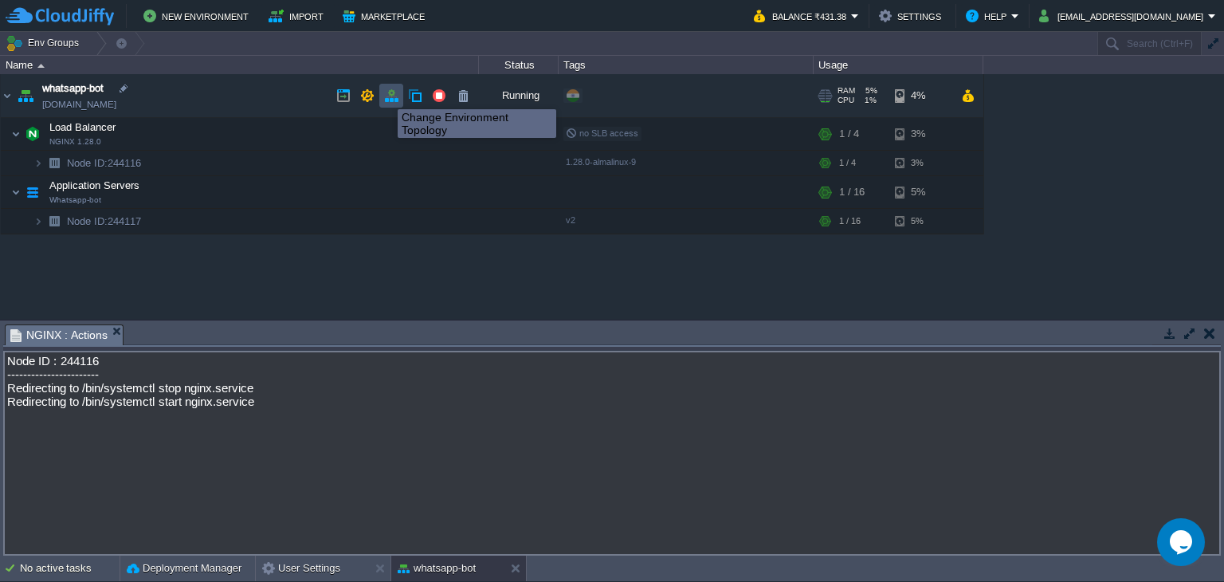
click at [386, 95] on button "button" at bounding box center [391, 95] width 14 height 14
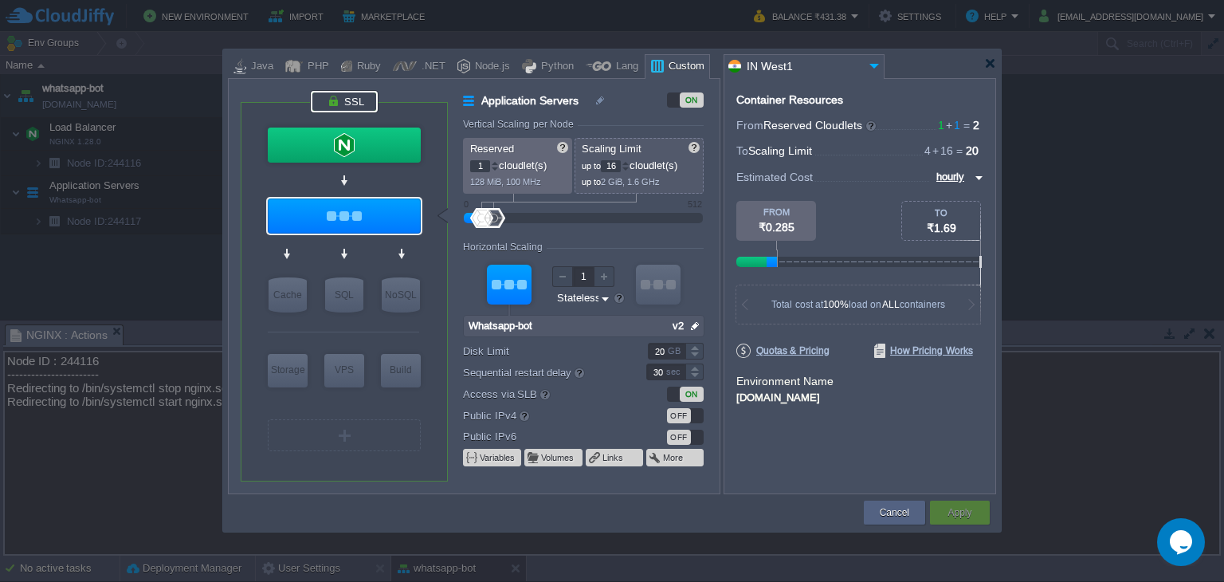
click at [323, 96] on div at bounding box center [344, 102] width 67 height 22
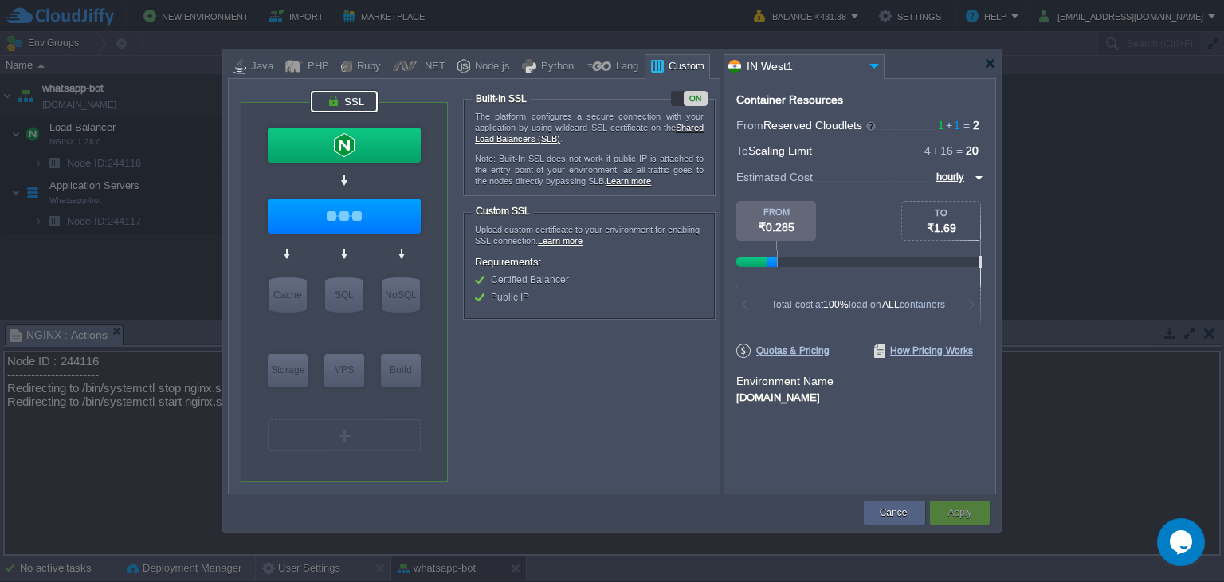
click at [677, 103] on div "ON" at bounding box center [689, 98] width 37 height 15
click at [706, 100] on div "OFF" at bounding box center [689, 98] width 37 height 15
click at [884, 517] on button "Cancel" at bounding box center [894, 512] width 29 height 16
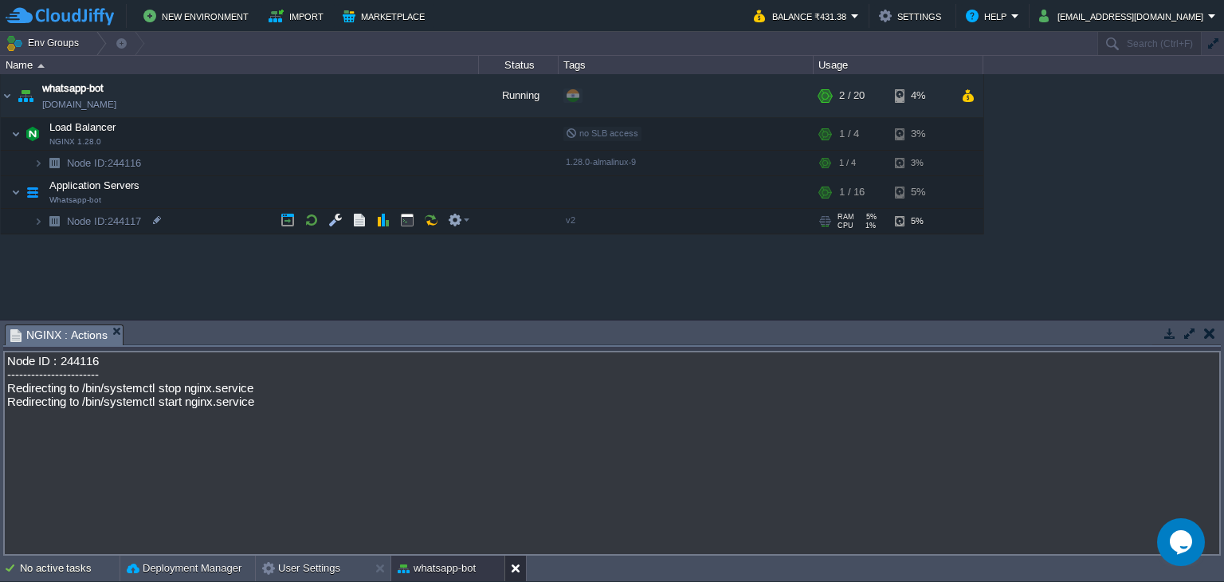
click at [520, 568] on button at bounding box center [519, 568] width 16 height 16
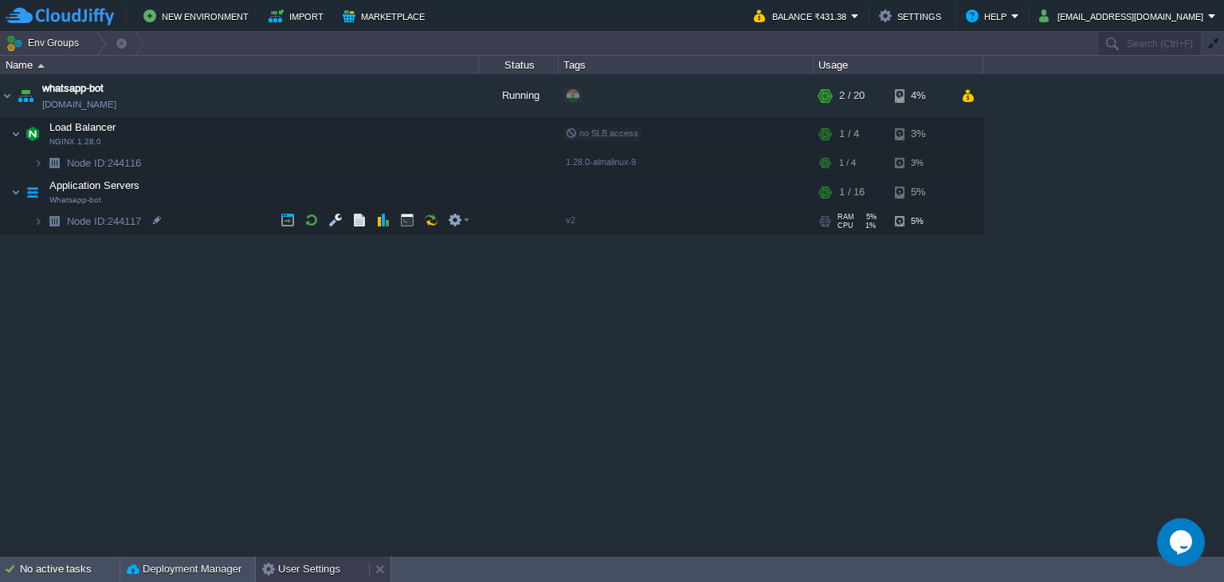
click at [340, 560] on div "User Settings" at bounding box center [312, 568] width 113 height 25
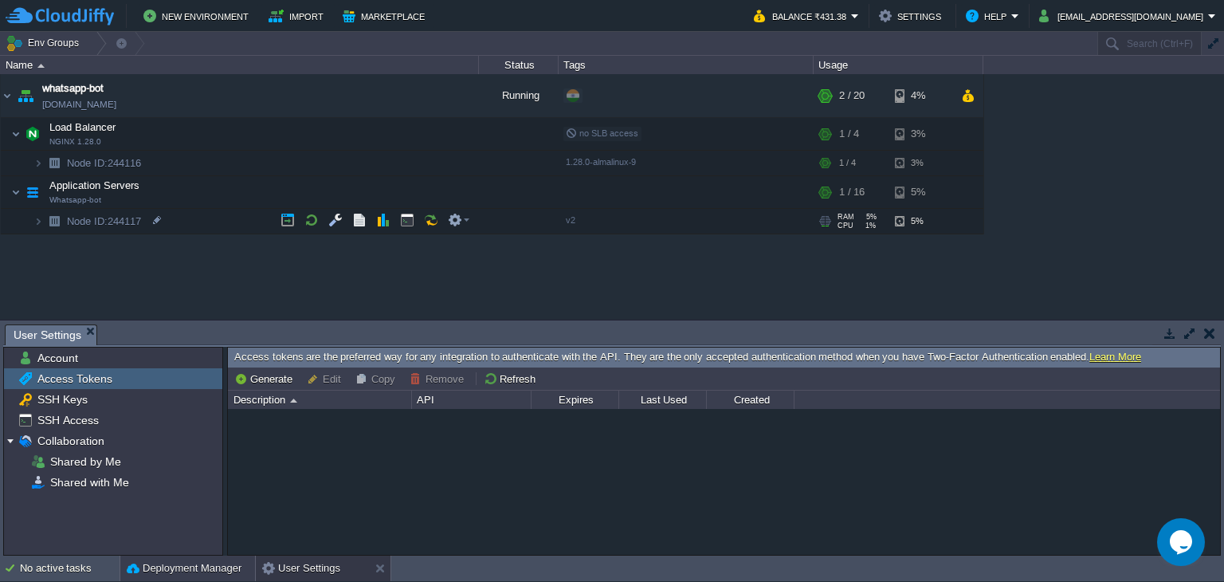
click at [229, 561] on button "Deployment Manager" at bounding box center [184, 568] width 115 height 16
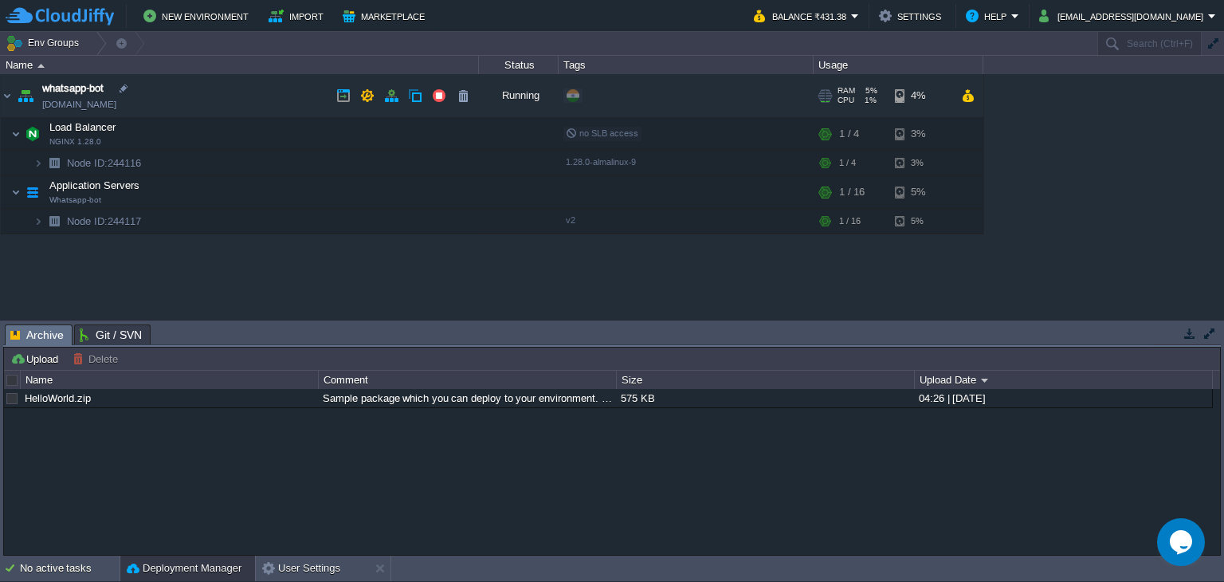
click at [116, 103] on link "[DOMAIN_NAME]" at bounding box center [79, 104] width 74 height 16
click at [338, 132] on button "button" at bounding box center [335, 134] width 14 height 14
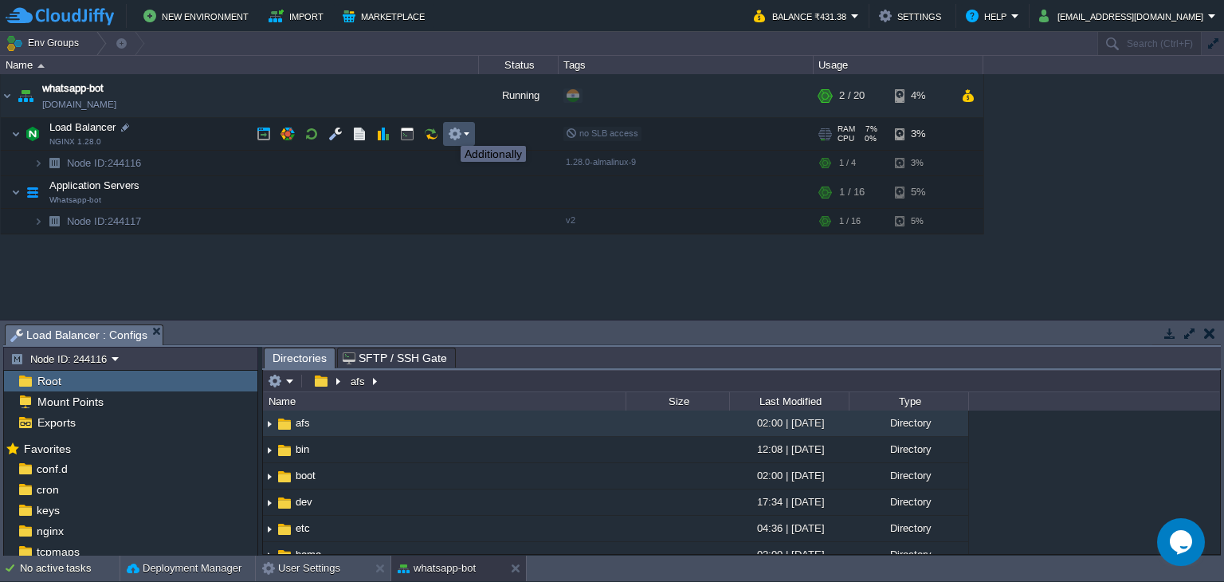
click at [449, 131] on button "button" at bounding box center [455, 134] width 14 height 14
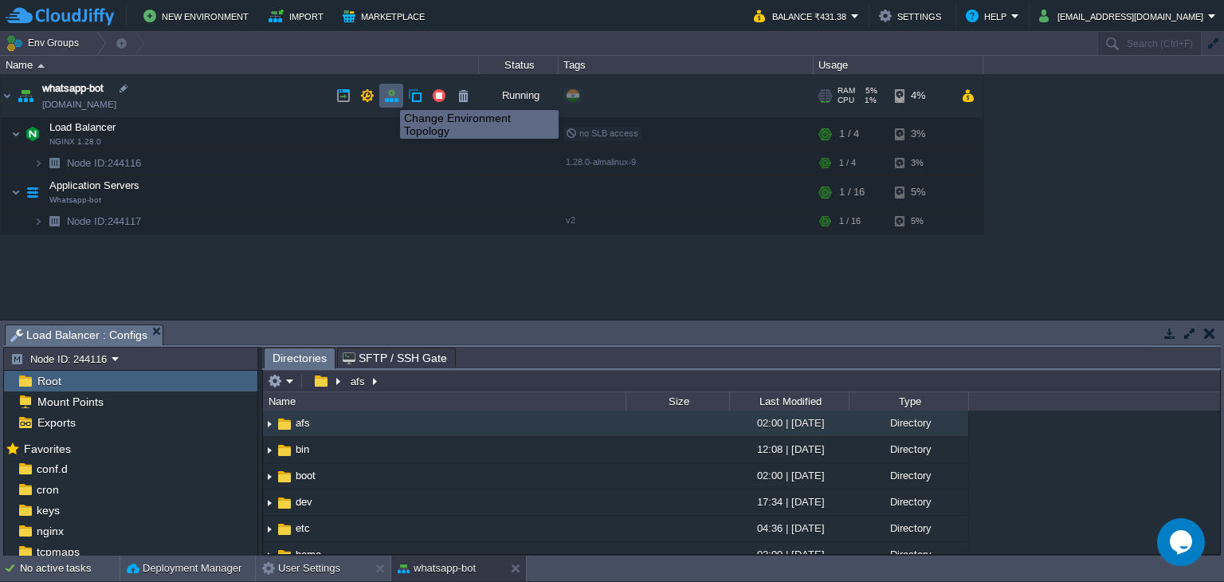
click at [388, 96] on button "button" at bounding box center [391, 95] width 14 height 14
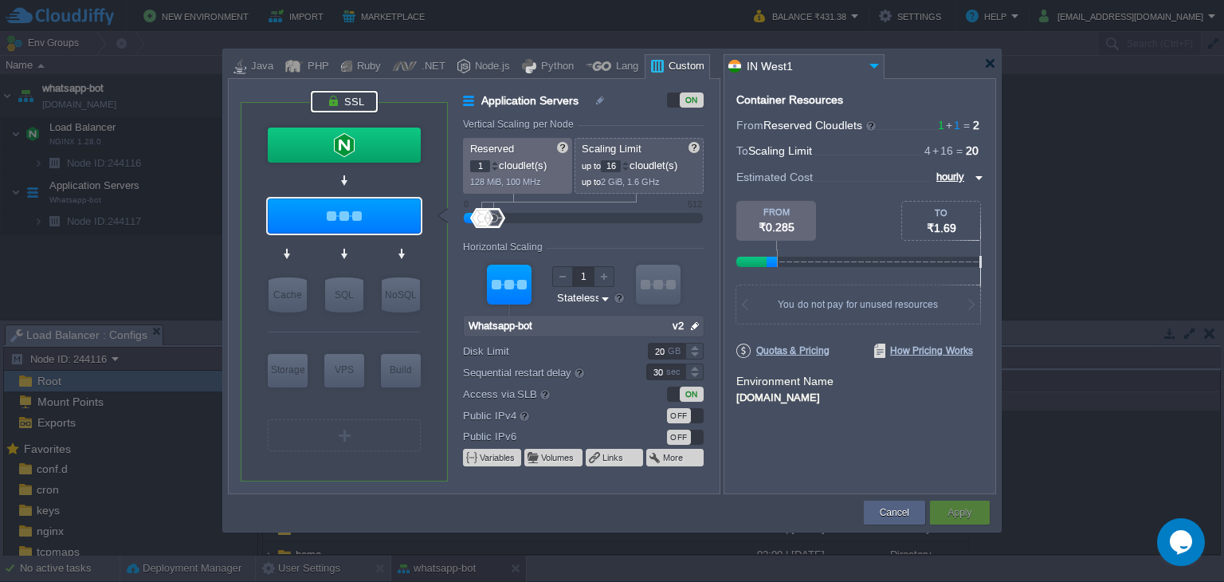
click at [355, 98] on div at bounding box center [344, 102] width 67 height 22
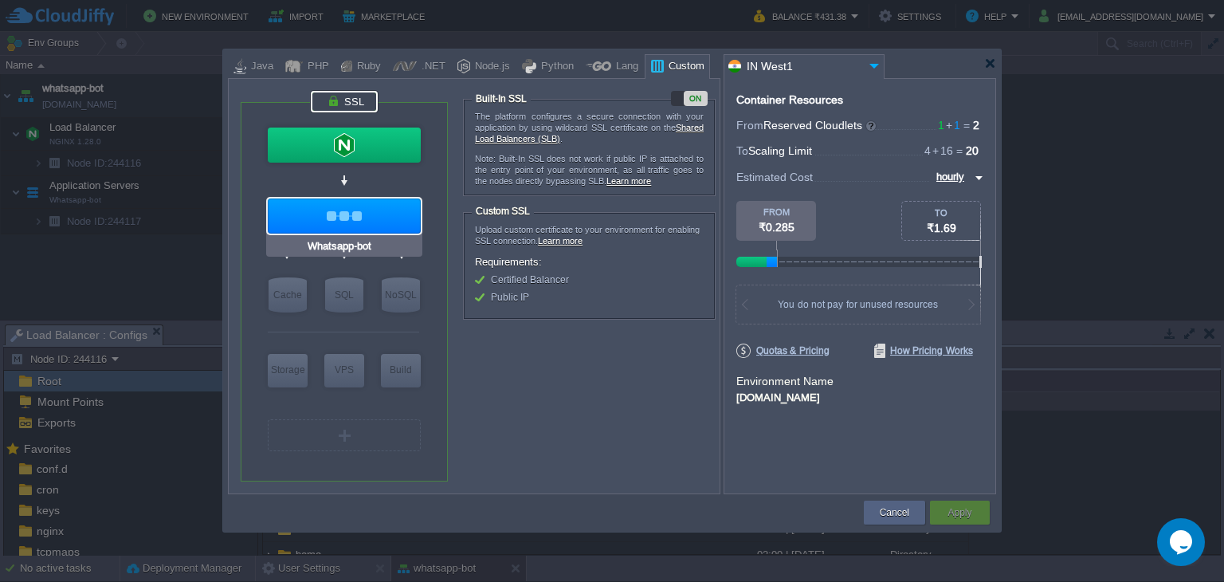
type input "NGINX 1.28.0"
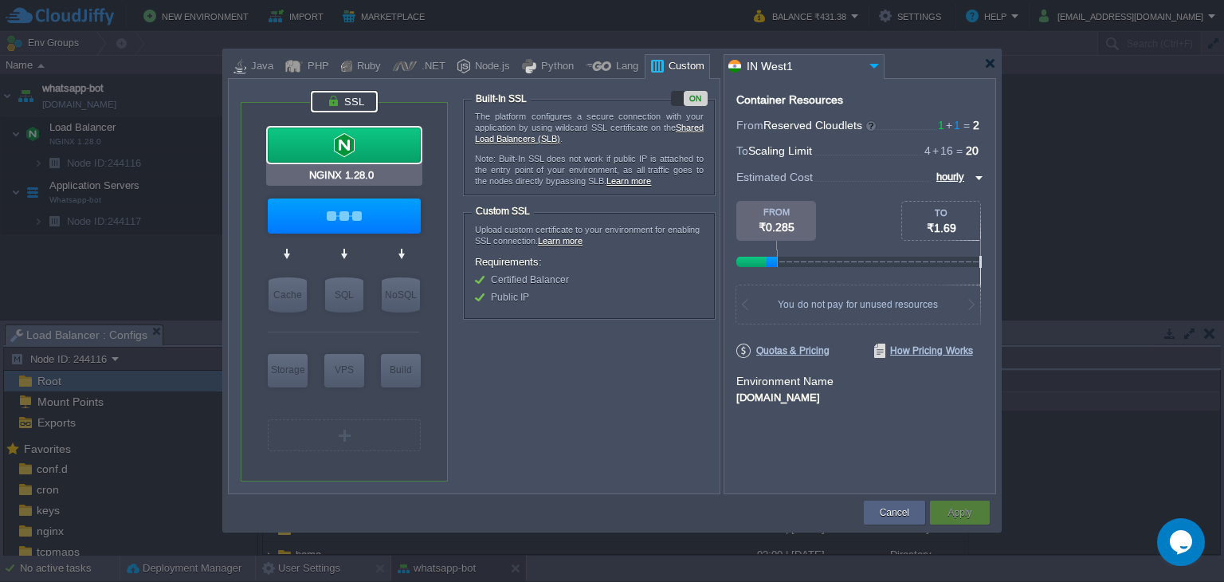
click at [360, 144] on div at bounding box center [344, 144] width 153 height 35
type input "Load Balancer"
type input "4"
type input "NGINX 1.28.0"
type input "null"
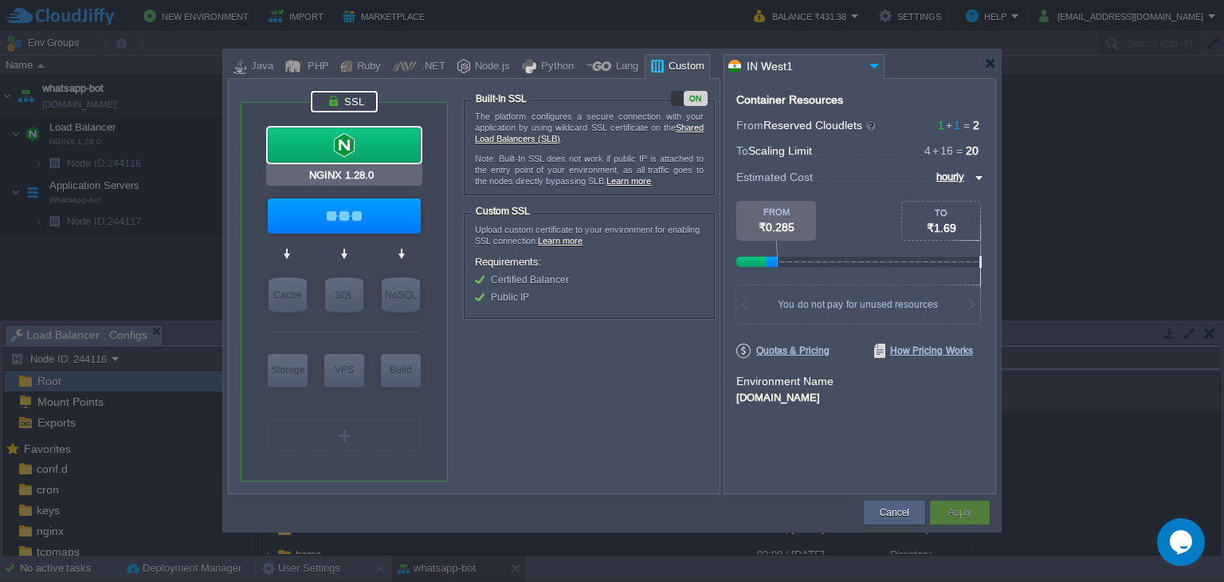
type input "1.28.0-almalin..."
type input "Stateful"
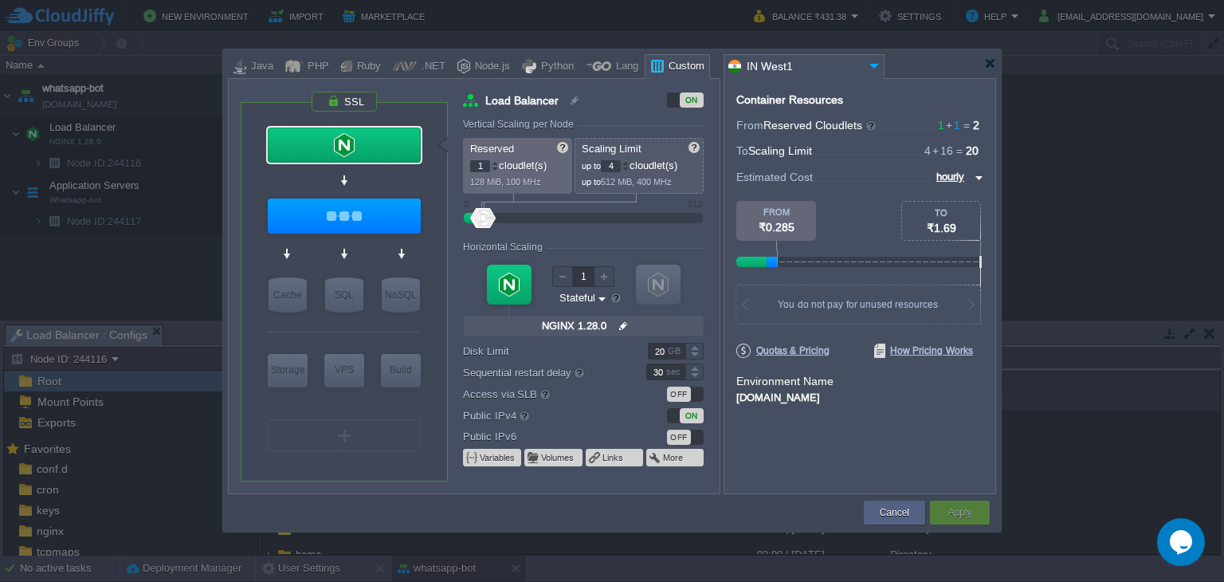
click at [693, 391] on div "OFF" at bounding box center [685, 393] width 37 height 15
click at [956, 515] on button "Apply" at bounding box center [959, 512] width 24 height 16
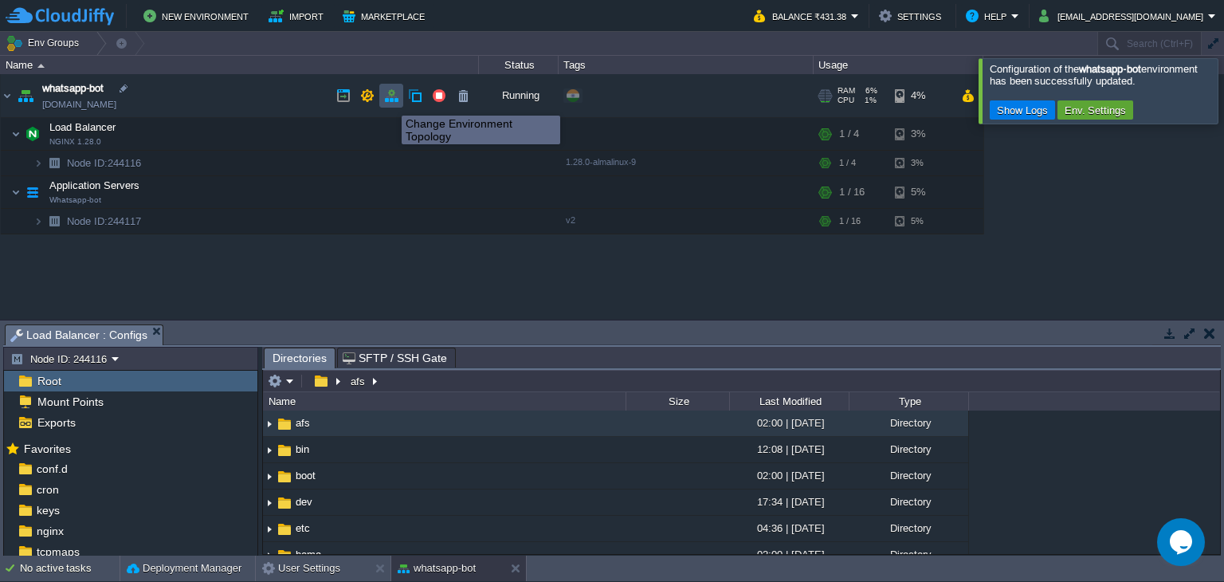
click at [390, 101] on button "button" at bounding box center [391, 95] width 14 height 14
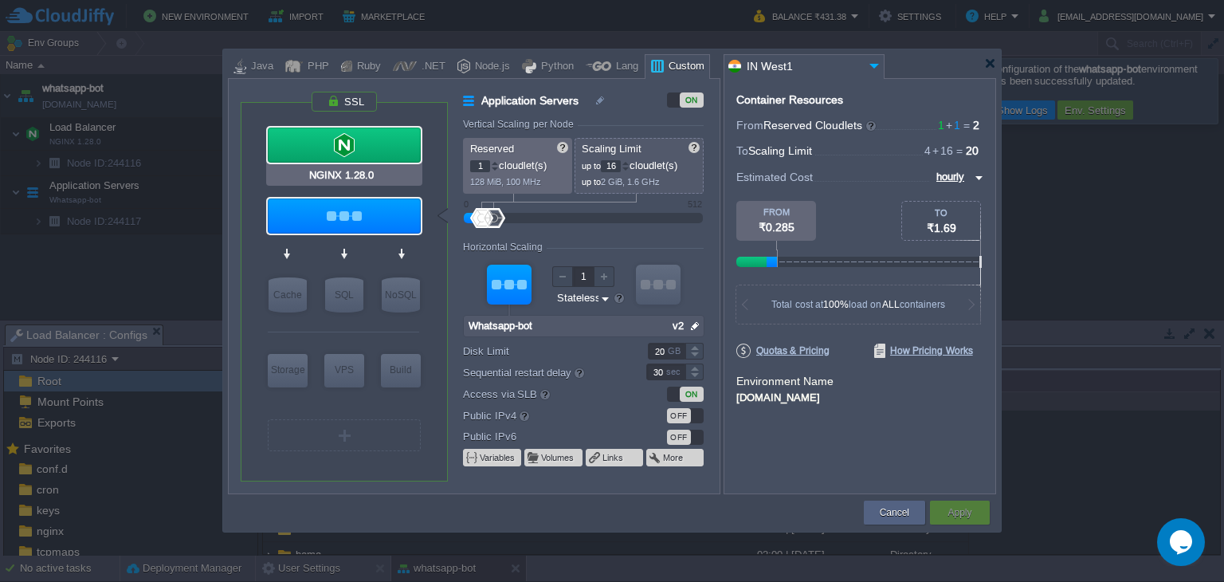
click at [390, 157] on div at bounding box center [344, 144] width 153 height 35
type input "Load Balancer"
type input "4"
type input "NGINX 1.28.0"
type input "null"
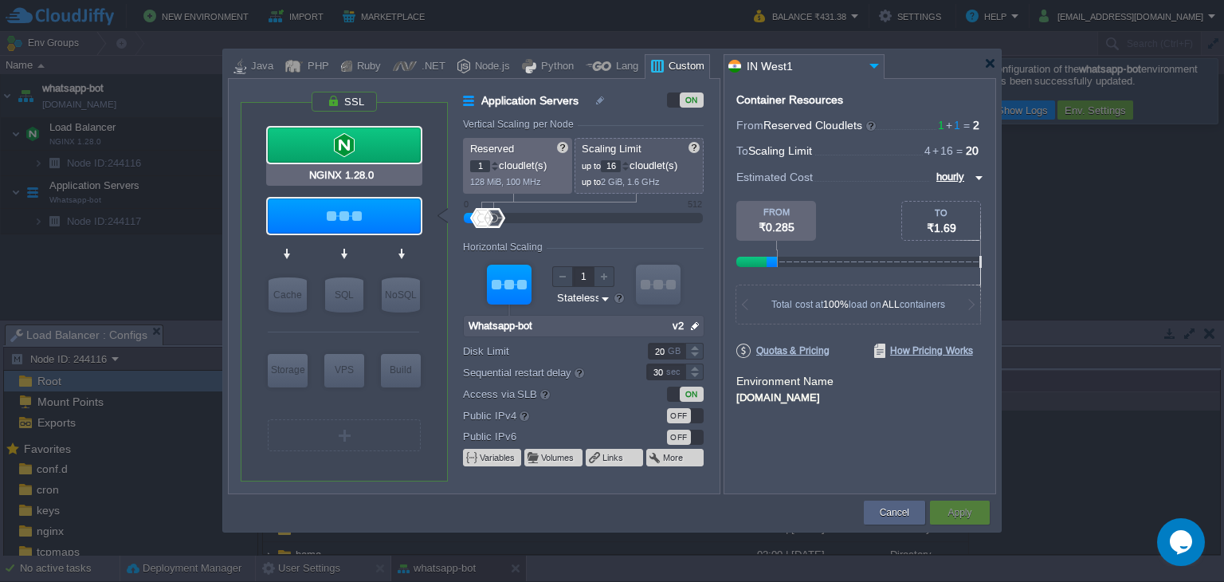
type input "1.28.0-almalin..."
type input "Stateful"
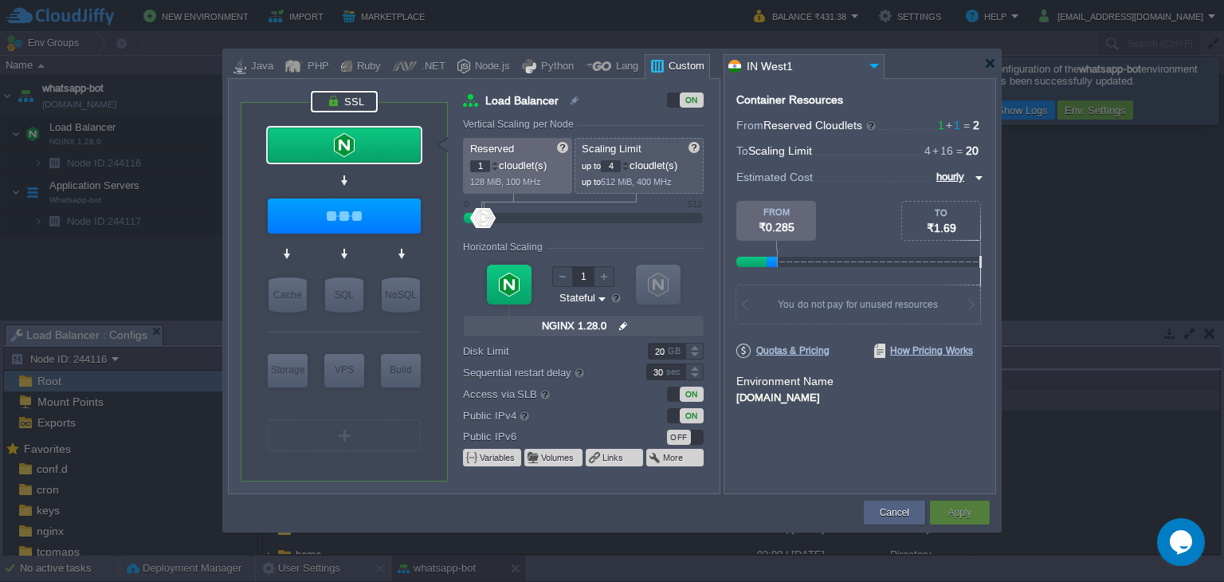
click at [355, 106] on div at bounding box center [344, 102] width 67 height 22
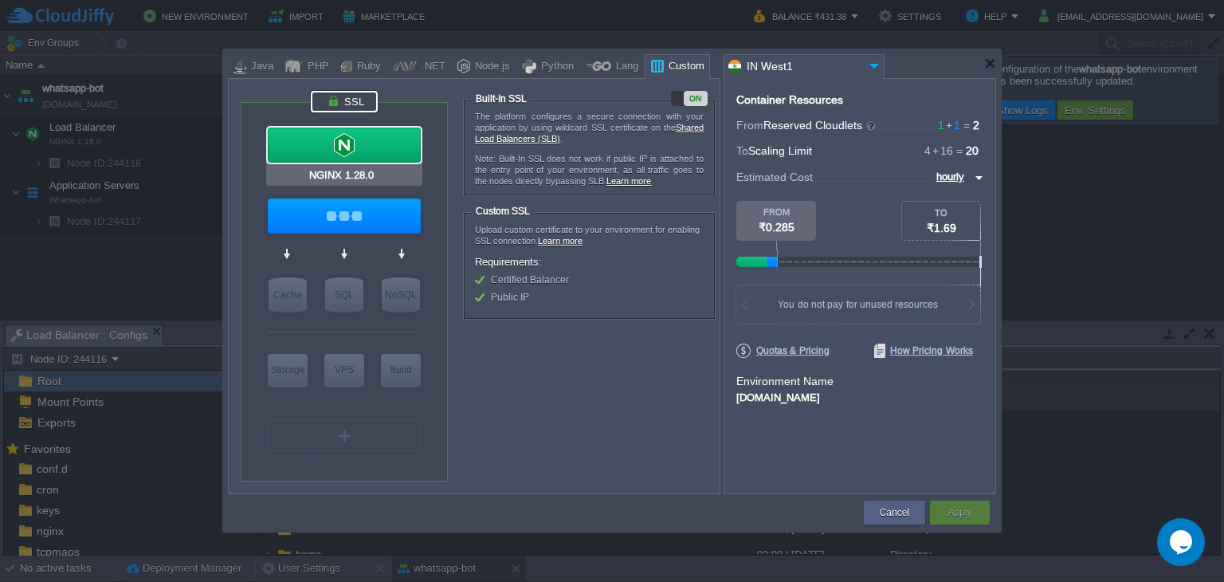
click at [353, 163] on div "VM Balancing" at bounding box center [344, 145] width 158 height 42
click at [351, 160] on div at bounding box center [344, 144] width 153 height 35
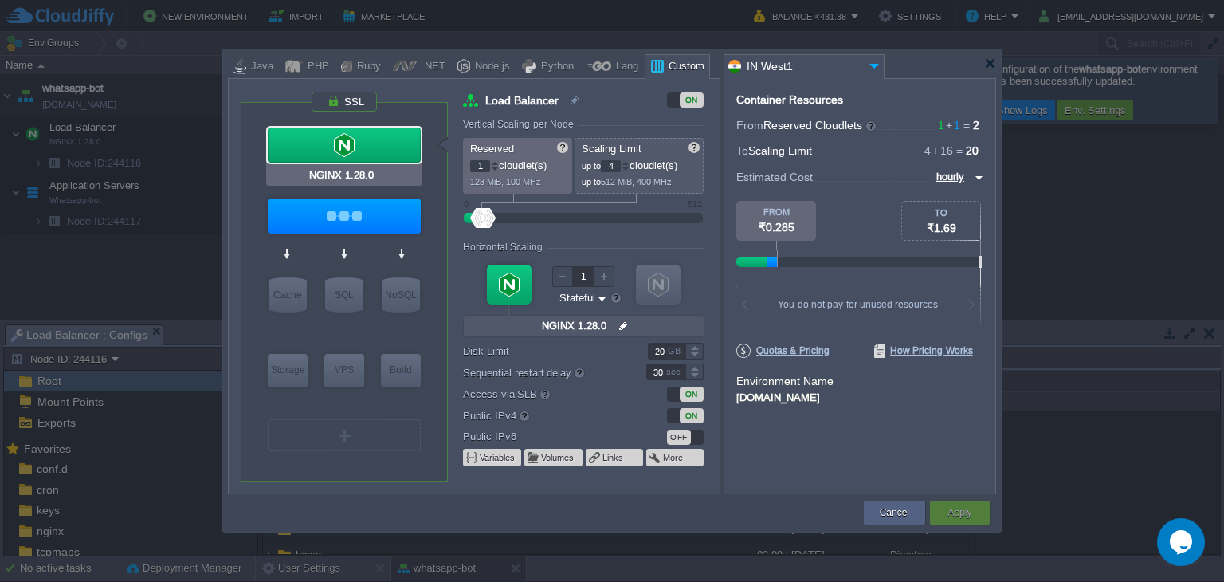
type input "Whatsapp-bot"
click at [671, 416] on div "ON" at bounding box center [685, 415] width 37 height 15
click at [957, 505] on button "Apply" at bounding box center [959, 512] width 24 height 16
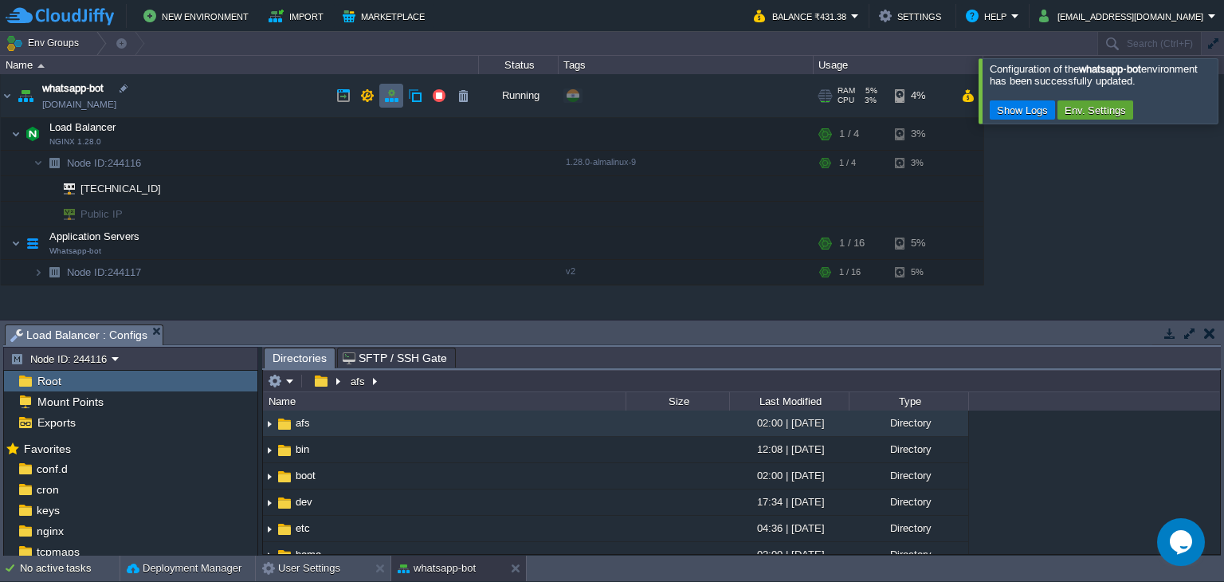
click at [398, 98] on button "button" at bounding box center [391, 95] width 14 height 14
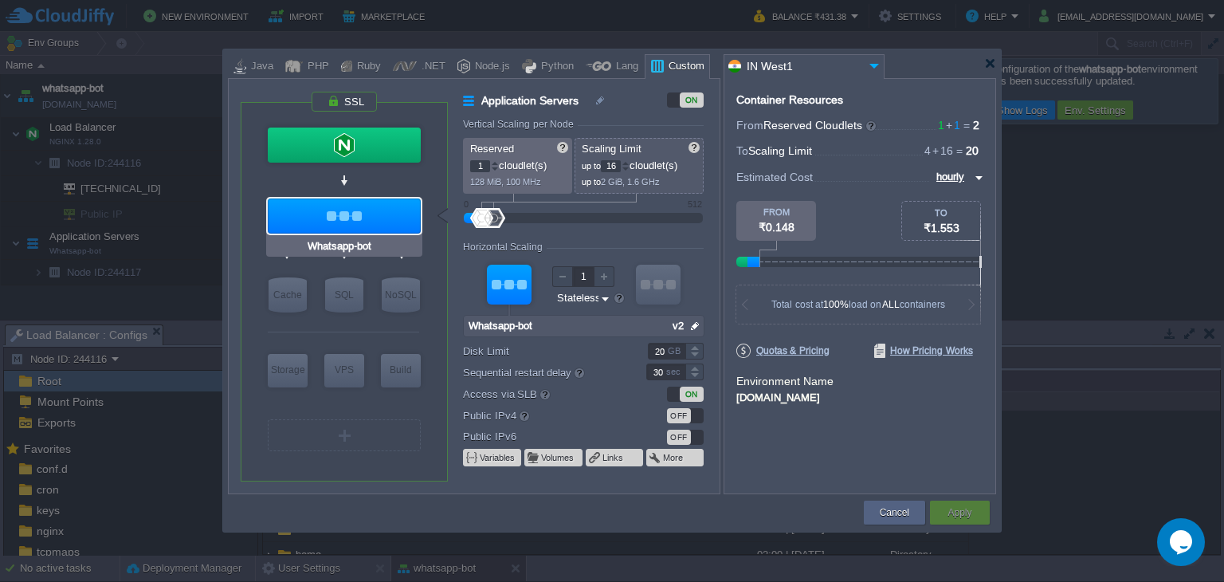
type input "NGINX 1.28.0"
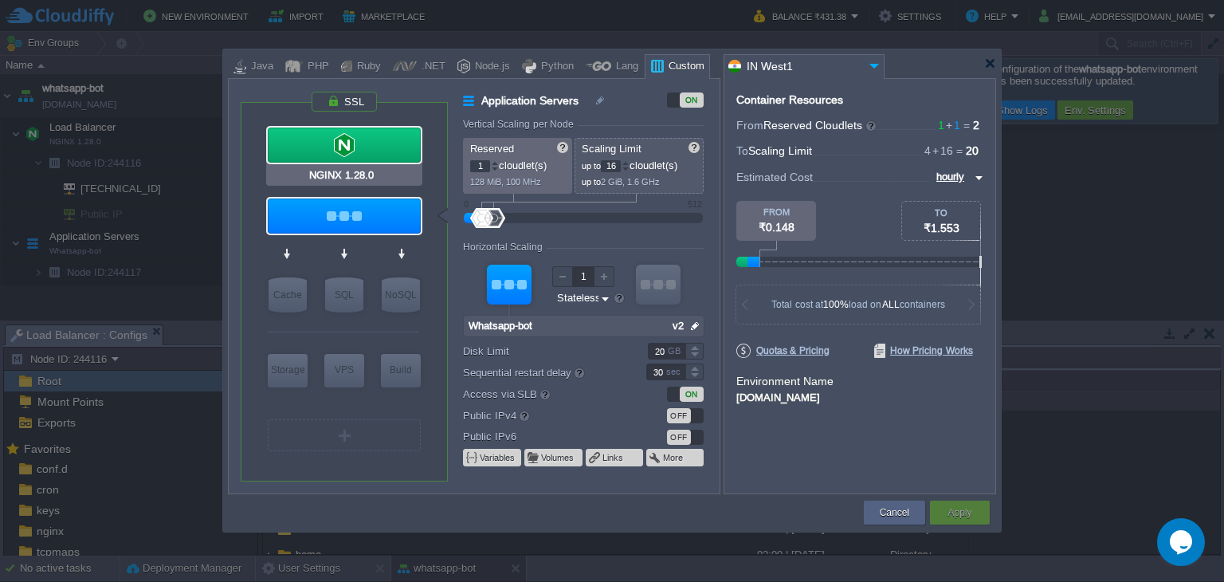
click at [342, 143] on div at bounding box center [344, 144] width 153 height 35
type input "Load Balancer"
type input "4"
type input "NGINX 1.28.0"
type input "null"
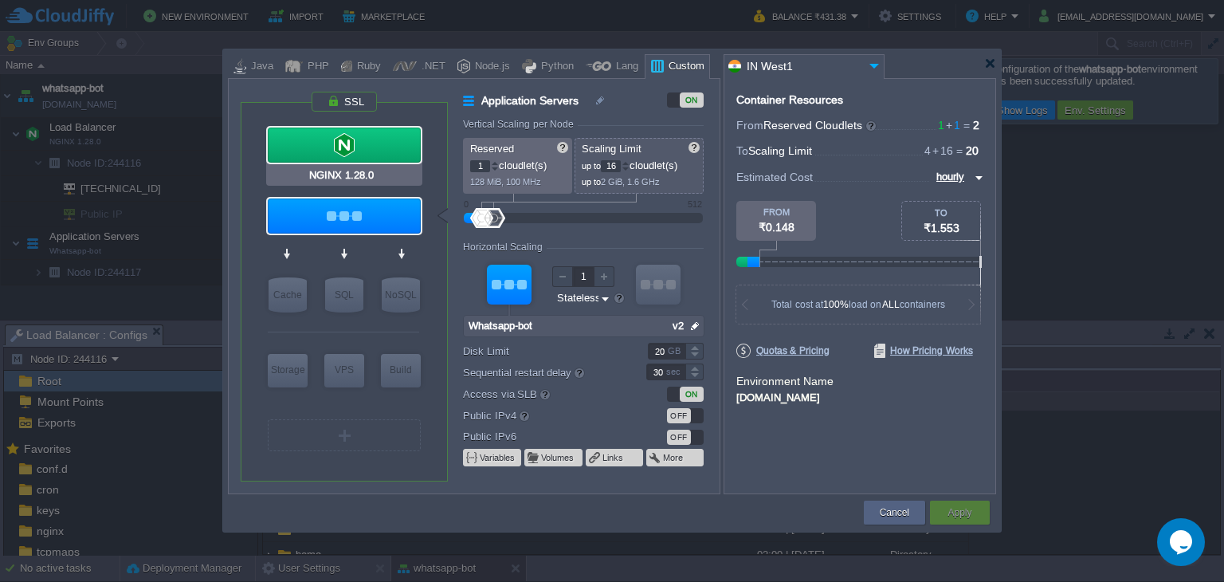
type input "1.28.0-almalin..."
type input "Stateful"
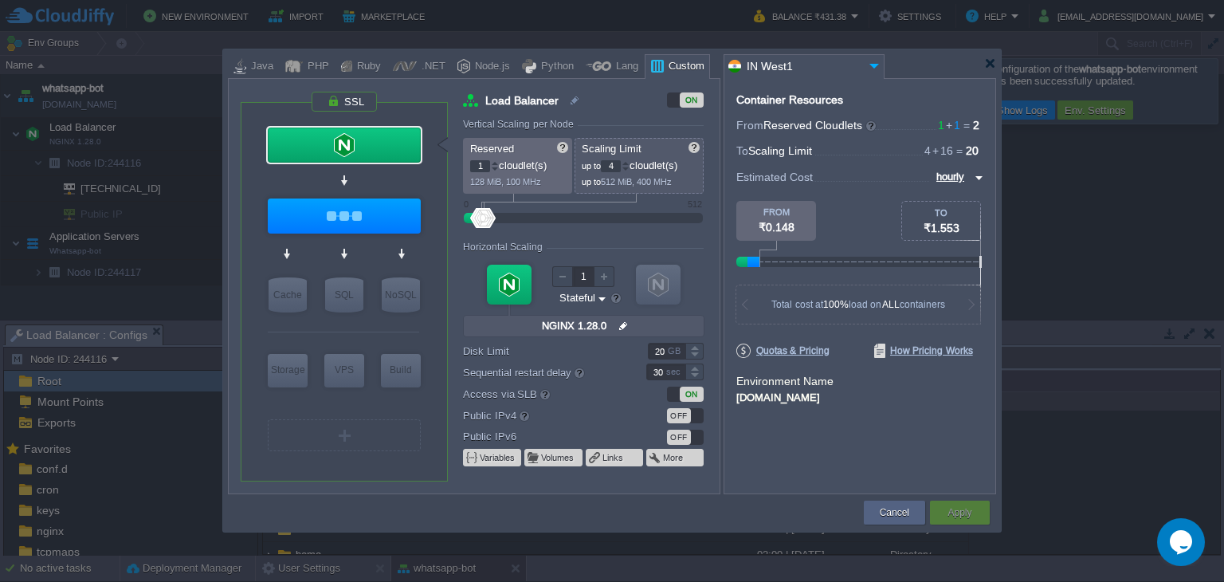
click at [696, 412] on div "OFF" at bounding box center [685, 415] width 37 height 15
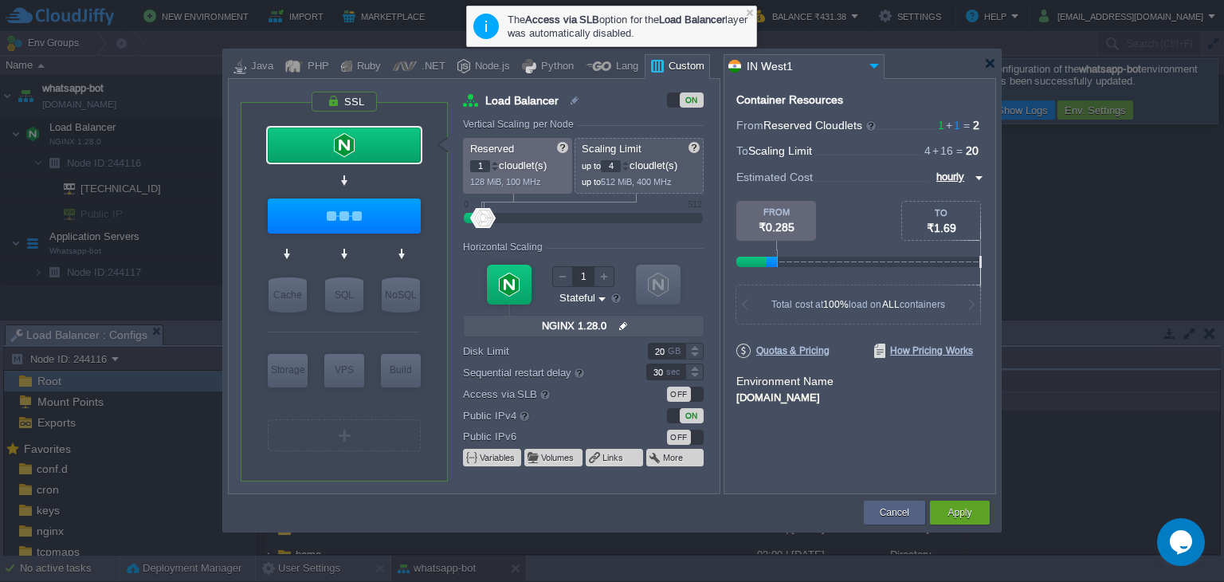
click at [692, 391] on div "OFF" at bounding box center [685, 393] width 37 height 15
click at [991, 68] on div at bounding box center [990, 63] width 12 height 12
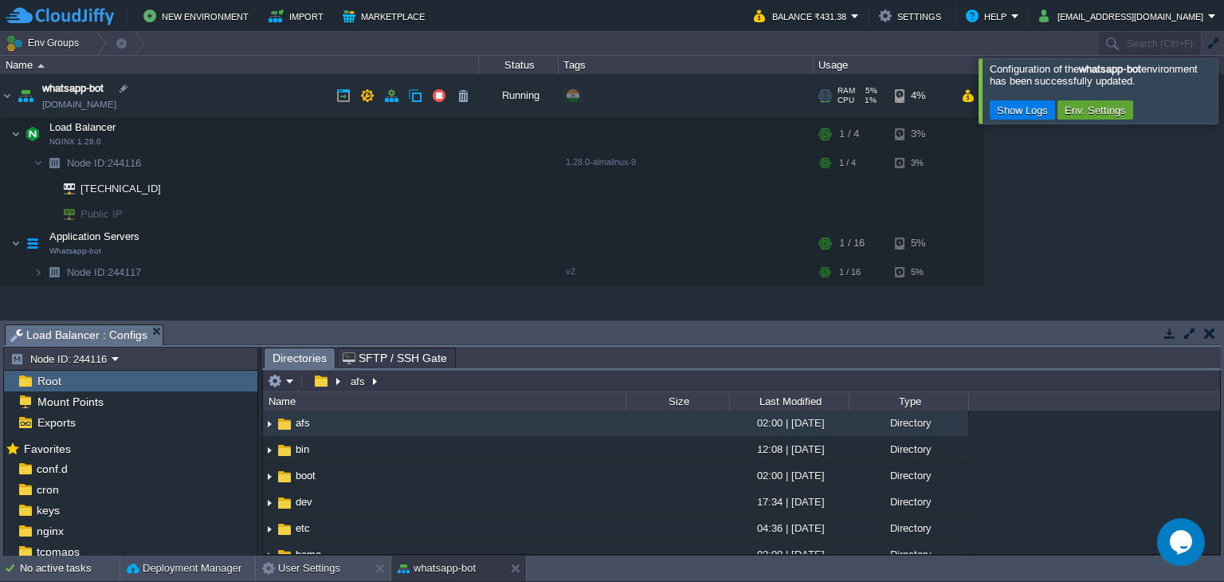
click at [84, 103] on link "[DOMAIN_NAME]" at bounding box center [79, 104] width 74 height 16
click at [359, 269] on button "button" at bounding box center [359, 271] width 14 height 14
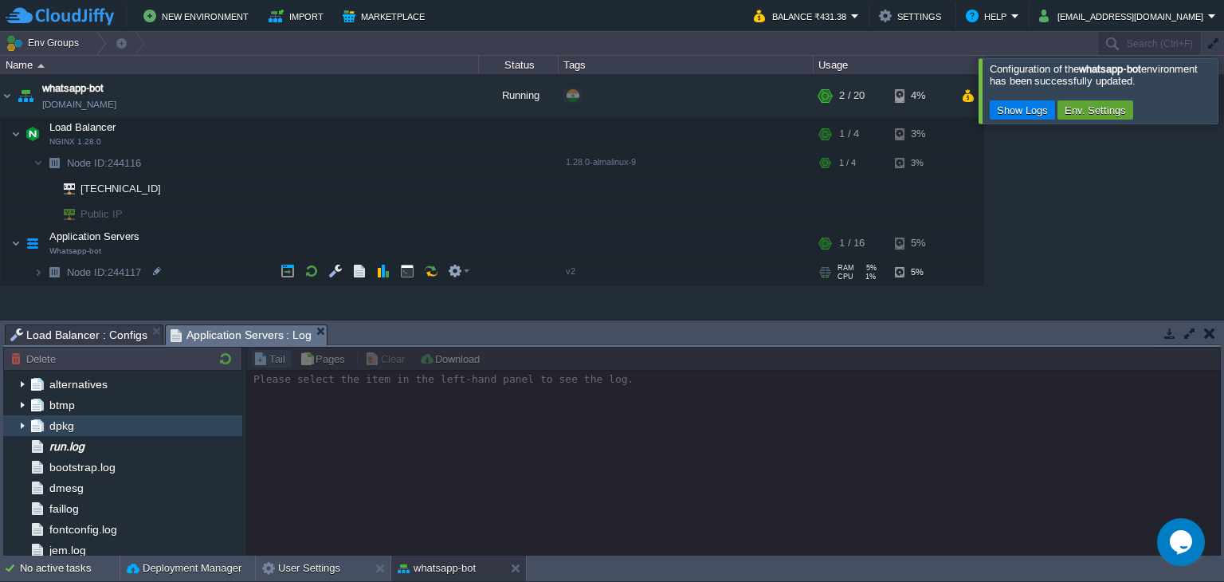
scroll to position [123, 0]
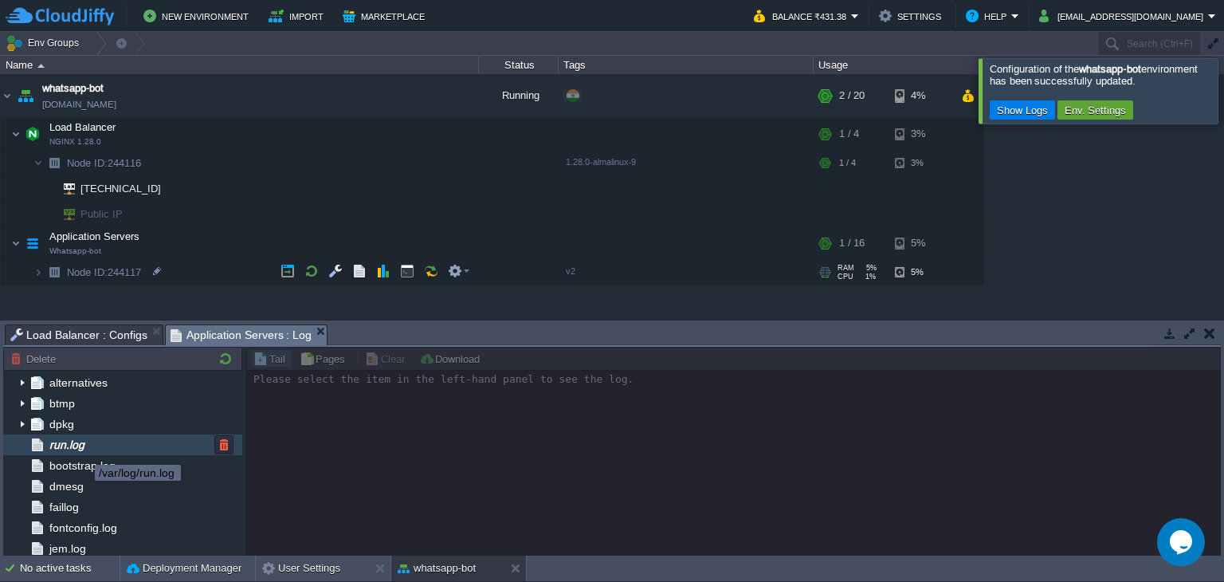
click at [82, 445] on span "run.log" at bounding box center [66, 444] width 41 height 14
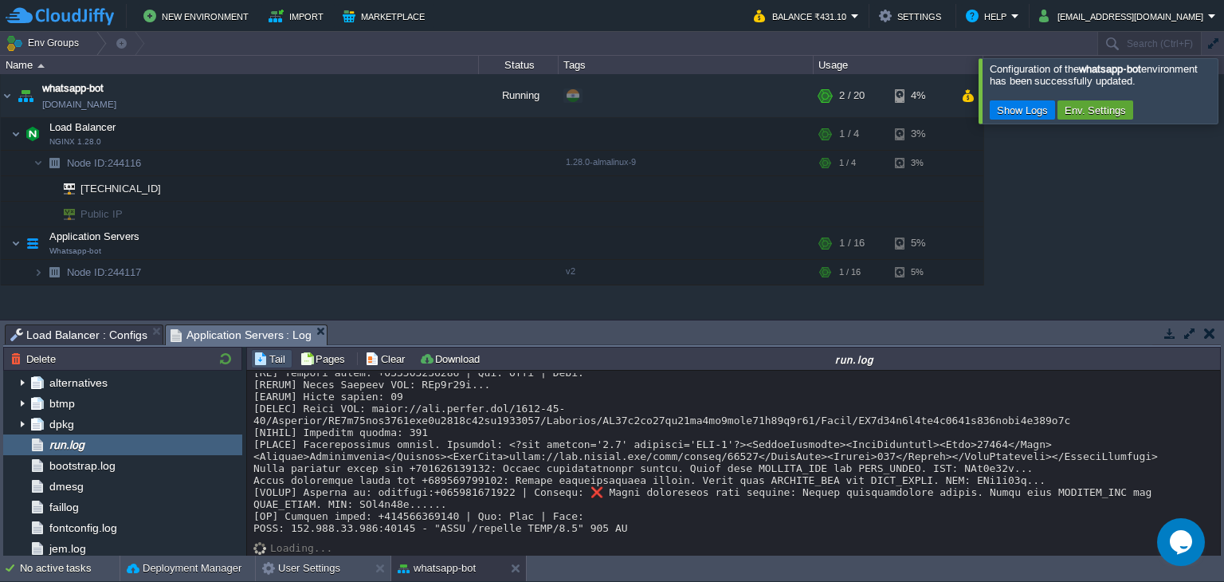
scroll to position [13415, 0]
click at [360, 88] on button "button" at bounding box center [367, 95] width 14 height 14
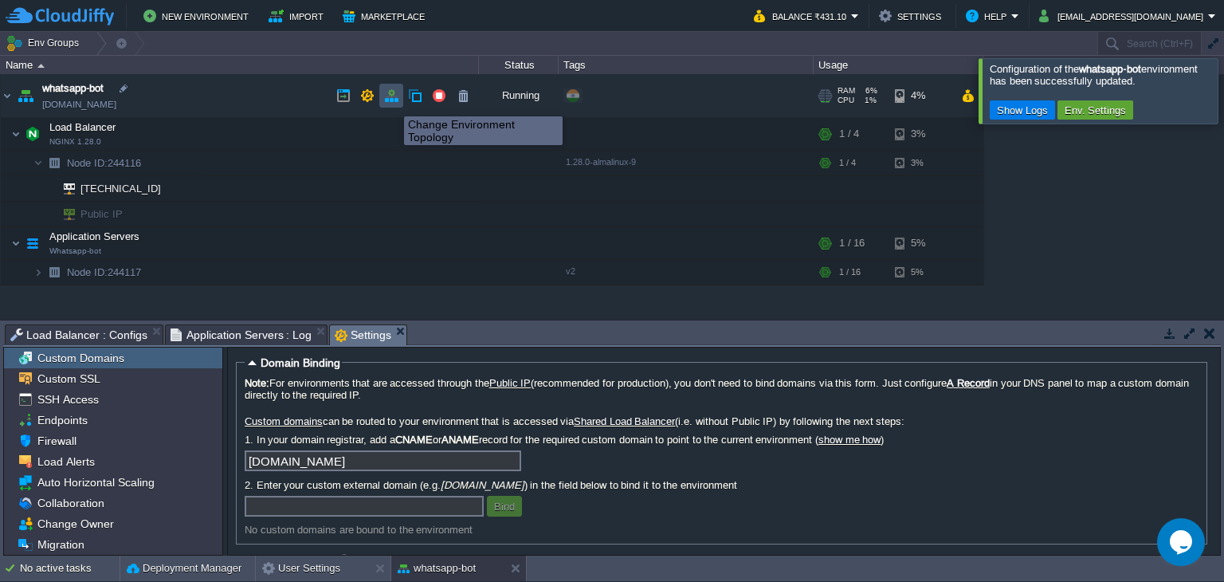
click at [392, 96] on button "button" at bounding box center [391, 95] width 14 height 14
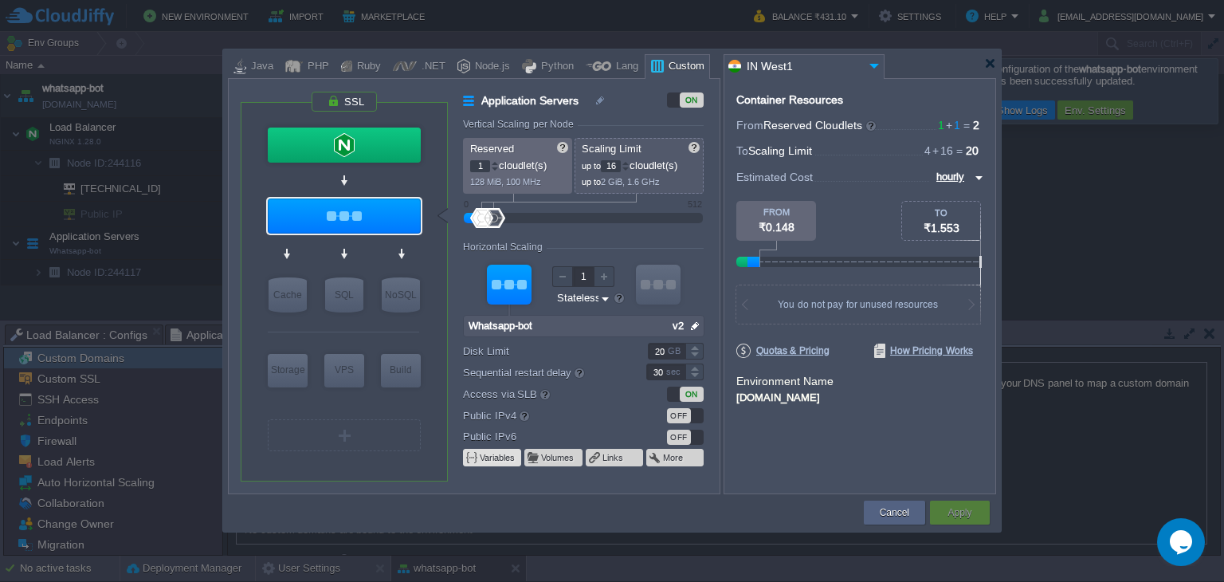
click at [494, 461] on button "Variables" at bounding box center [498, 457] width 37 height 13
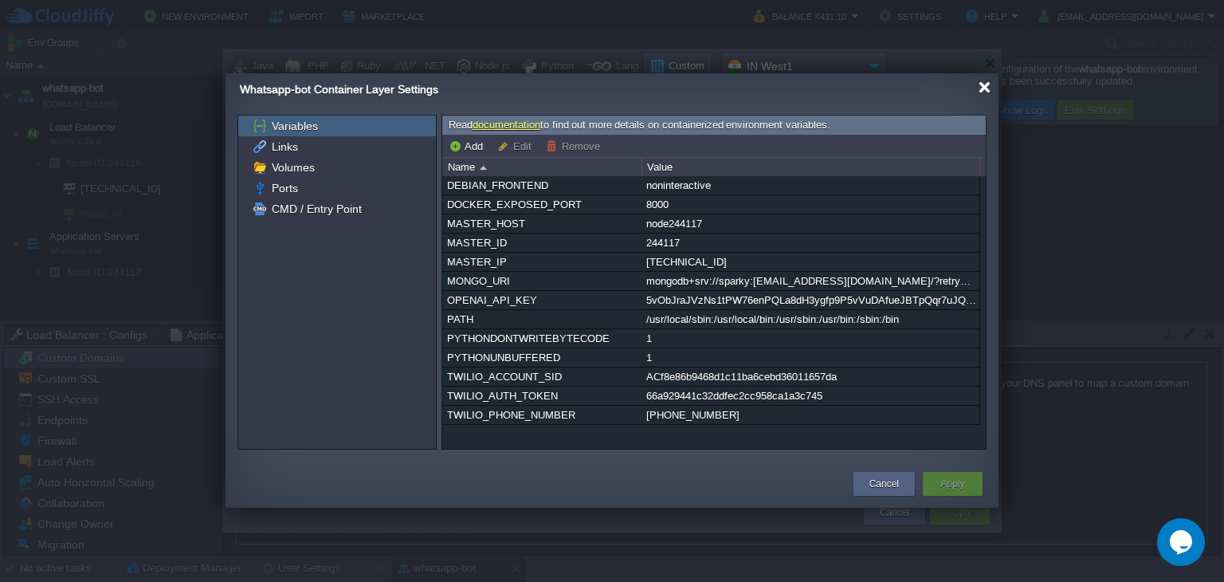
click at [983, 87] on div at bounding box center [985, 87] width 12 height 12
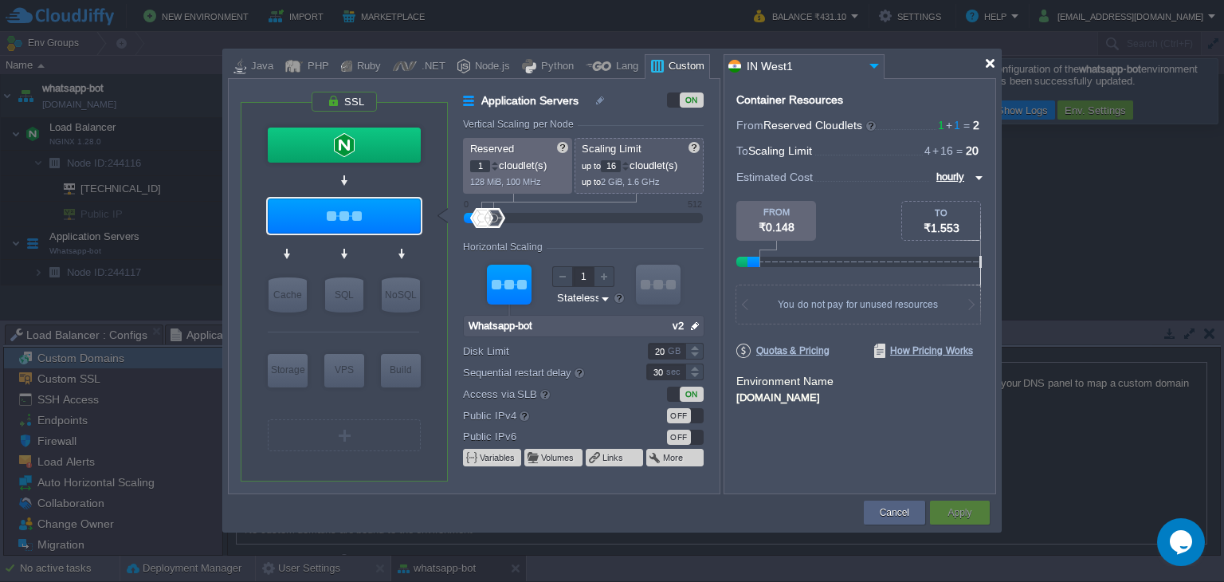
click at [991, 69] on div at bounding box center [990, 63] width 12 height 12
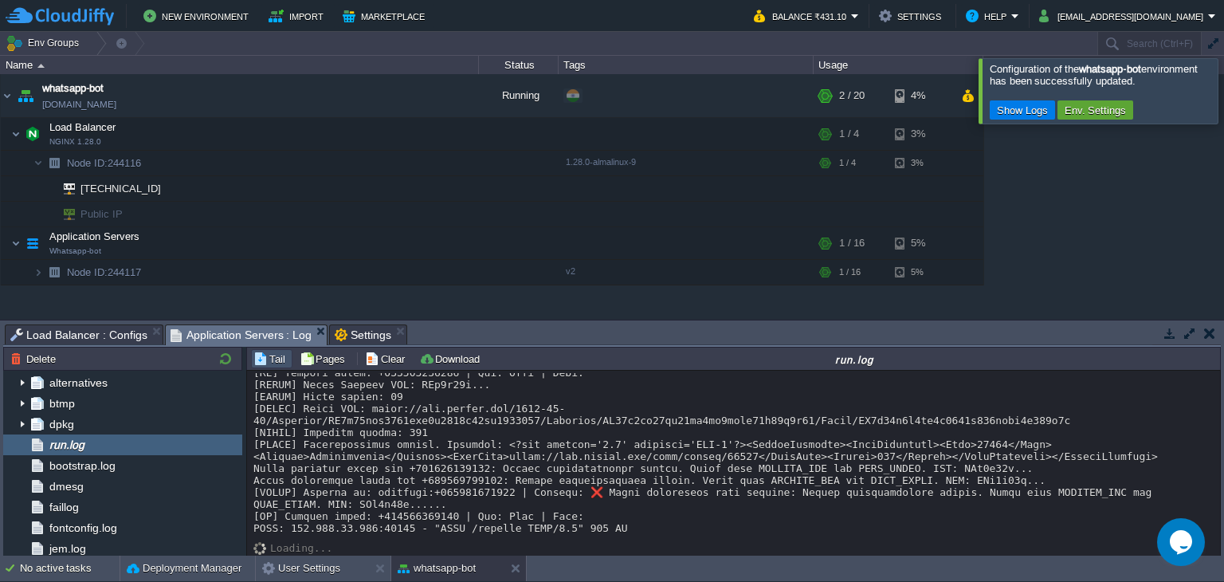
click at [226, 330] on span "Application Servers : Log" at bounding box center [242, 335] width 142 height 20
click at [388, 92] on button "button" at bounding box center [391, 95] width 14 height 14
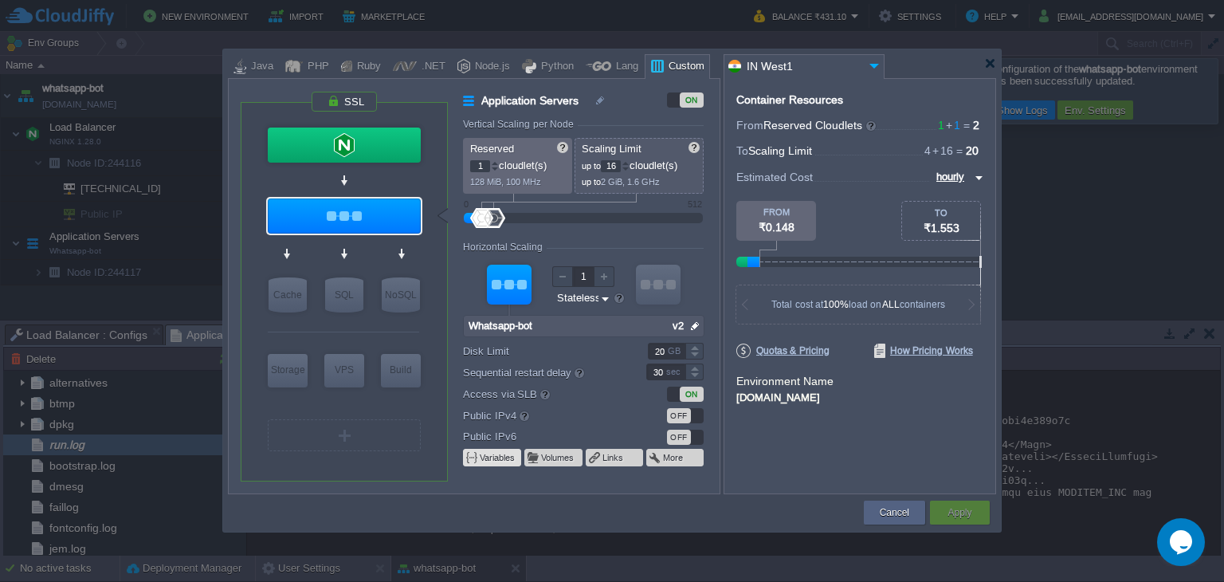
click at [495, 451] on button "Variables" at bounding box center [498, 457] width 37 height 13
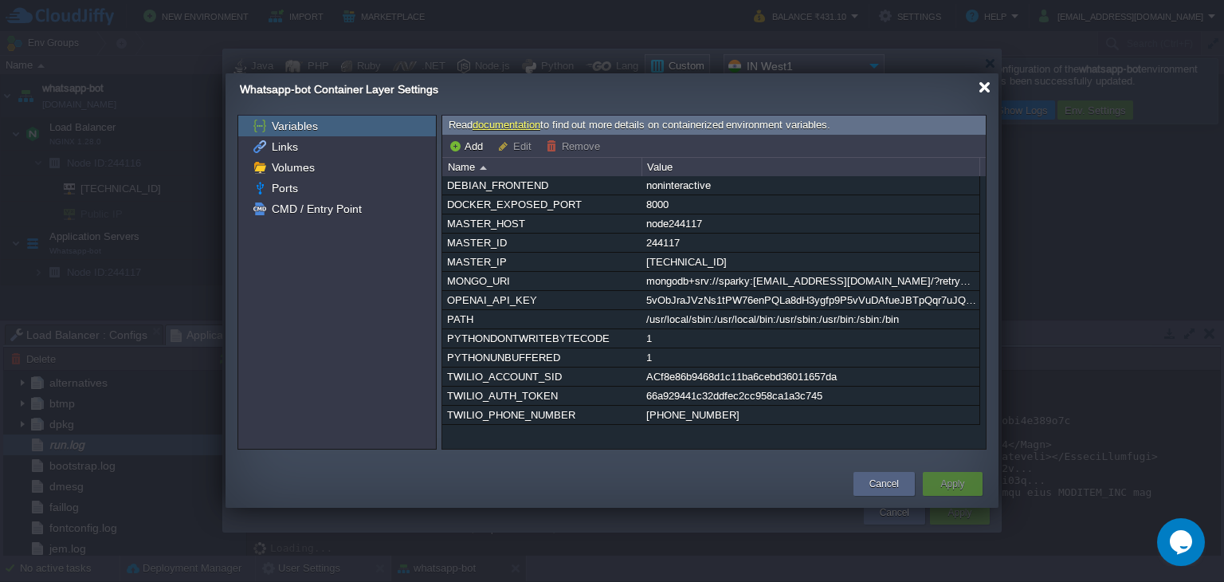
click at [985, 90] on div at bounding box center [985, 87] width 12 height 12
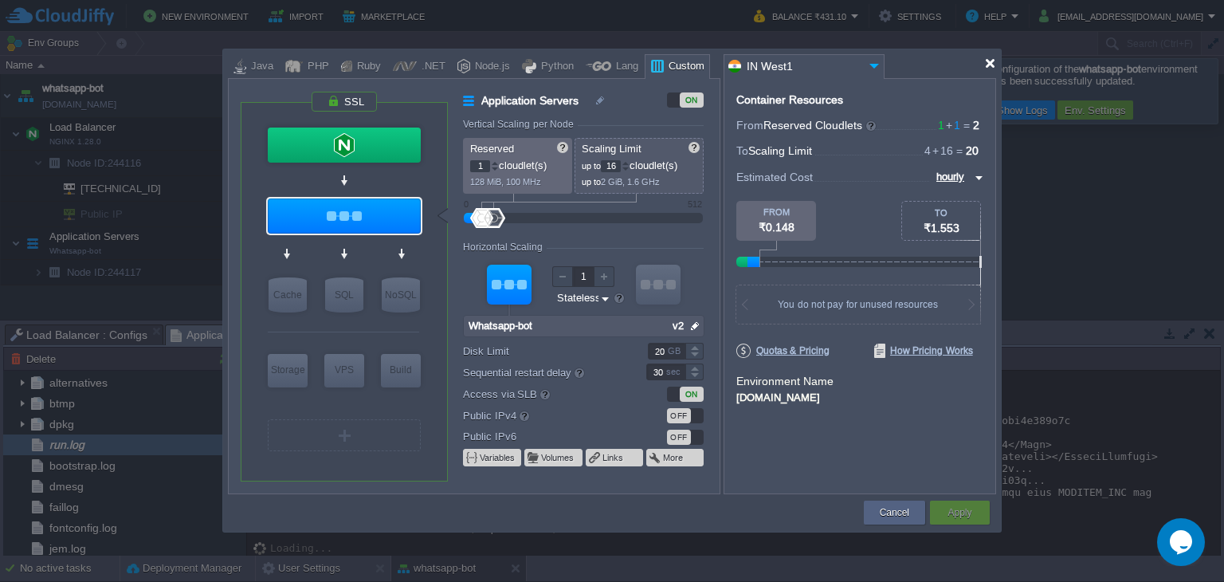
click at [990, 63] on div at bounding box center [990, 63] width 12 height 12
